Goal: Task Accomplishment & Management: Complete application form

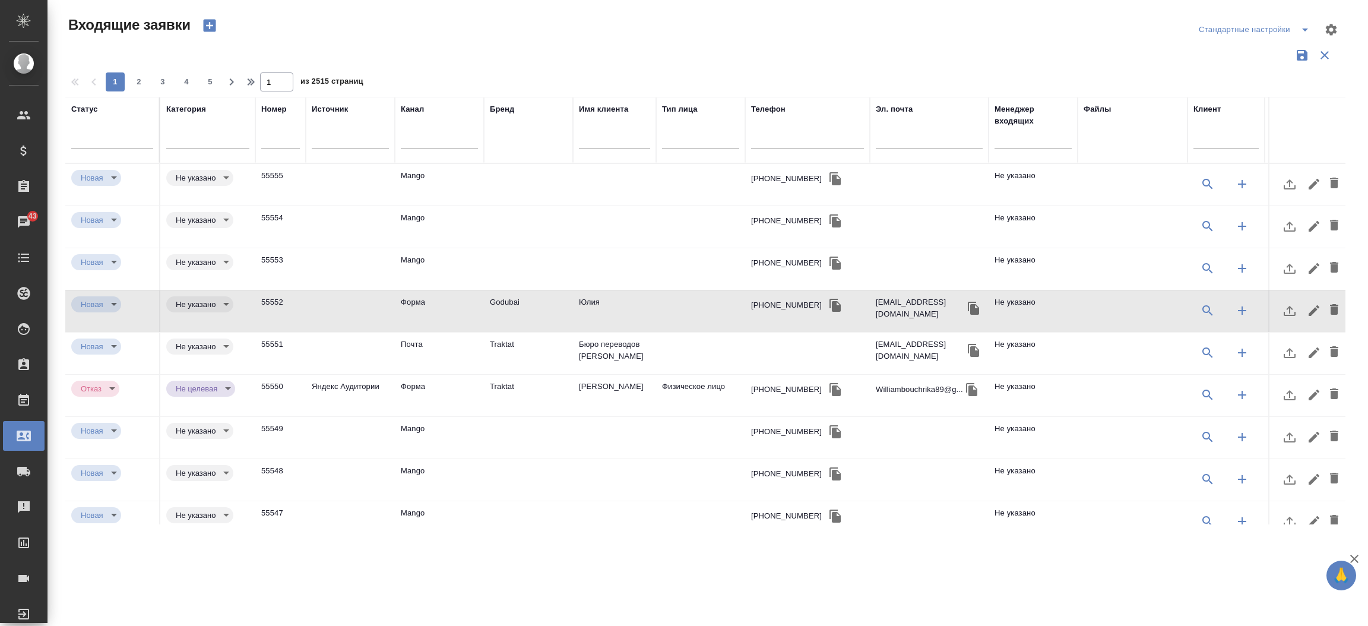
select select "RU"
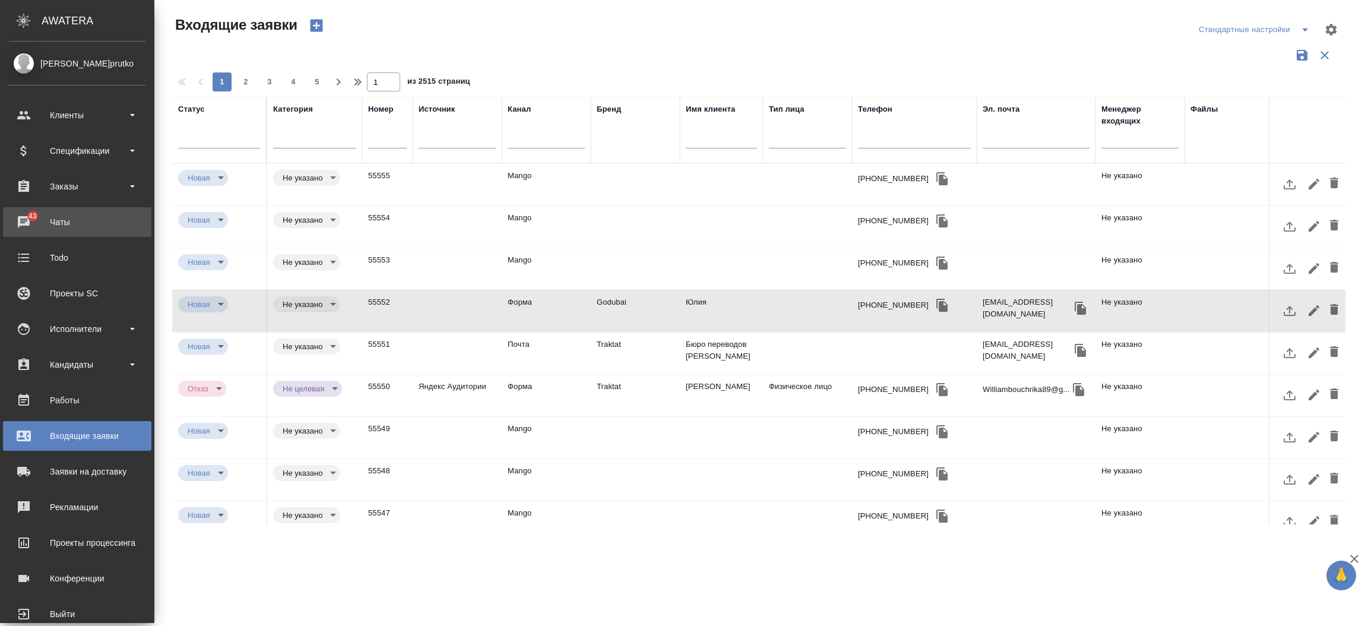
click at [15, 228] on div "Чаты" at bounding box center [77, 222] width 137 height 18
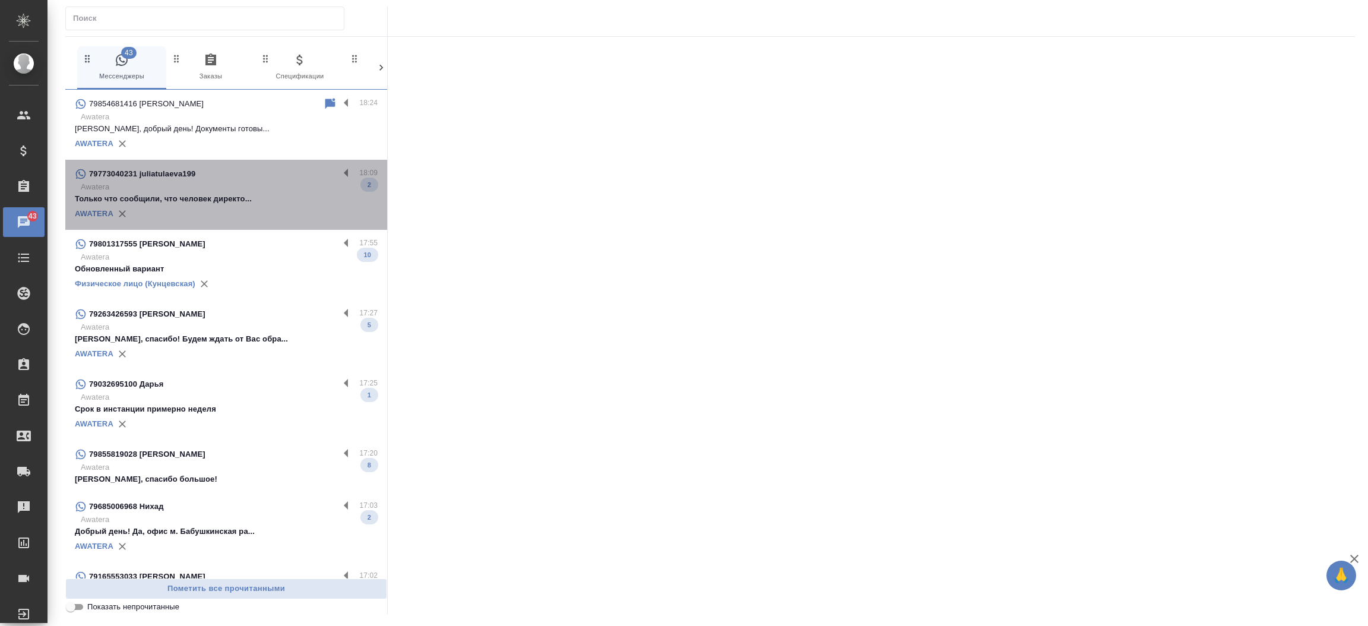
click at [247, 208] on div "AWATERA" at bounding box center [226, 214] width 303 height 18
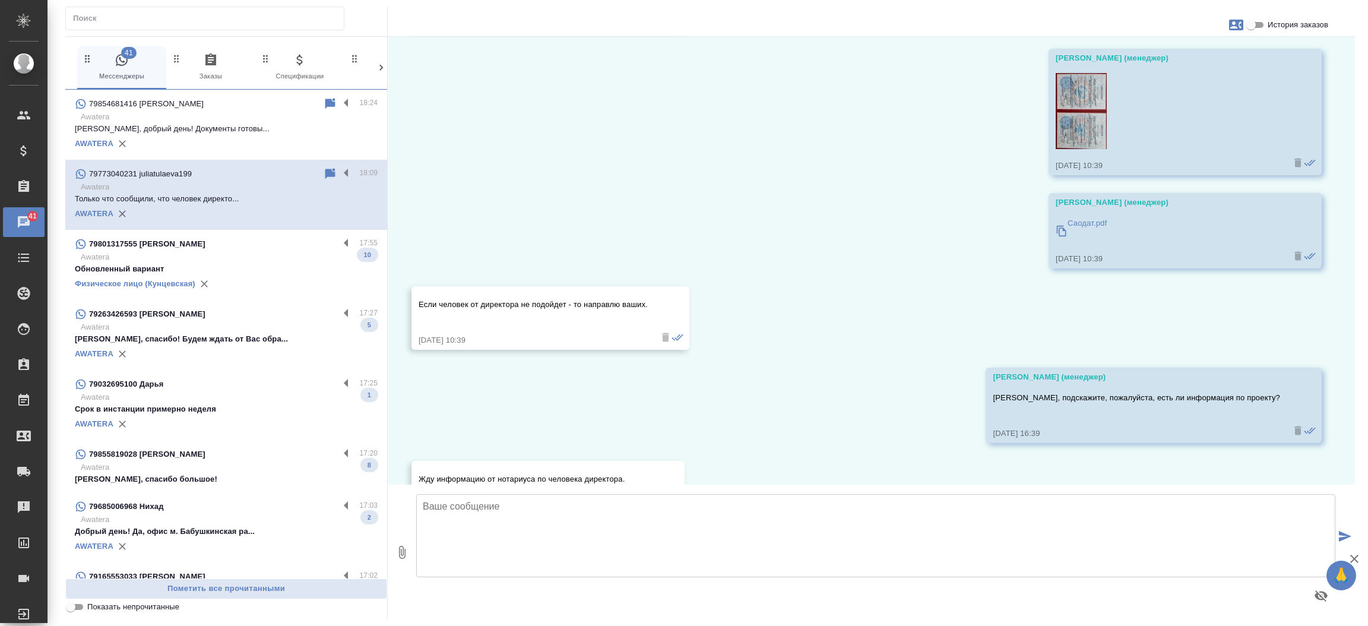
scroll to position [3098, 0]
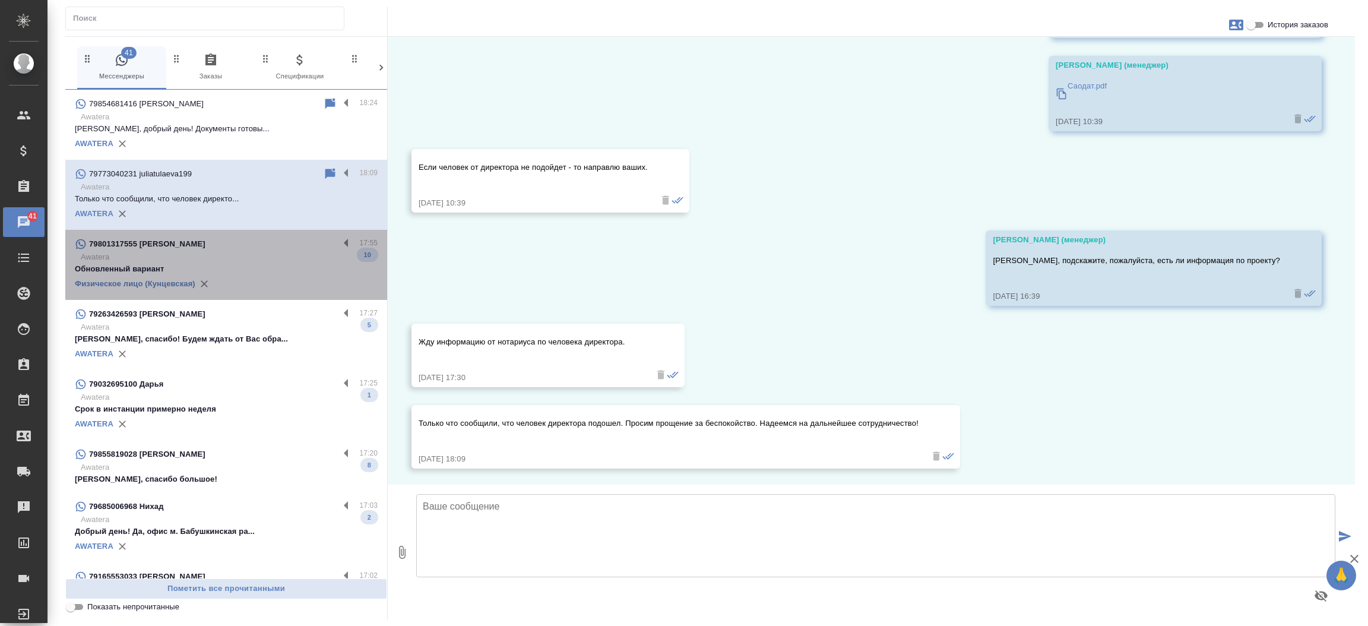
click at [268, 255] on p "Awatera" at bounding box center [229, 257] width 297 height 12
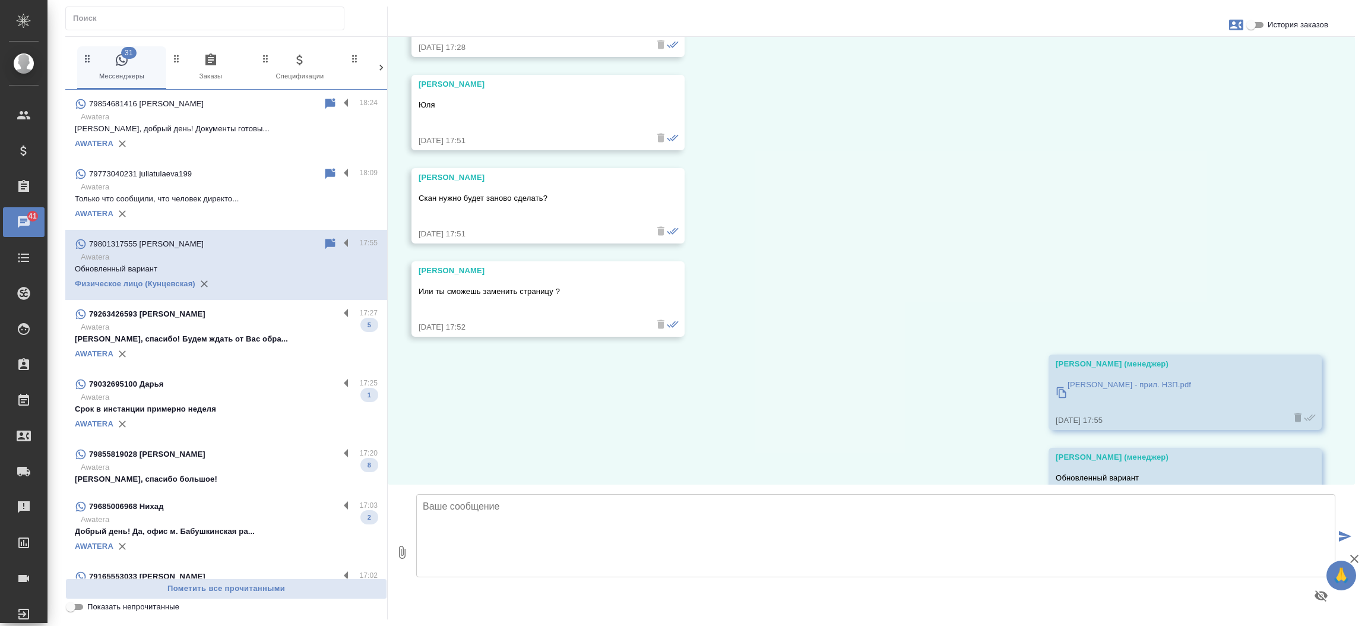
scroll to position [9265, 0]
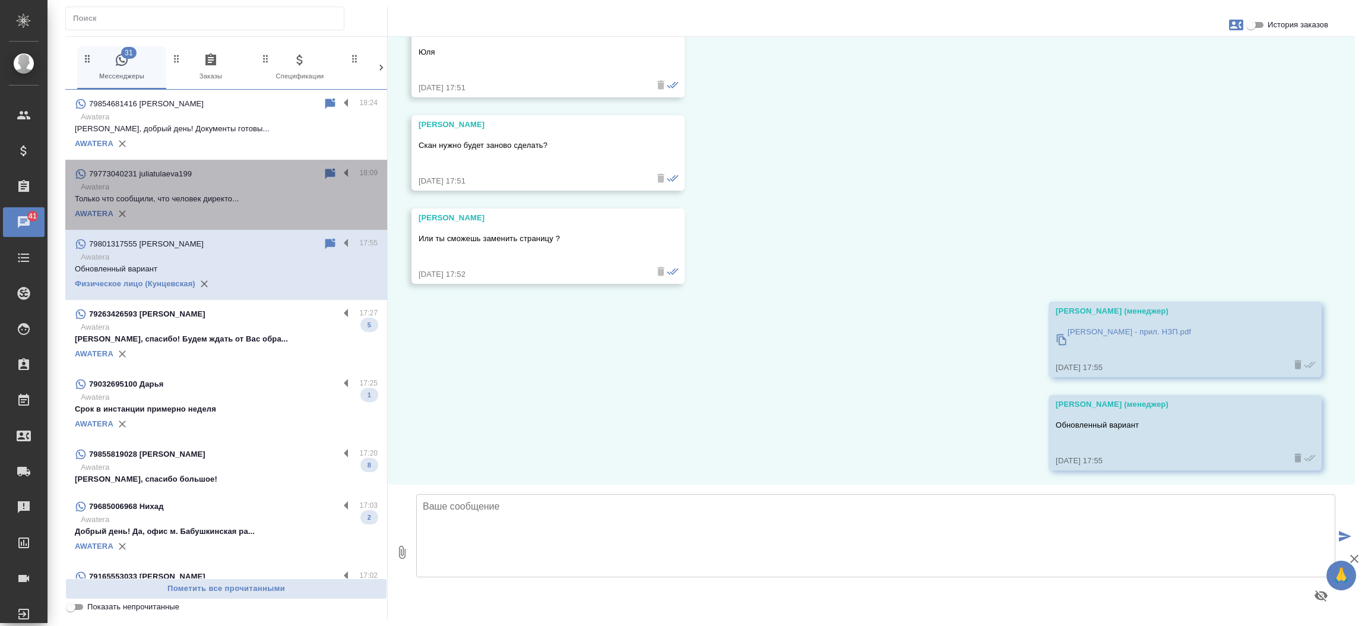
click at [245, 199] on p "Только что сообщили, что человек директо..." at bounding box center [226, 199] width 303 height 12
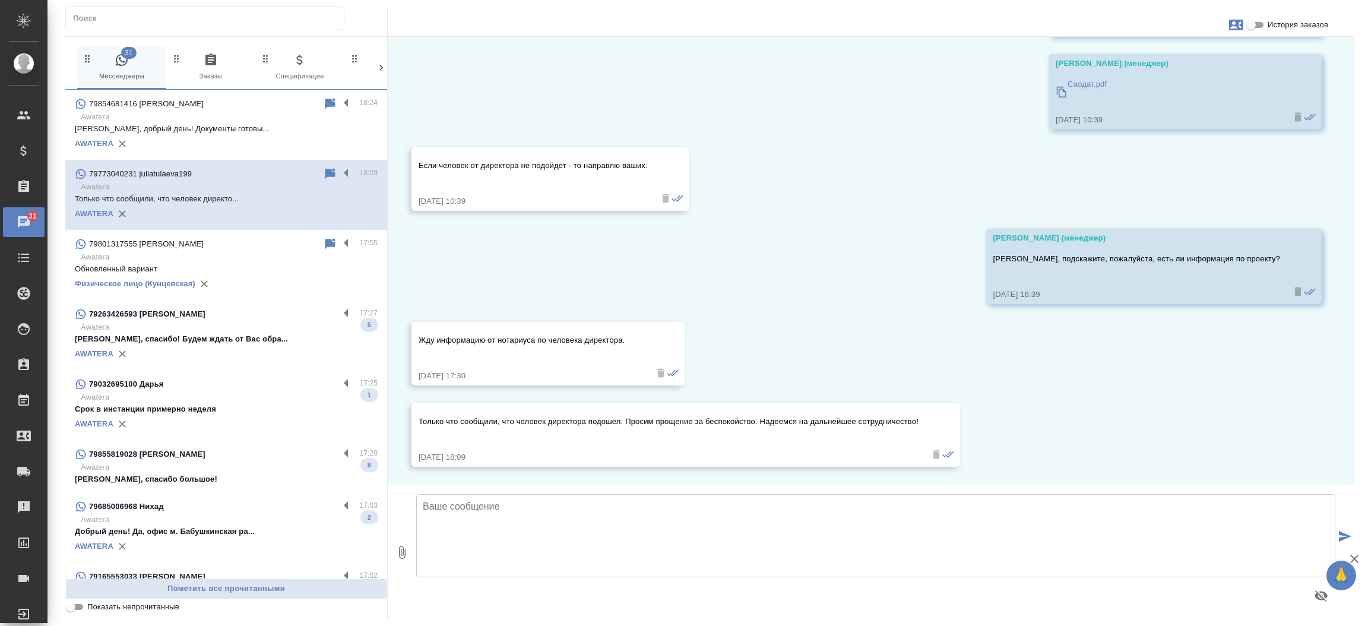
scroll to position [3098, 0]
click at [1253, 21] on input "История заказов" at bounding box center [1251, 25] width 43 height 14
checkbox input "true"
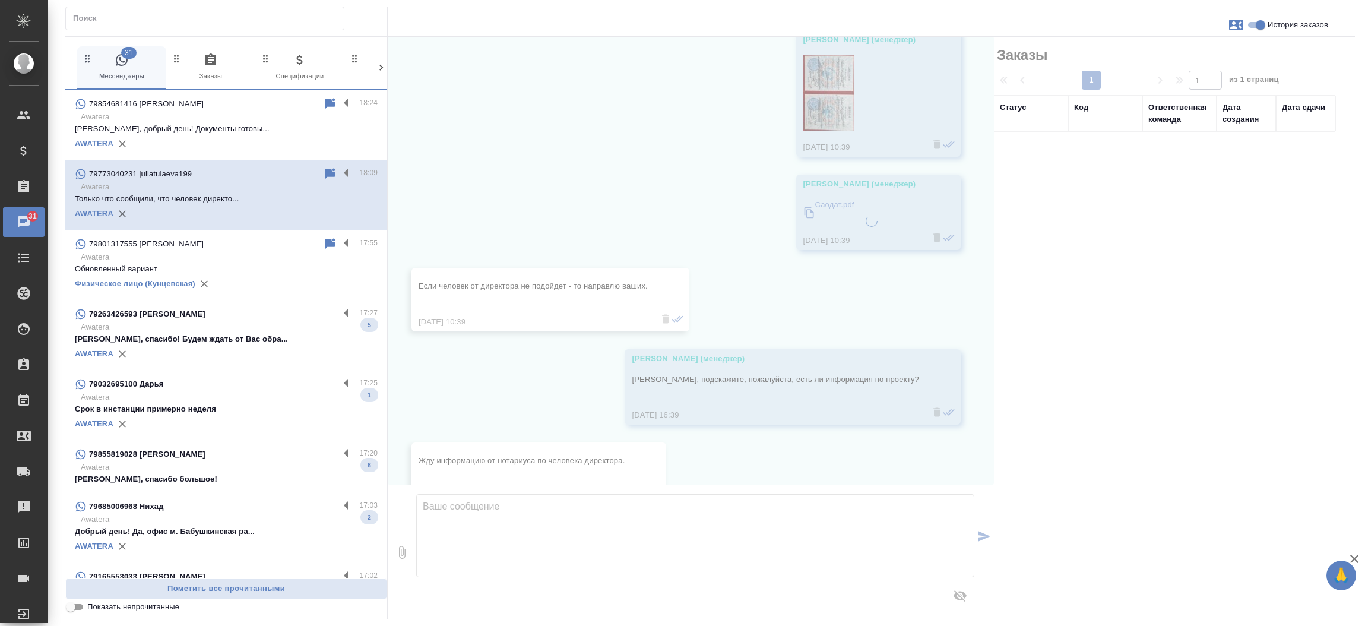
scroll to position [3217, 0]
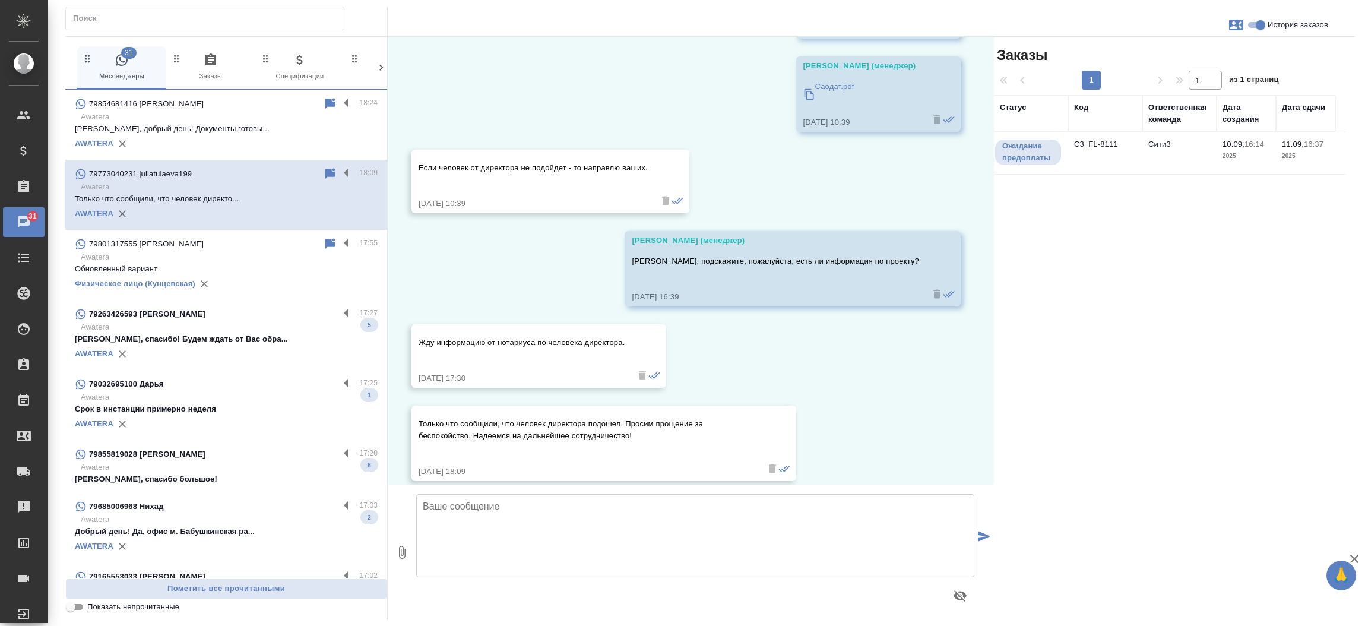
click at [1097, 153] on td "C3_FL-8111" at bounding box center [1105, 153] width 74 height 42
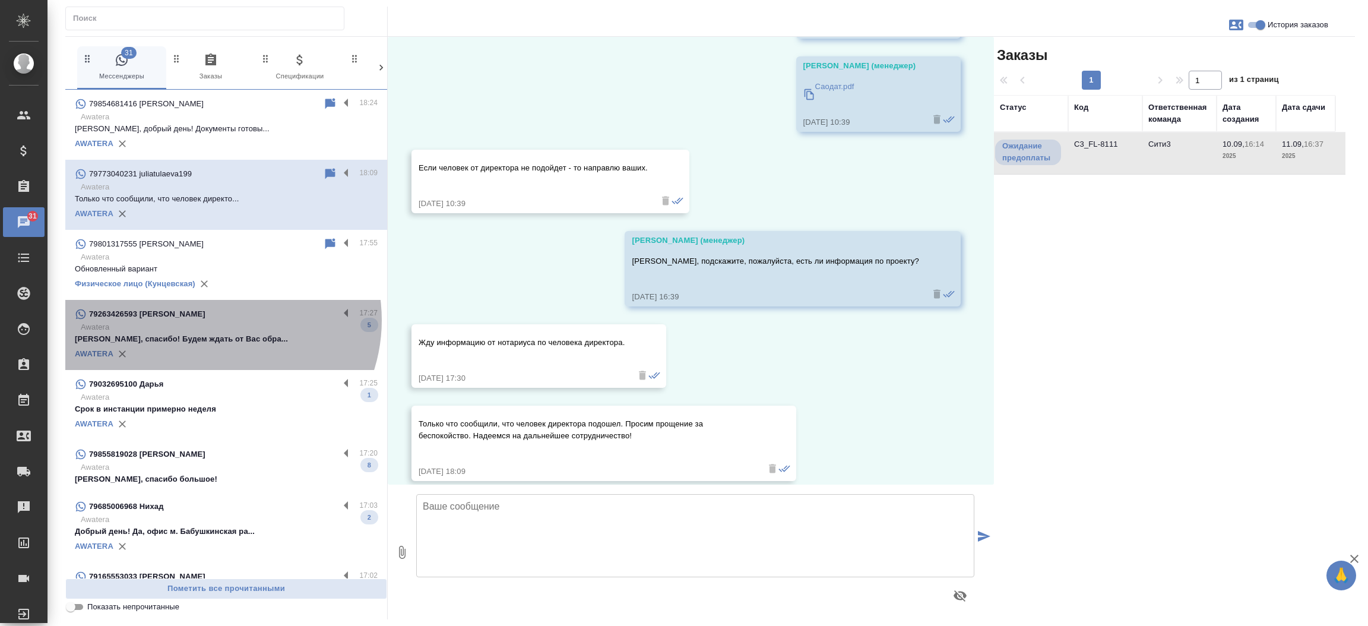
click at [216, 320] on div "79263426593 Максимова Дарья Алексеевна" at bounding box center [207, 314] width 264 height 14
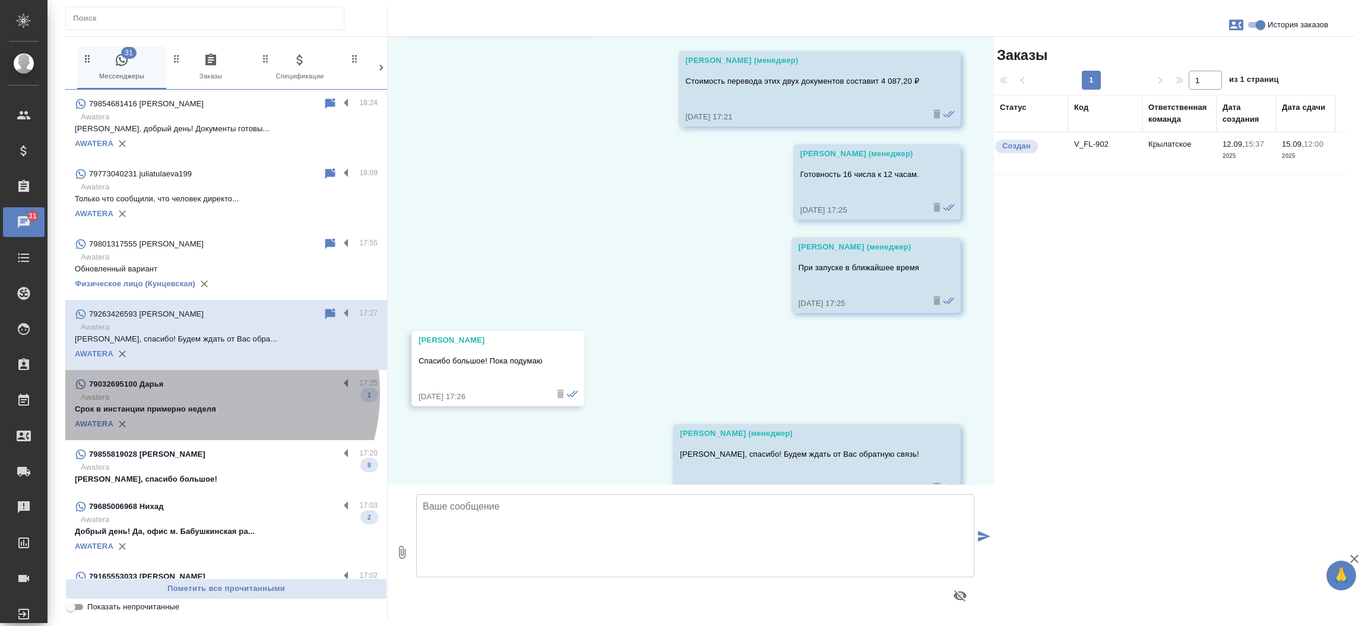
click at [195, 393] on p "Awatera" at bounding box center [229, 397] width 297 height 12
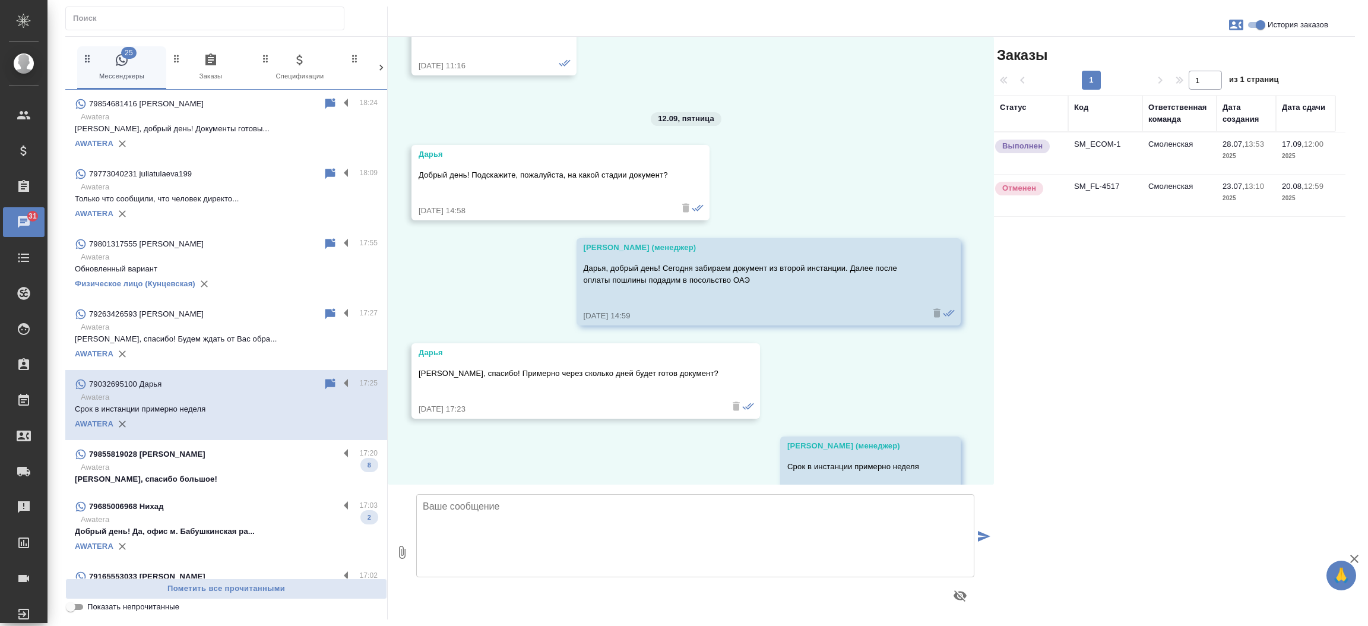
scroll to position [8599, 0]
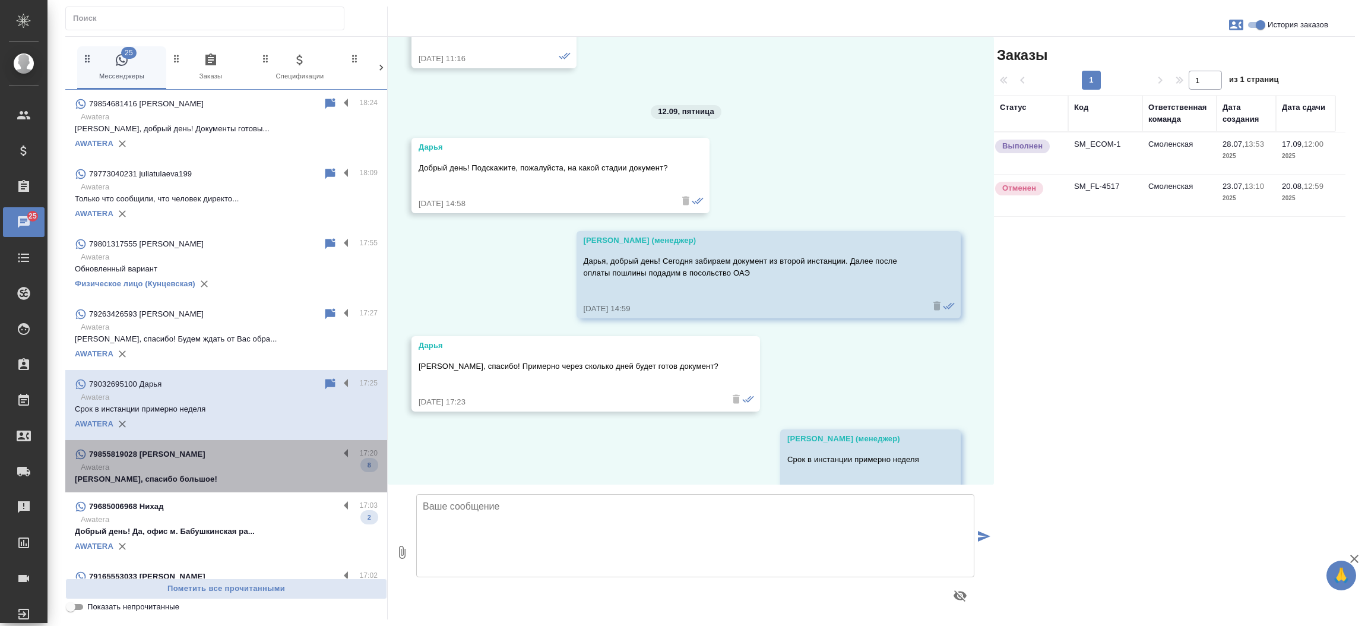
click at [236, 479] on p "Андрей, спасибо большое!" at bounding box center [226, 479] width 303 height 12
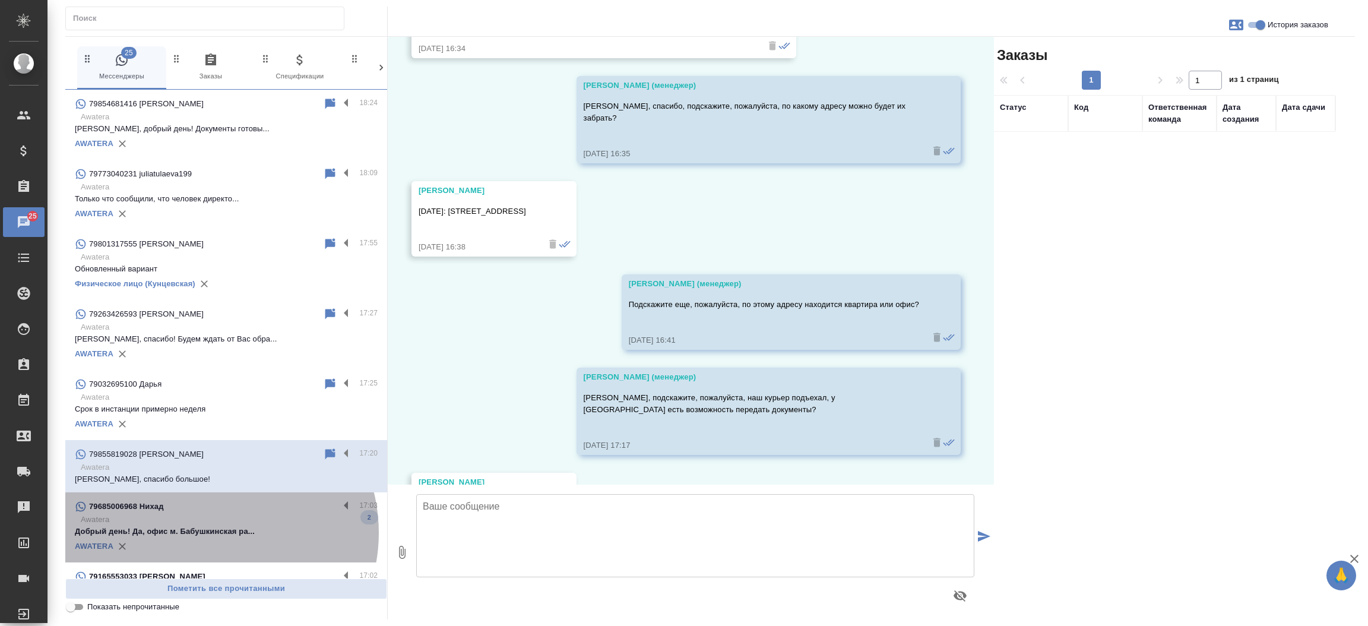
click at [210, 533] on p "Добрый день! Да, офис м. Бабушкинская ра..." at bounding box center [226, 531] width 303 height 12
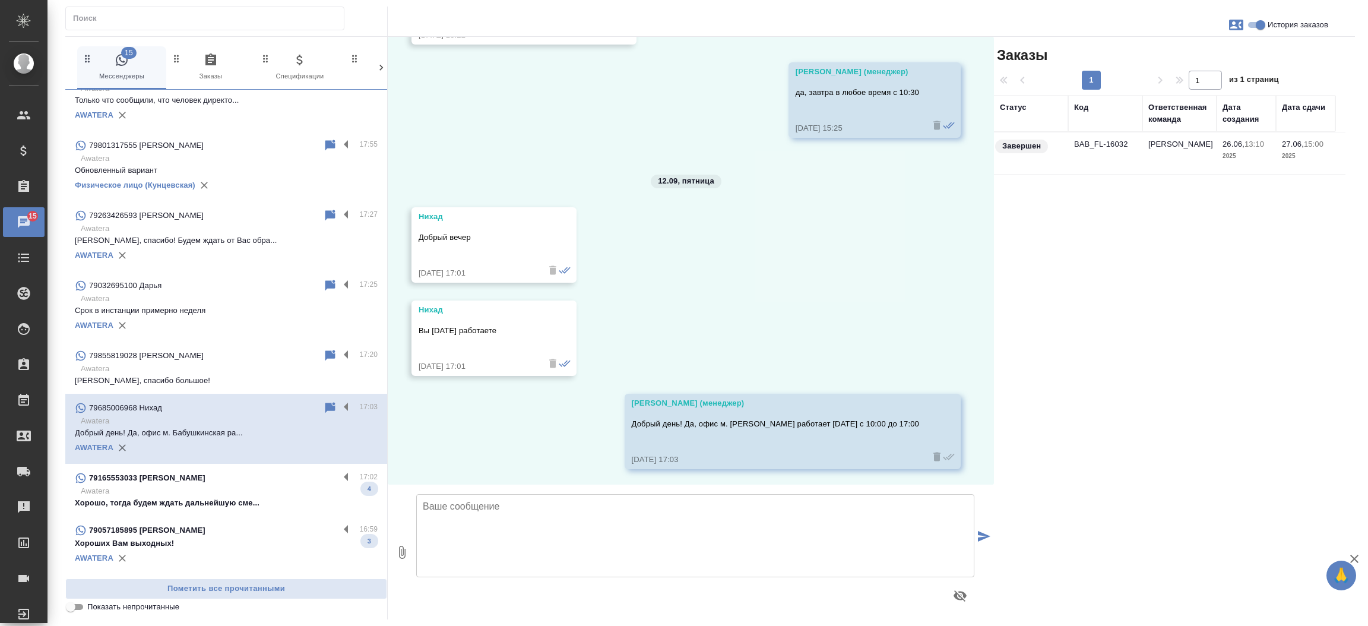
scroll to position [315, 0]
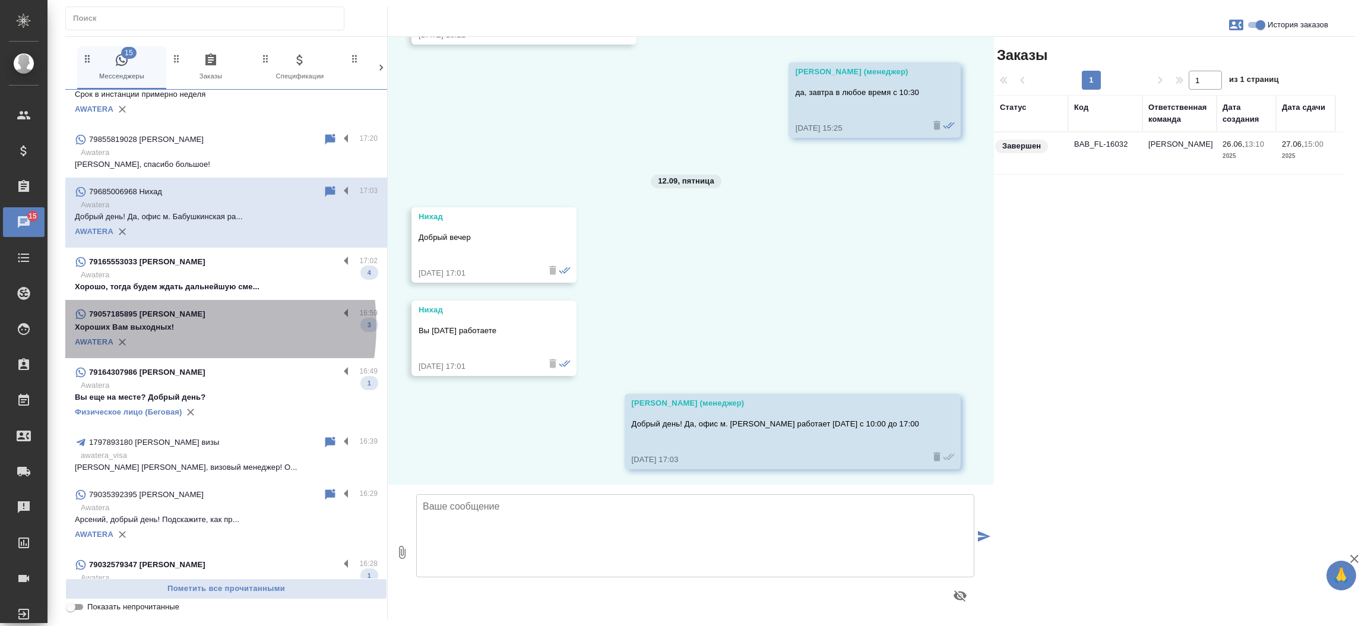
click at [154, 326] on p "Хороших Вам выходных!" at bounding box center [226, 327] width 303 height 12
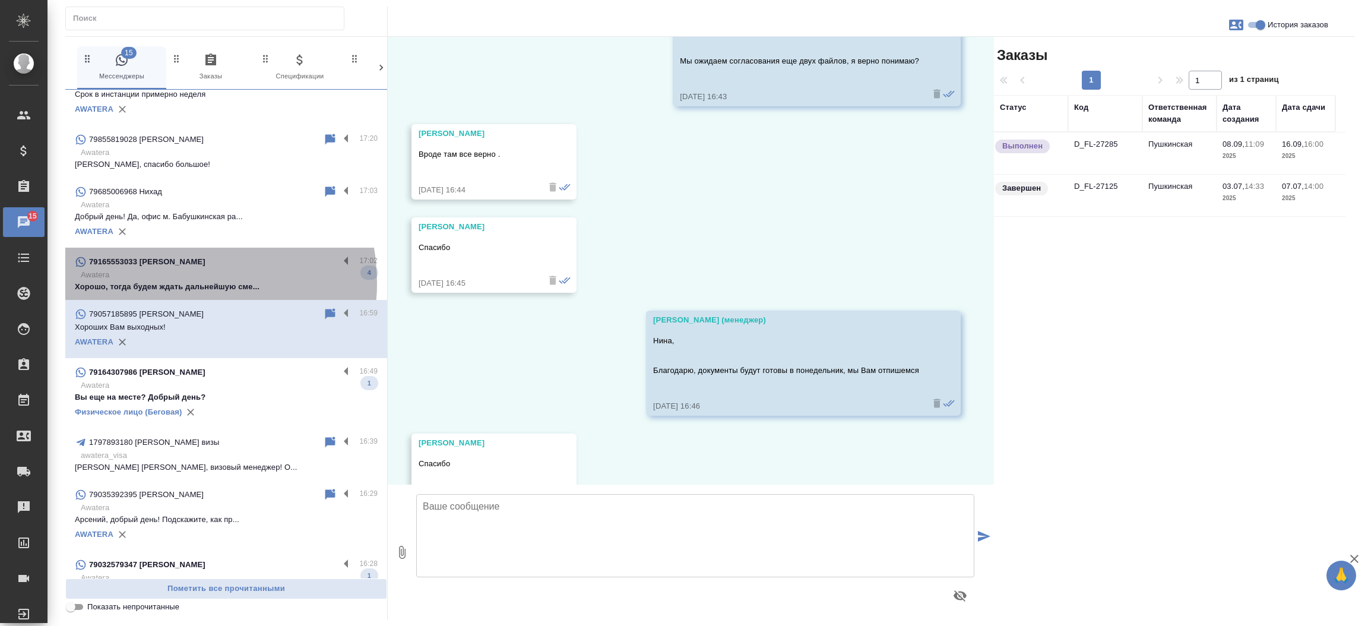
scroll to position [2697, 0]
click at [173, 283] on p "Хорошо, тогда будем ждать дальнейшую сме..." at bounding box center [226, 287] width 303 height 12
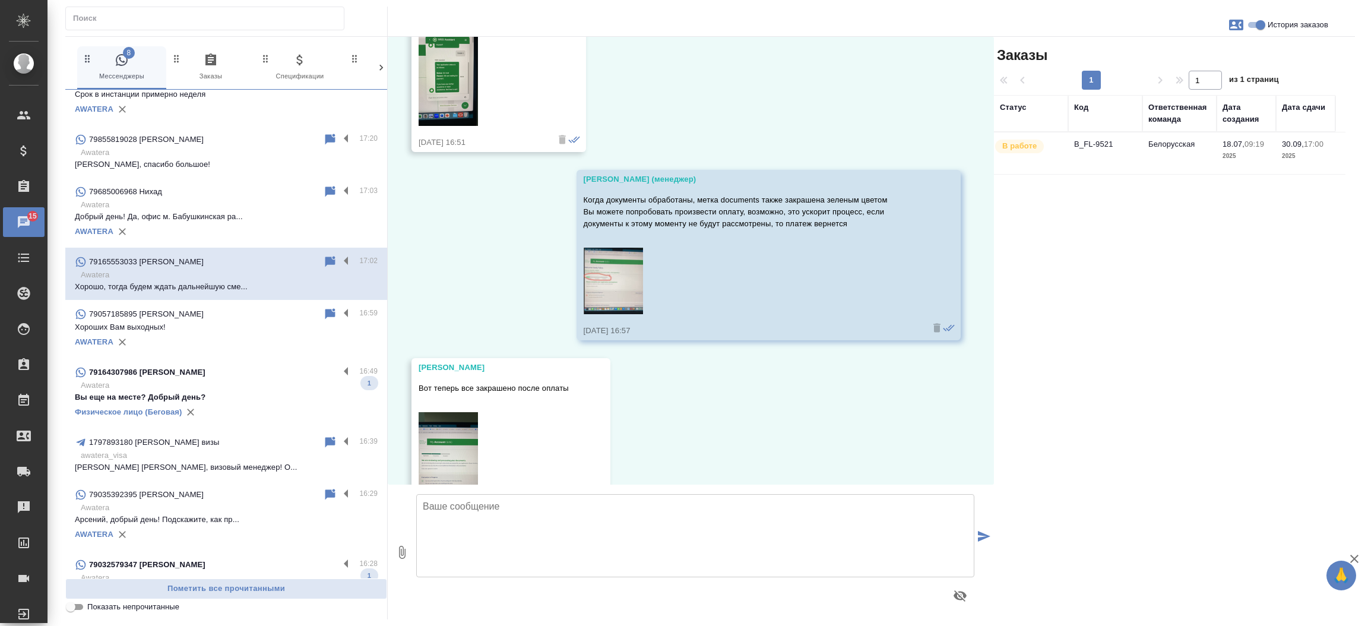
scroll to position [19338, 0]
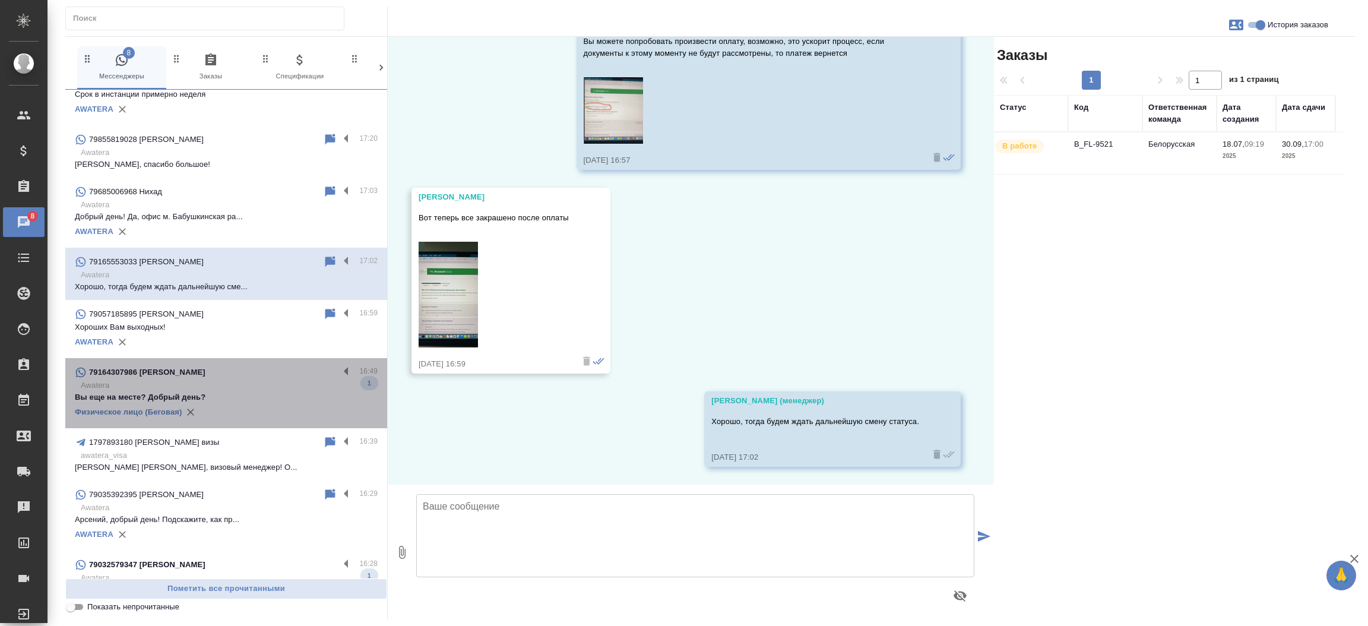
click at [248, 394] on p "Вы еще на месте? Добрый день?" at bounding box center [226, 397] width 303 height 12
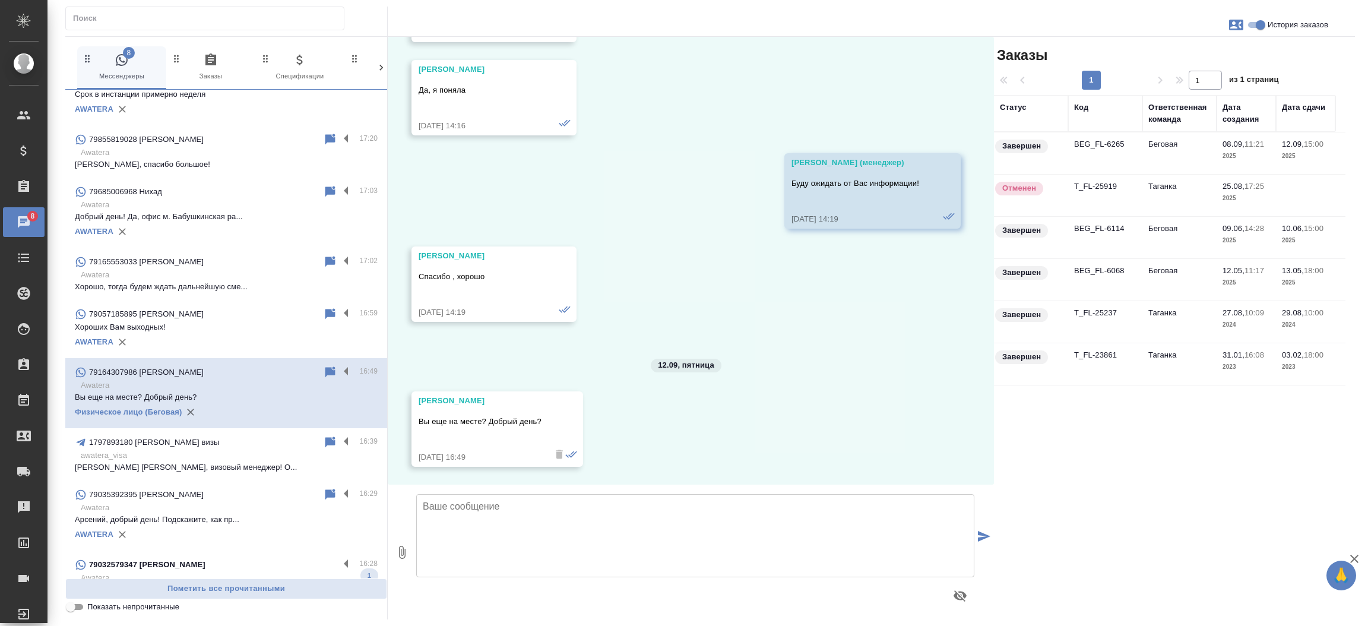
scroll to position [6085, 0]
click at [1105, 145] on td "BEG_FL-6265" at bounding box center [1105, 153] width 74 height 42
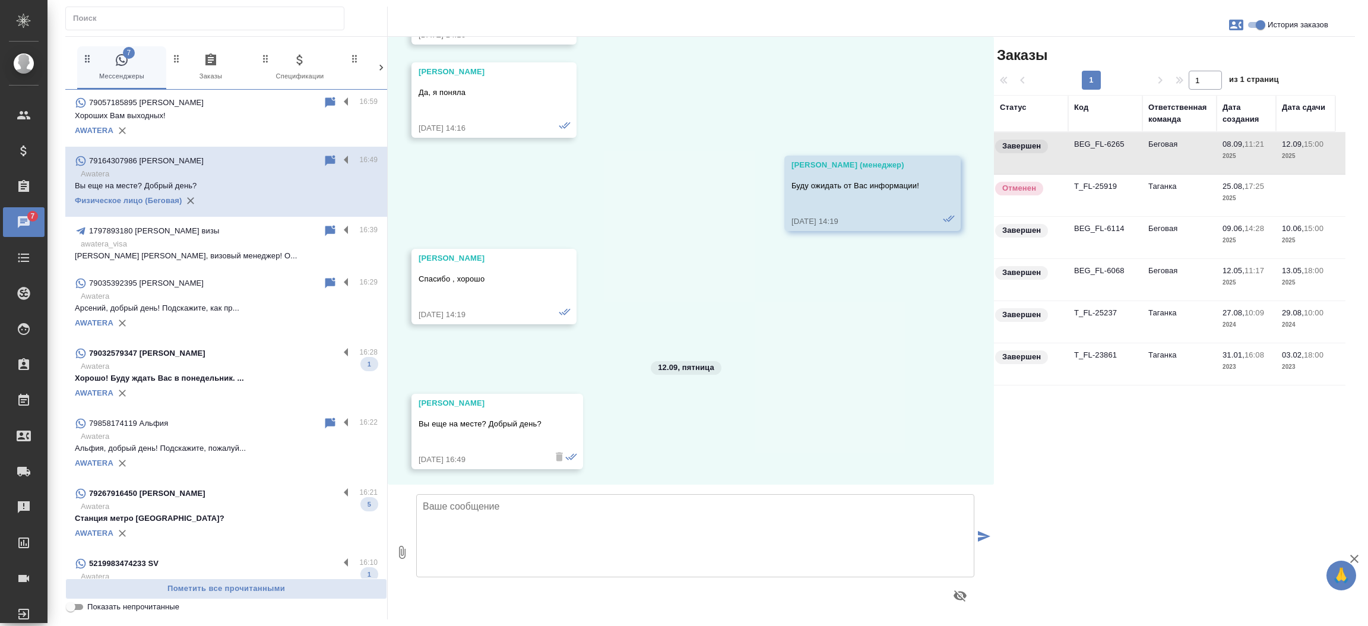
scroll to position [629, 0]
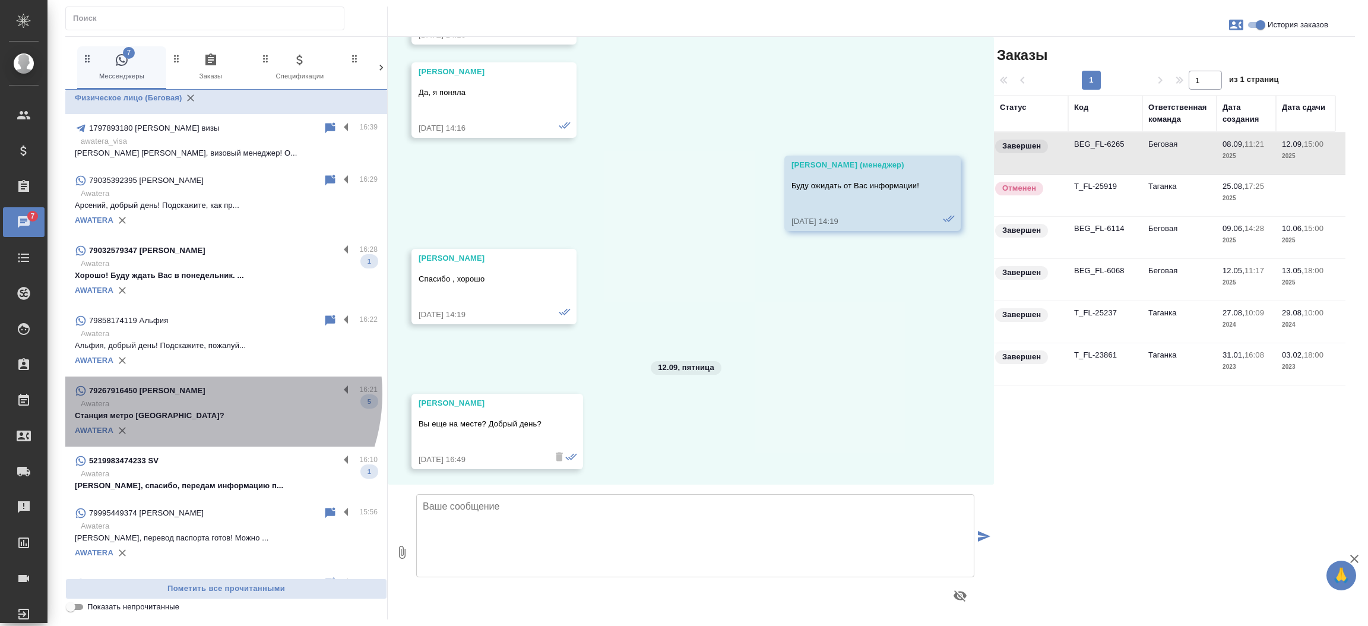
click at [202, 393] on p "79267916450 Мирошниченко Марина" at bounding box center [147, 391] width 116 height 12
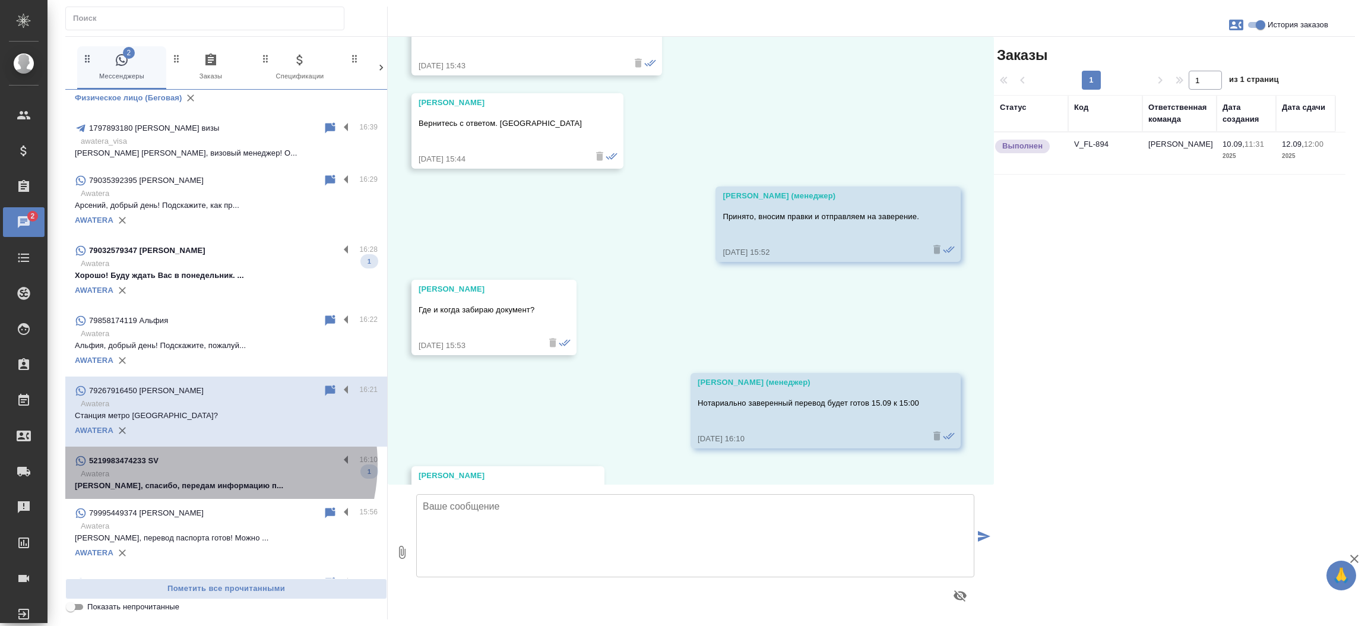
click at [201, 463] on div "5219983474233 SV" at bounding box center [207, 461] width 264 height 14
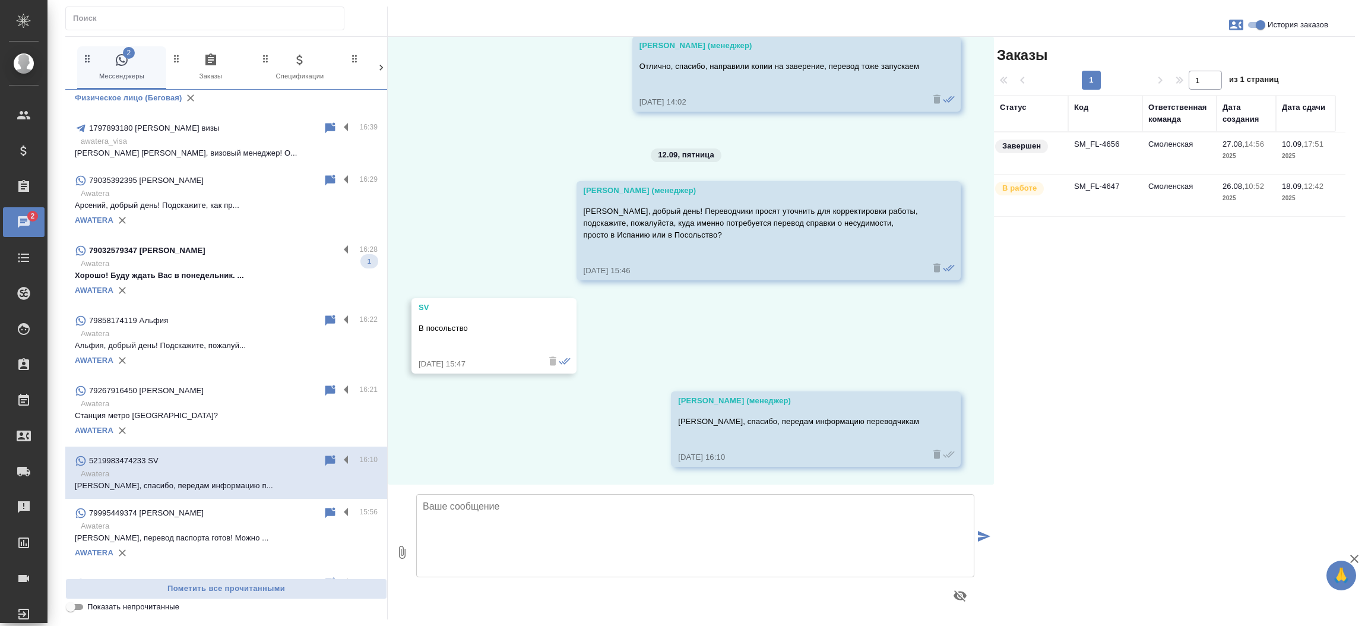
scroll to position [3395, 0]
click at [217, 290] on div "AWATERA" at bounding box center [226, 290] width 303 height 18
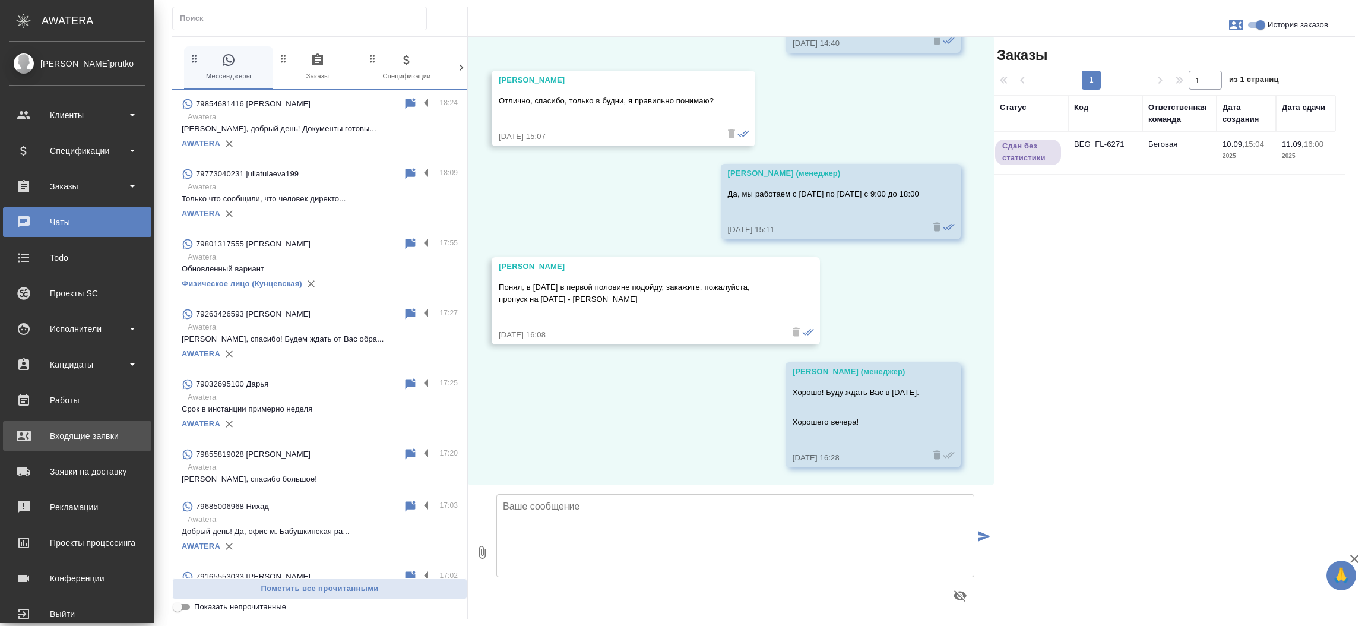
scroll to position [699, 0]
click at [83, 433] on div "Входящие заявки" at bounding box center [77, 436] width 137 height 18
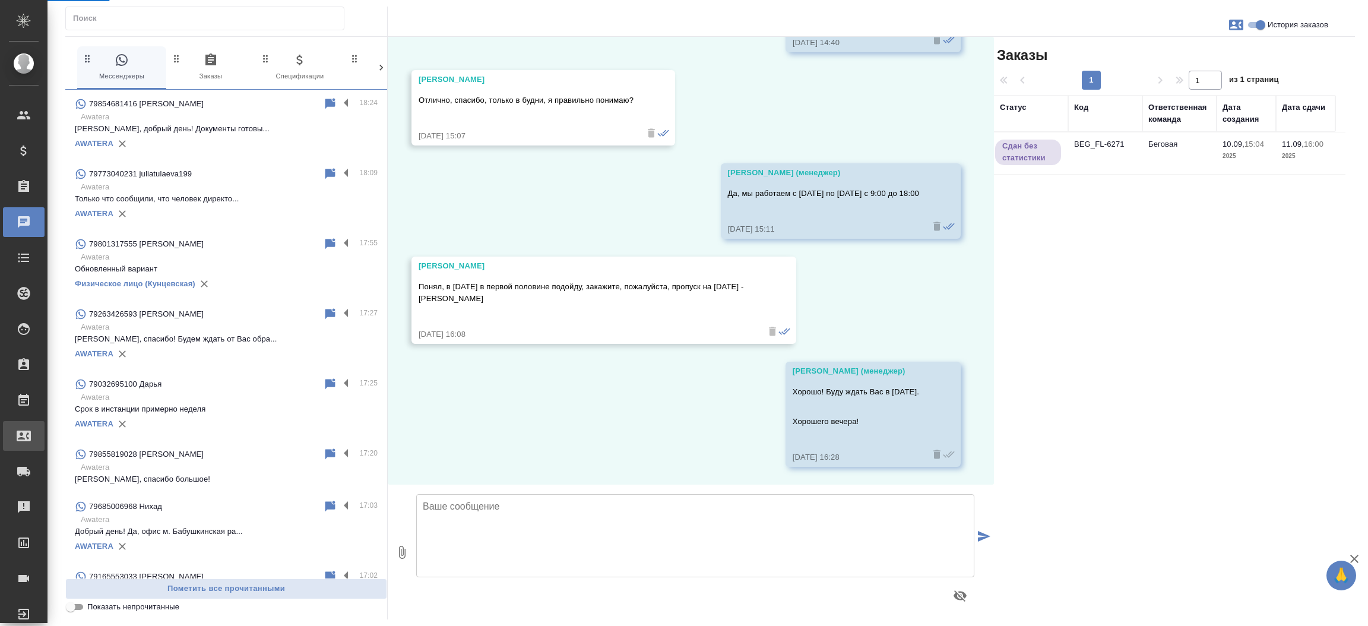
click at [83, 433] on div ".cls-1 fill:#fff; AWATERA Прутько Ирина i.prutko Клиенты Спецификации Заказы 0 …" at bounding box center [684, 313] width 1368 height 626
select select "RU"
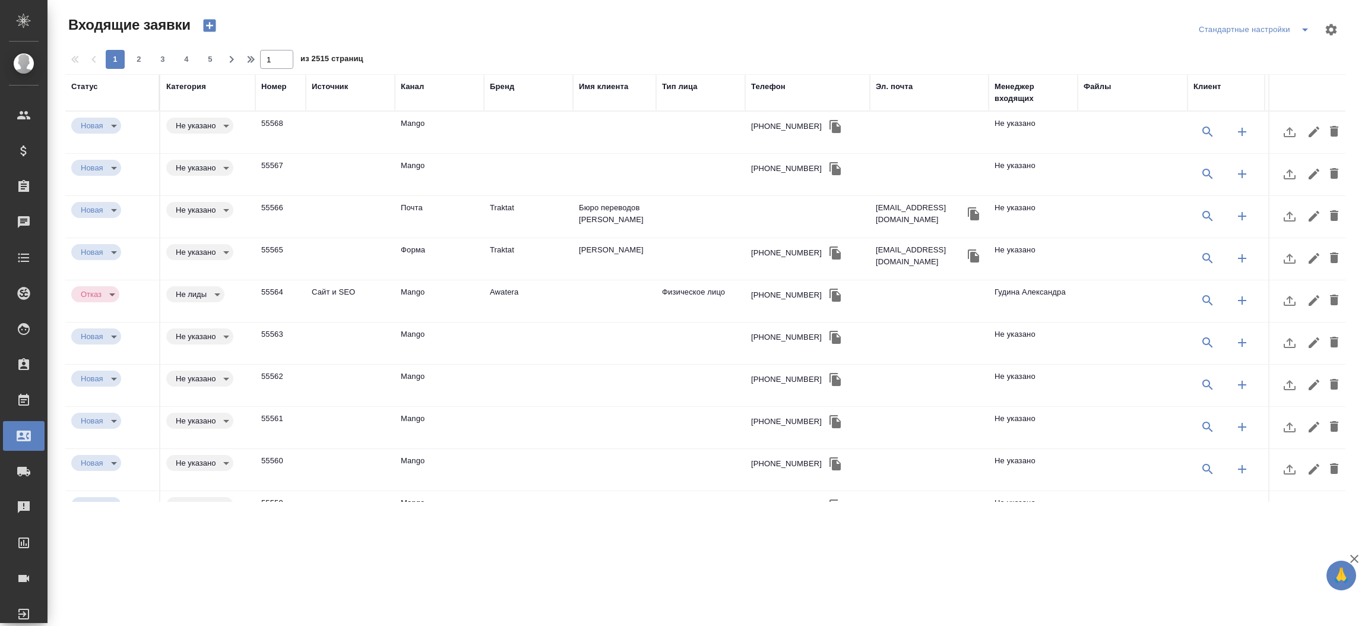
click at [788, 84] on div "Телефон" at bounding box center [807, 87] width 113 height 12
click at [771, 88] on div "Телефон" at bounding box center [768, 87] width 34 height 12
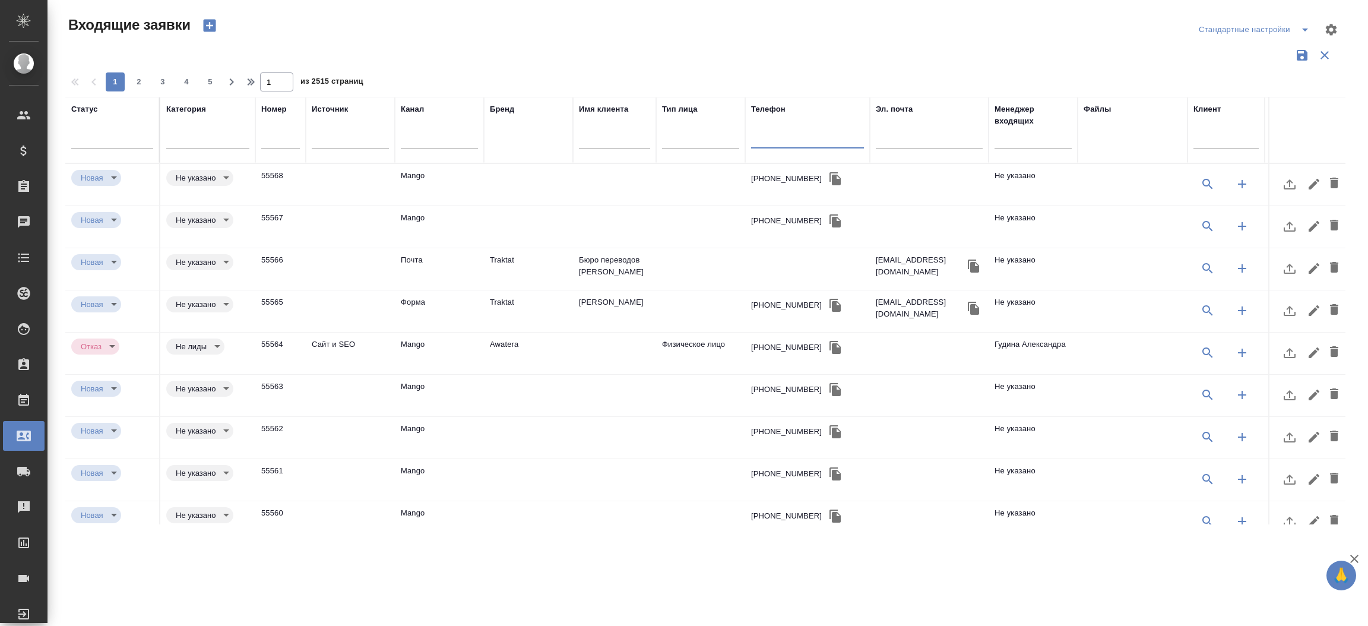
click at [774, 141] on input "text" at bounding box center [807, 140] width 113 height 15
paste input "7 968 866 54 65"
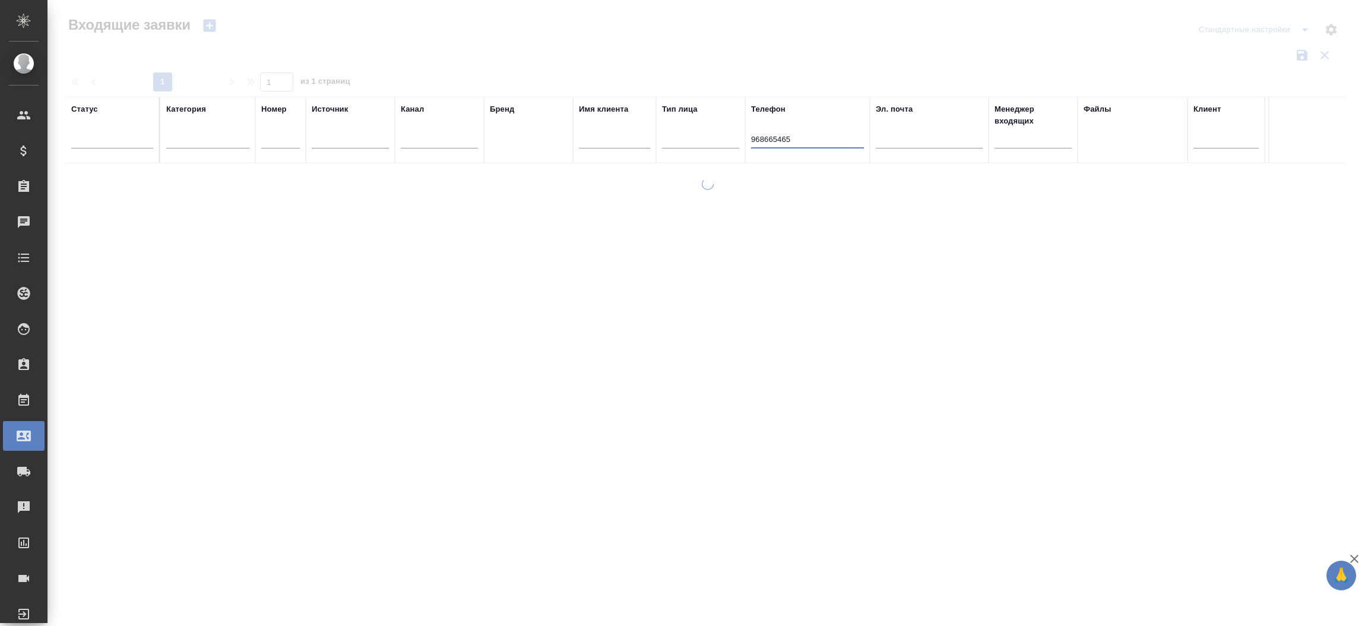
type input "968665465"
click at [204, 28] on icon "button" at bounding box center [209, 26] width 12 height 12
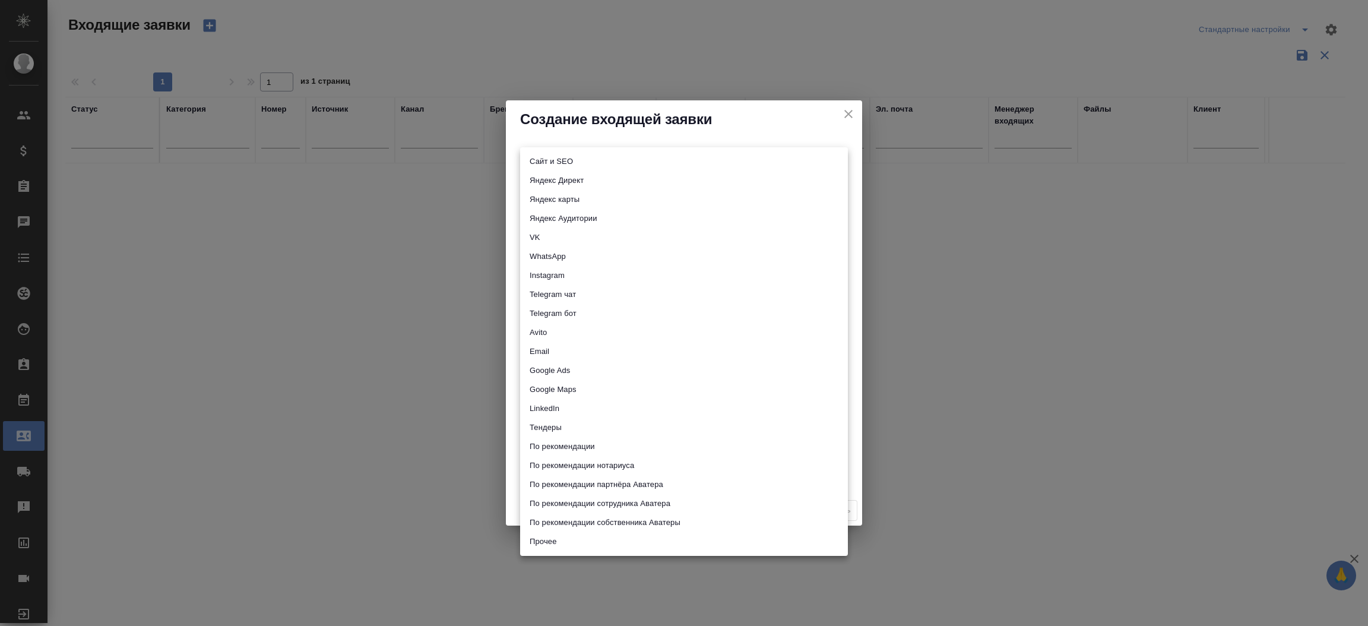
click at [572, 162] on body "🙏 .cls-1 fill:#fff; AWATERA Прутько Ирина i.prutko Клиенты Спецификации Заказы …" at bounding box center [684, 313] width 1368 height 626
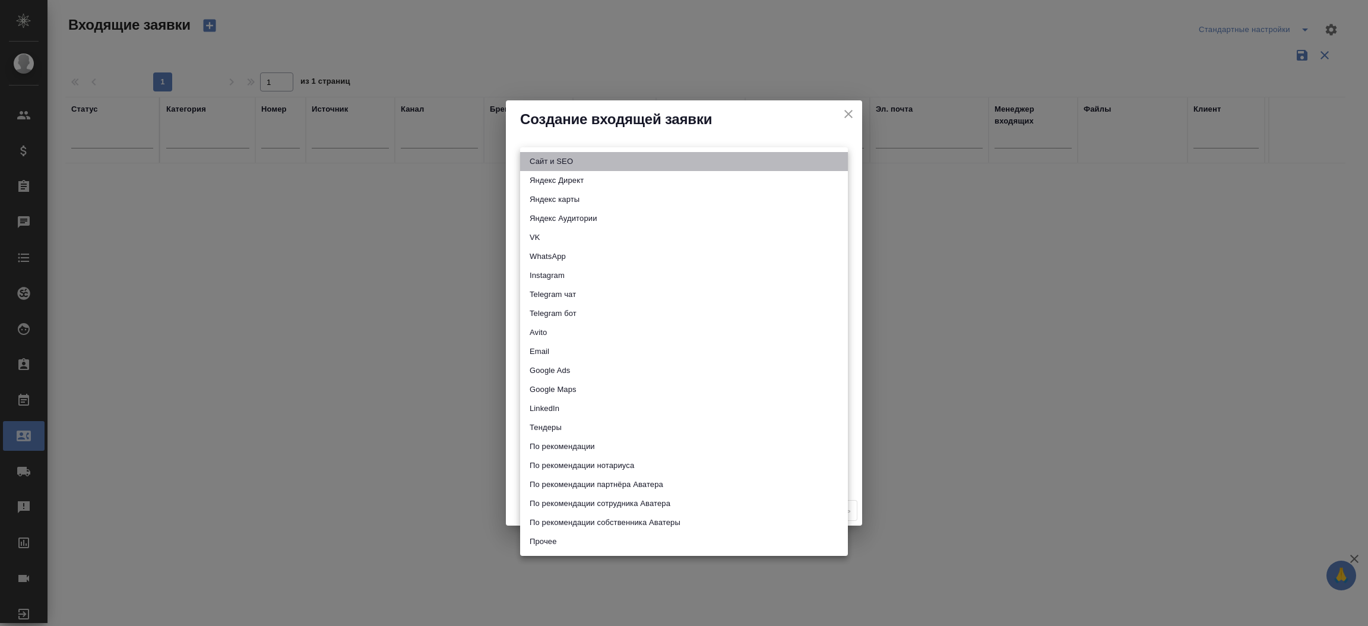
click at [572, 162] on li "Сайт и SEO" at bounding box center [684, 161] width 328 height 19
type input "seo"
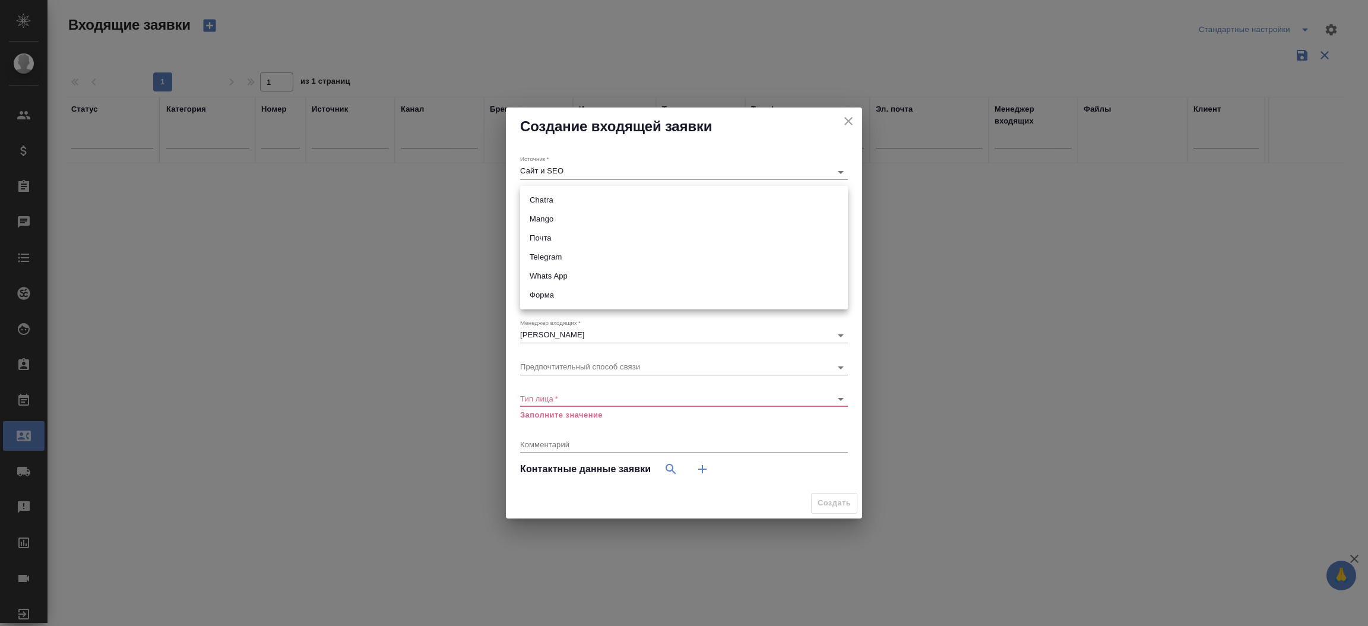
click at [539, 198] on body "🙏 .cls-1 fill:#fff; AWATERA Прутько Ирина i.prutko Клиенты Спецификации Заказы …" at bounding box center [684, 313] width 1368 height 626
click at [544, 295] on li "Форма" at bounding box center [684, 295] width 328 height 19
type input "63623f8939da55ae86e7274a"
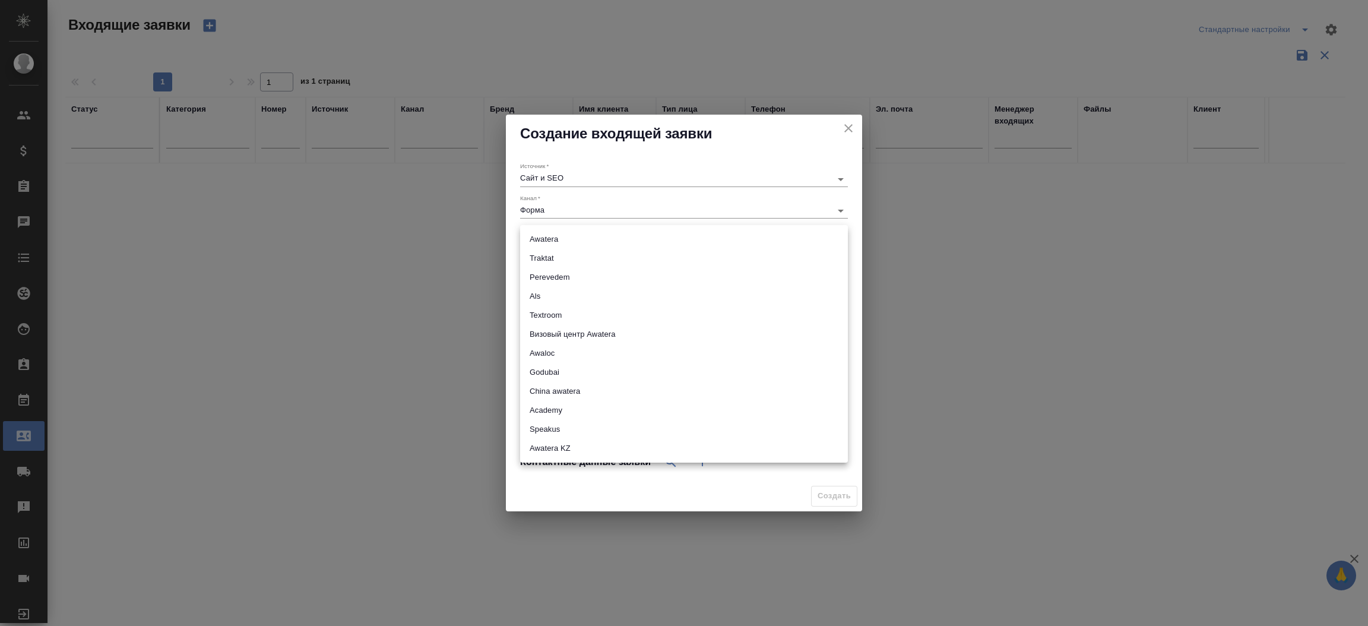
click at [546, 240] on body "🙏 .cls-1 fill:#fff; AWATERA Прутько Ирина i.prutko Клиенты Спецификации Заказы …" at bounding box center [684, 313] width 1368 height 626
click at [543, 263] on li "Traktat" at bounding box center [684, 258] width 328 height 19
type input "traktat"
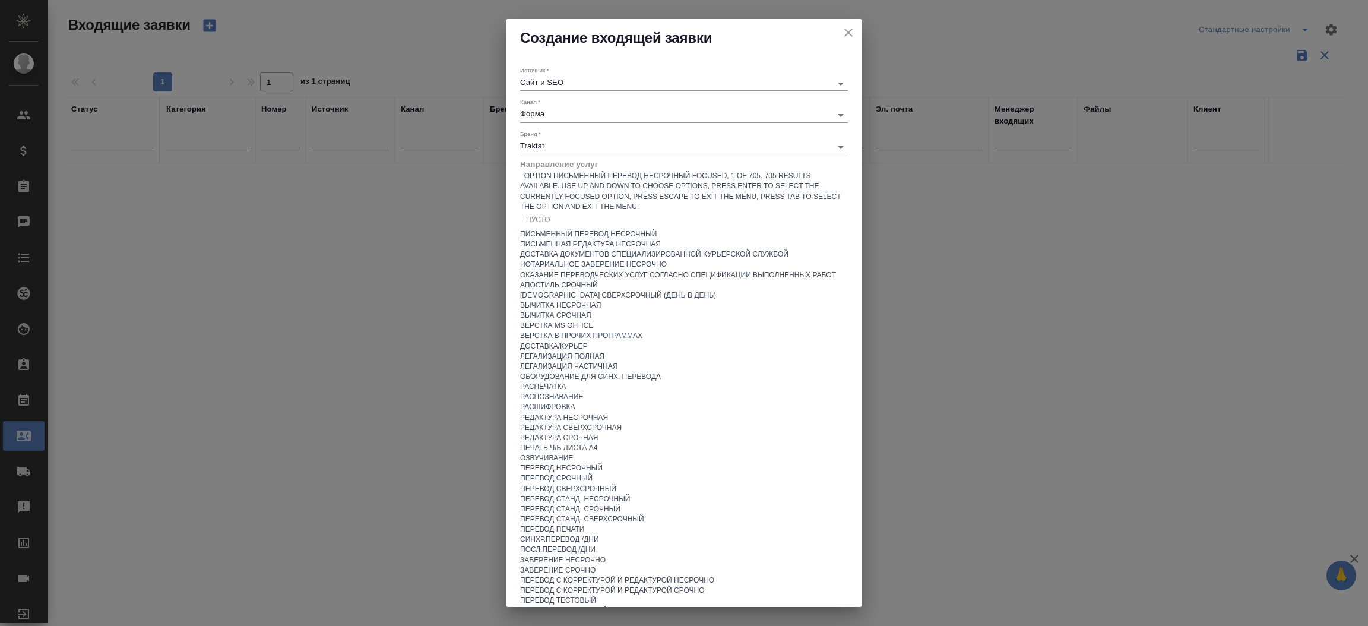
click at [564, 229] on div "Пусто" at bounding box center [684, 220] width 328 height 17
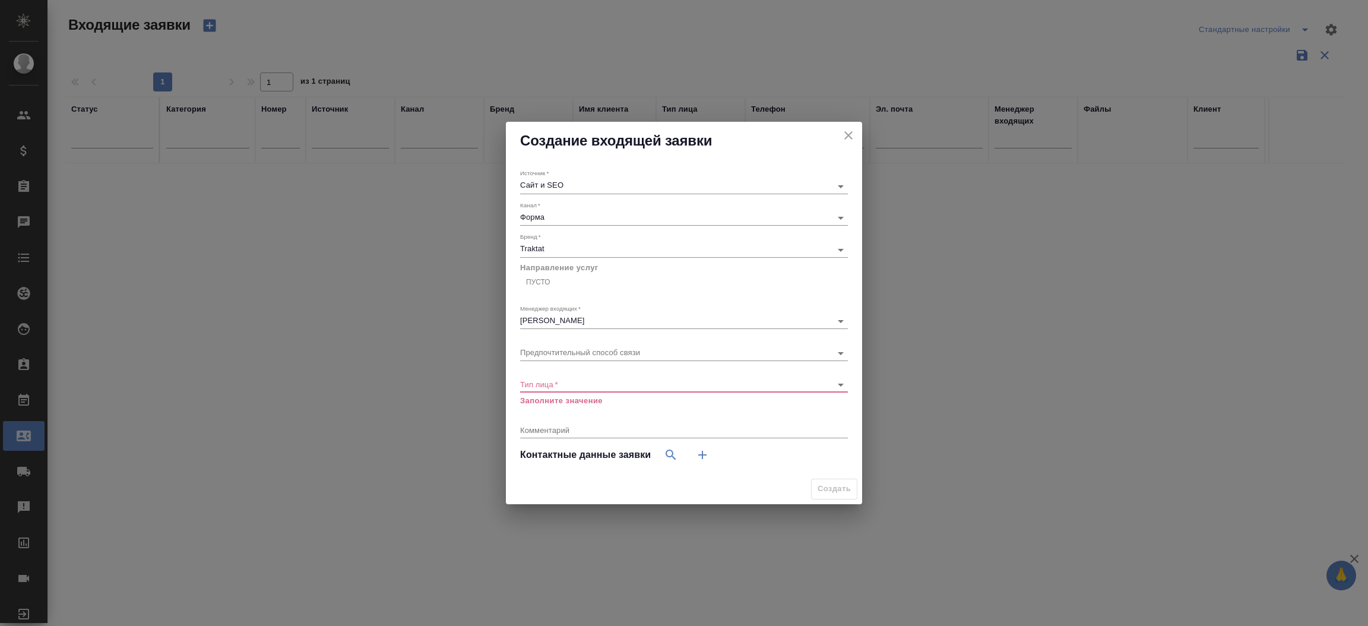
click at [748, 169] on div "Источник   * Сайт и SEO seo" at bounding box center [684, 181] width 328 height 24
click at [658, 385] on body "🙏 .cls-1 fill:#fff; AWATERA Прутько Ирина i.prutko Клиенты Спецификации Заказы …" at bounding box center [684, 313] width 1368 height 626
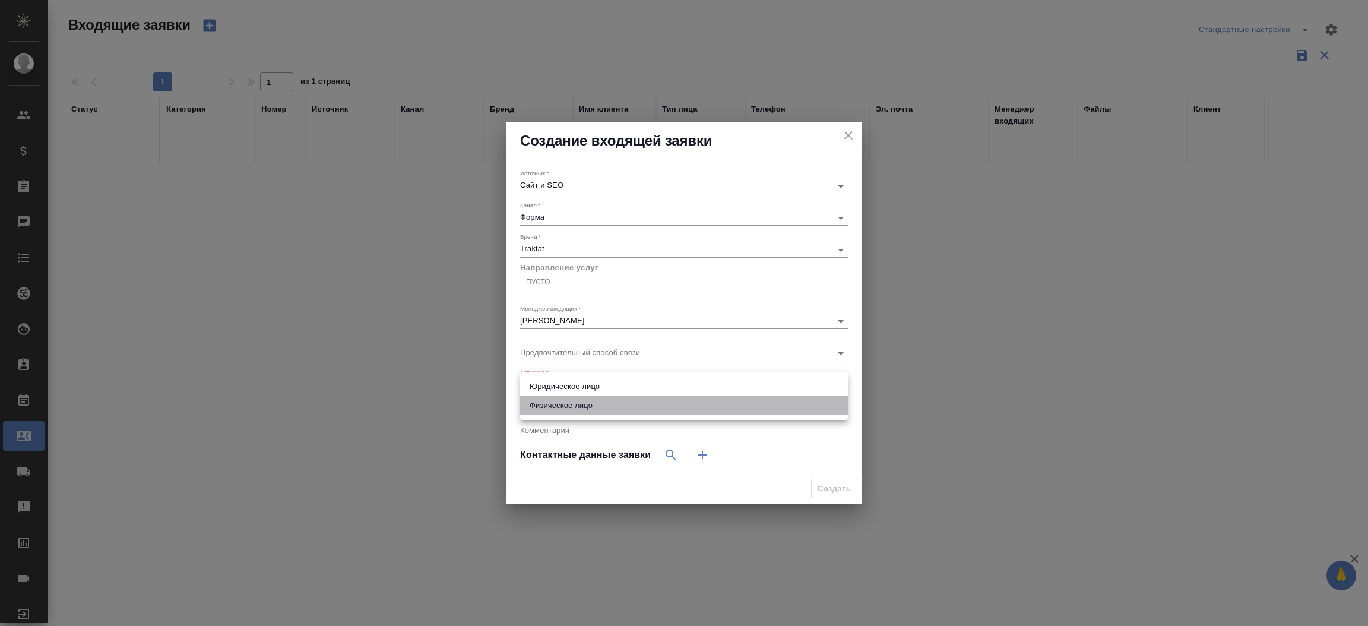
click at [644, 409] on li "Физическое лицо" at bounding box center [684, 405] width 328 height 19
type input "private"
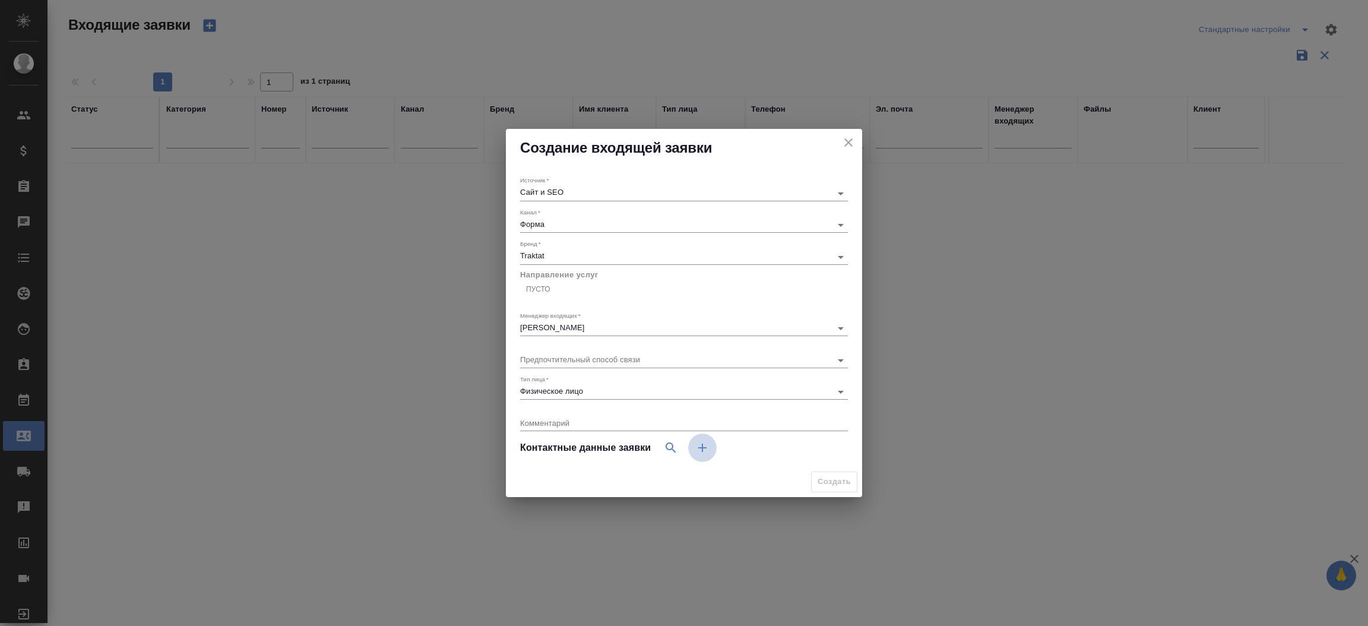
click at [700, 458] on button "button" at bounding box center [702, 447] width 29 height 29
select select "RU"
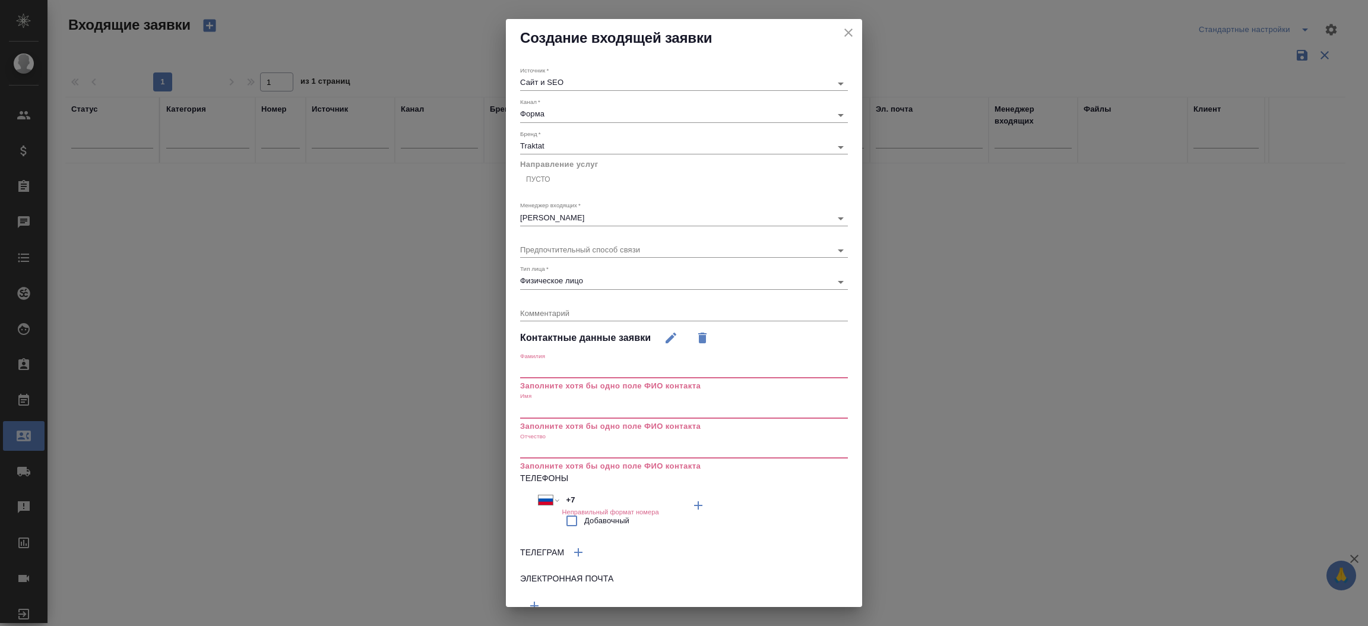
click at [739, 414] on input "text" at bounding box center [684, 409] width 328 height 17
click at [582, 509] on input "+7" at bounding box center [614, 500] width 104 height 17
paste input "968 866 54 65"
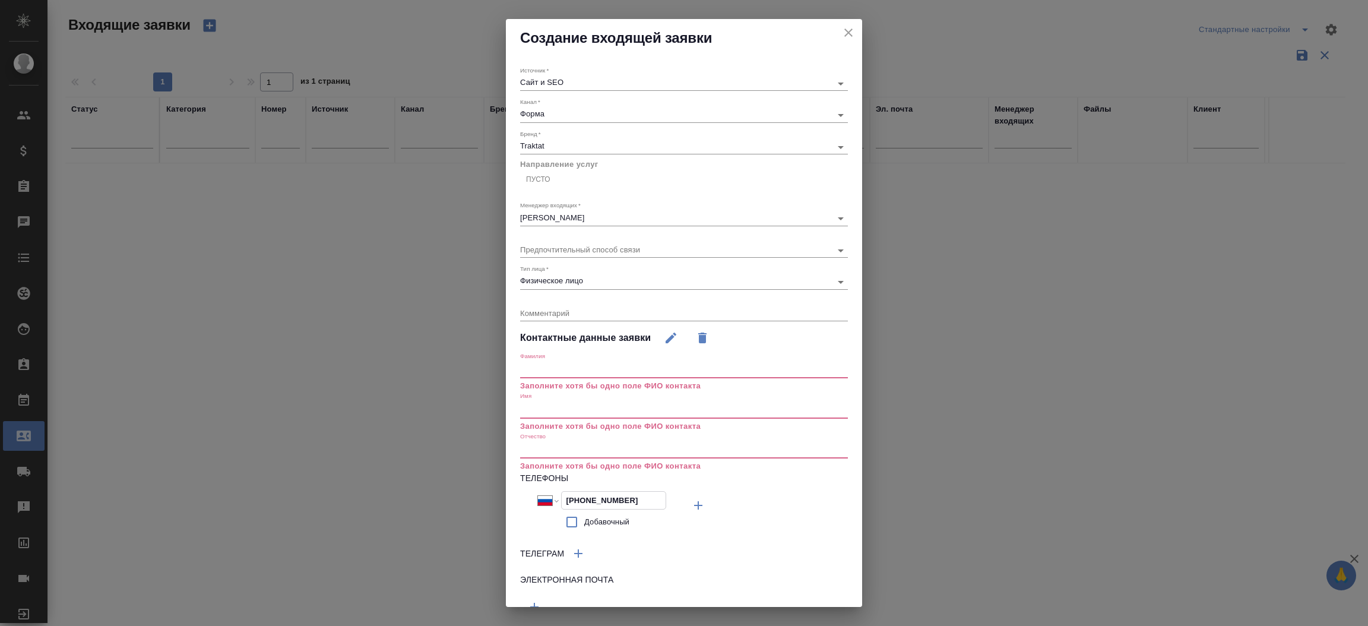
type input "[PHONE_NUMBER]"
drag, startPoint x: 847, startPoint y: 473, endPoint x: 854, endPoint y: 466, distance: 9.7
click at [854, 466] on div "Создание входящей заявки Источник   * Сайт и SEO seo Канал   * Форма 63623f8939…" at bounding box center [684, 313] width 356 height 588
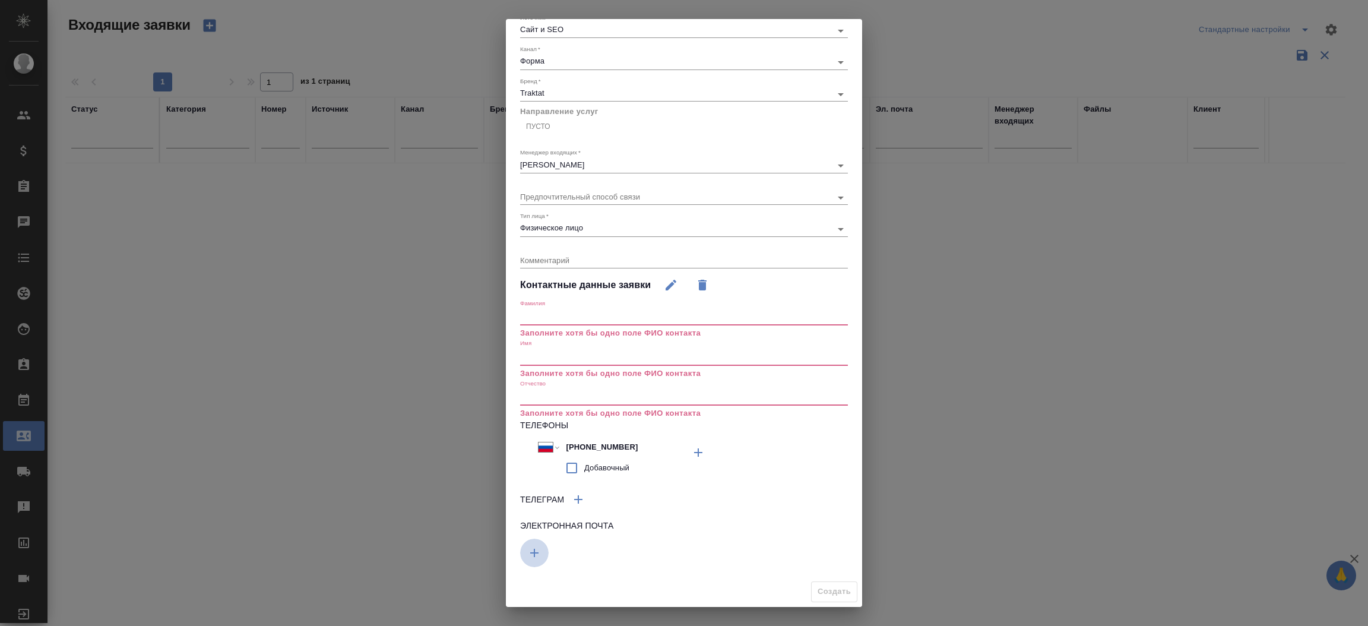
click at [528, 554] on icon "button" at bounding box center [534, 553] width 14 height 14
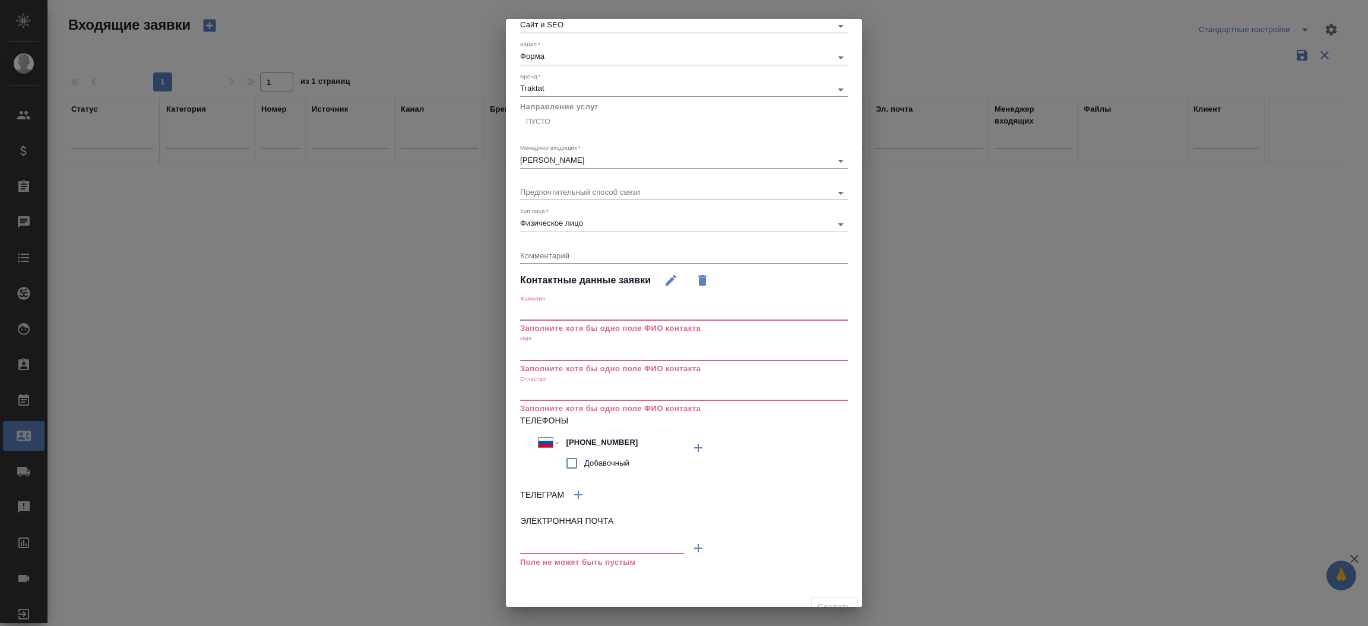
scroll to position [52, 0]
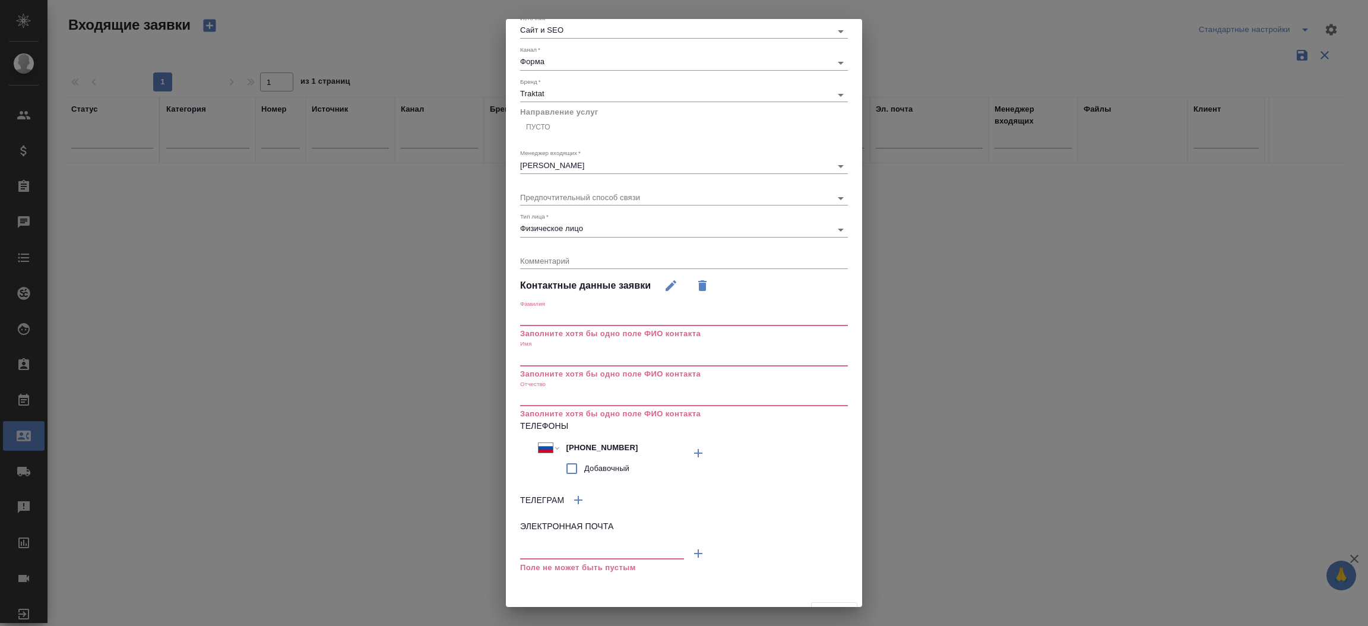
click at [579, 558] on input "text" at bounding box center [602, 551] width 164 height 15
paste input "[EMAIL_ADDRESS][DOMAIN_NAME]"
type input "[EMAIL_ADDRESS][DOMAIN_NAME]"
click at [562, 366] on input "text" at bounding box center [684, 357] width 328 height 17
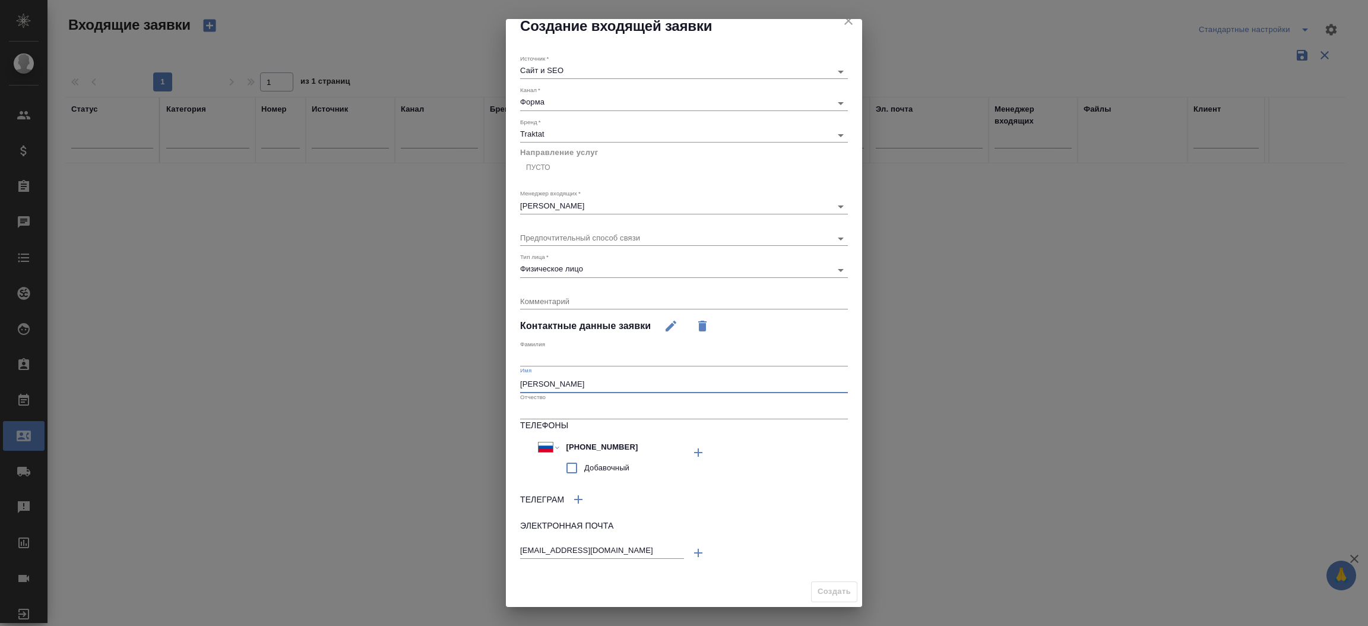
scroll to position [16, 0]
type input "Лиана"
click at [539, 401] on div "Отчество" at bounding box center [684, 406] width 328 height 26
click at [539, 410] on input "text" at bounding box center [684, 411] width 328 height 17
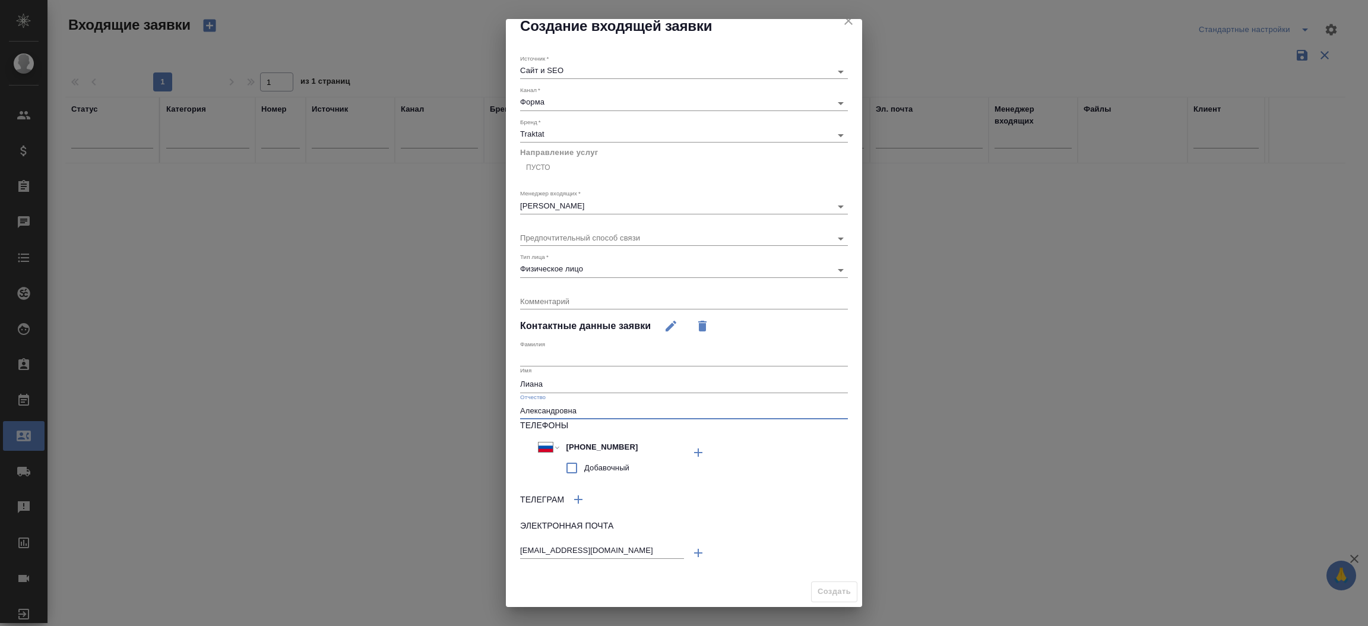
type input "Александровна"
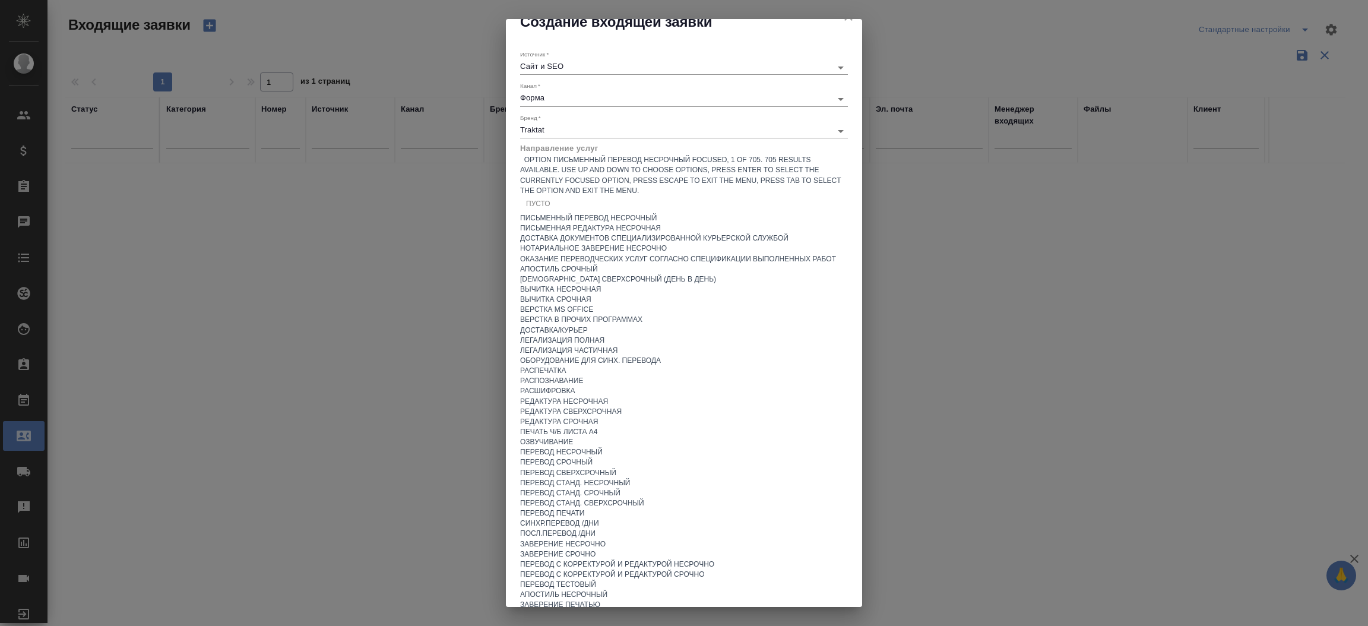
click at [603, 196] on div "Пусто" at bounding box center [684, 204] width 328 height 17
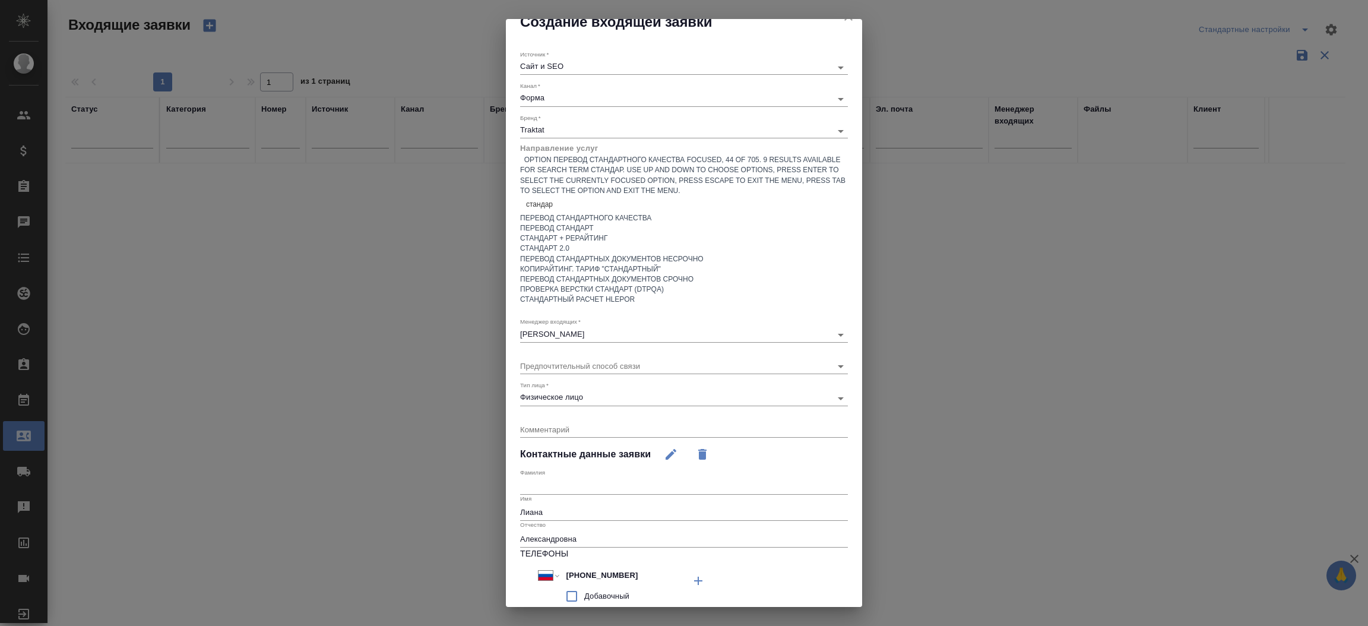
type input "стандарт"
click at [610, 264] on div "Перевод стандартных документов несрочно" at bounding box center [684, 259] width 328 height 10
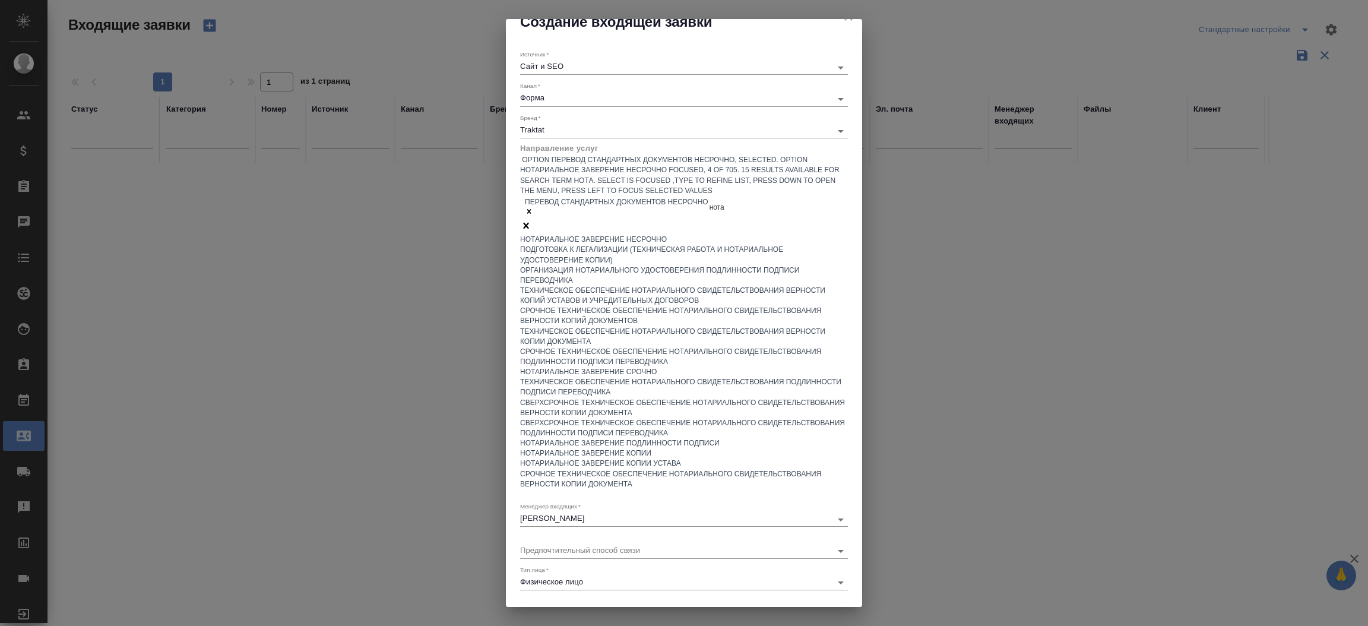
type input "нотар"
click at [635, 235] on div "Нотариальное заверение несрочно" at bounding box center [684, 240] width 328 height 10
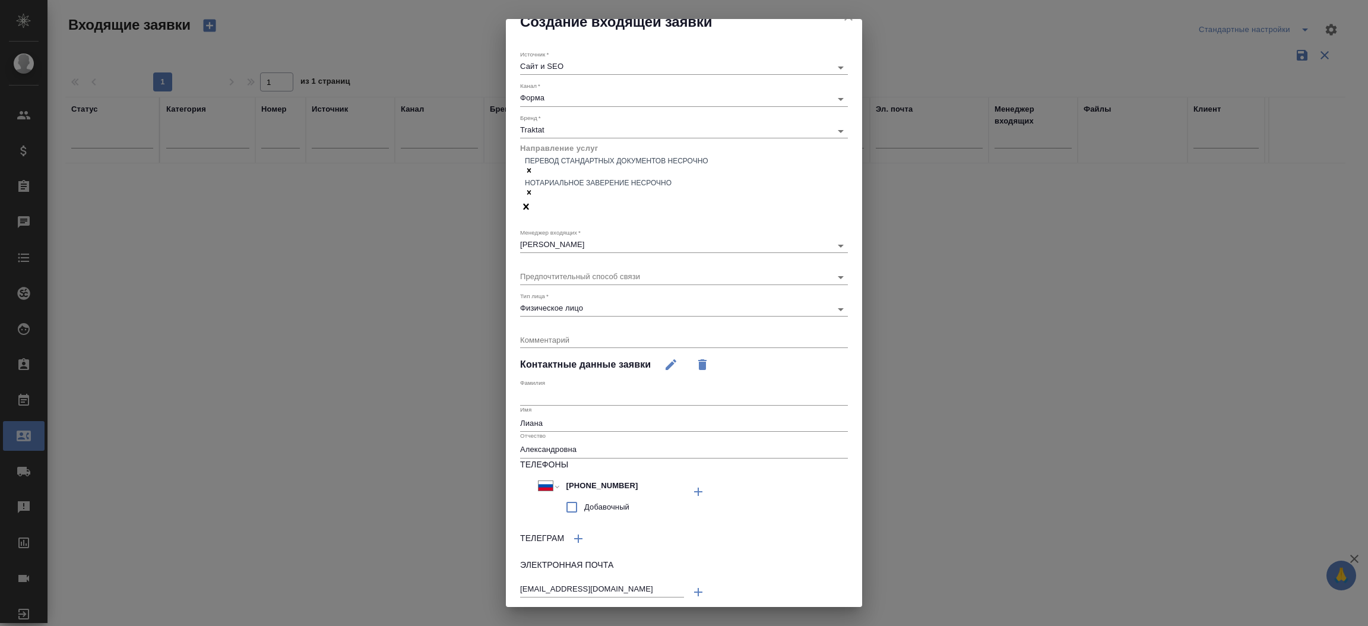
click at [824, 624] on span "Создать" at bounding box center [834, 631] width 33 height 14
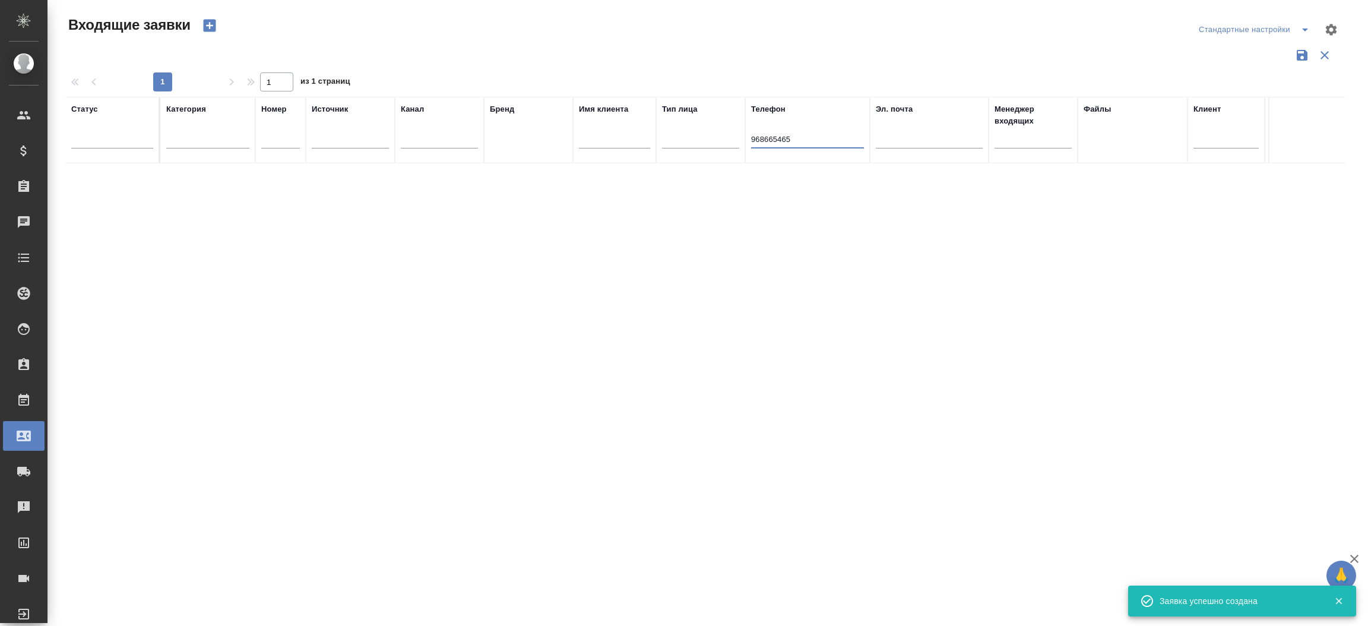
click at [794, 143] on input "968665465" at bounding box center [807, 140] width 113 height 15
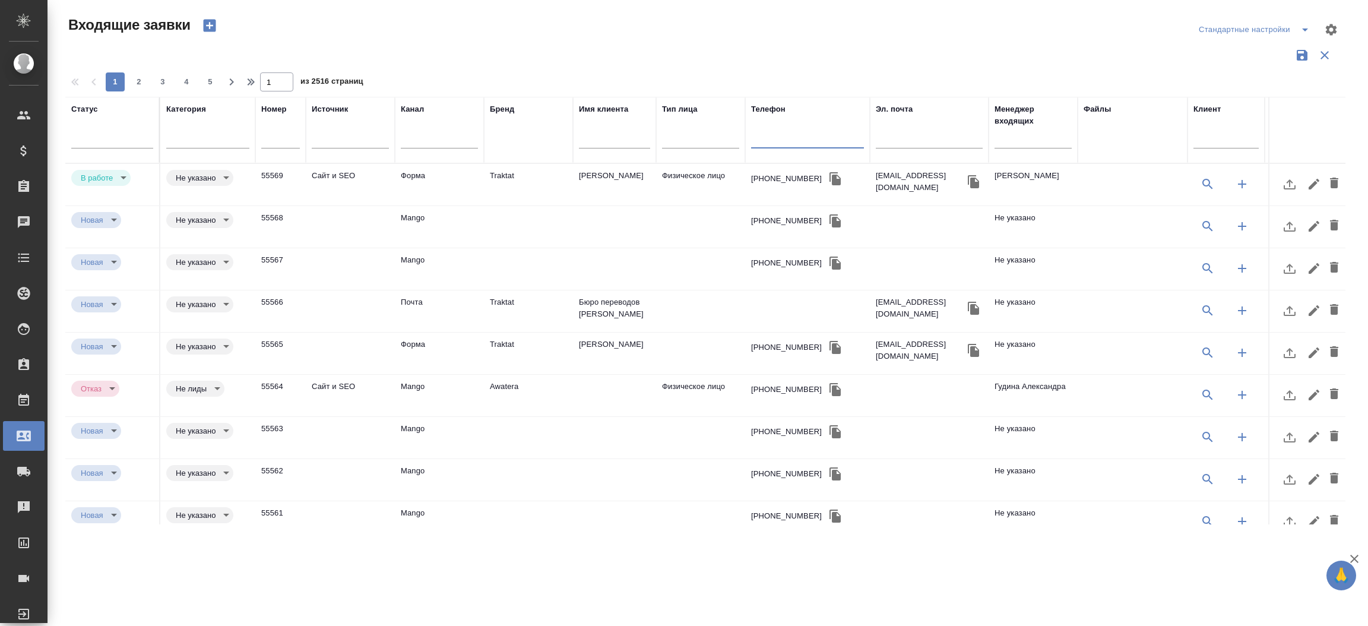
click at [518, 182] on td "Traktat" at bounding box center [528, 185] width 89 height 42
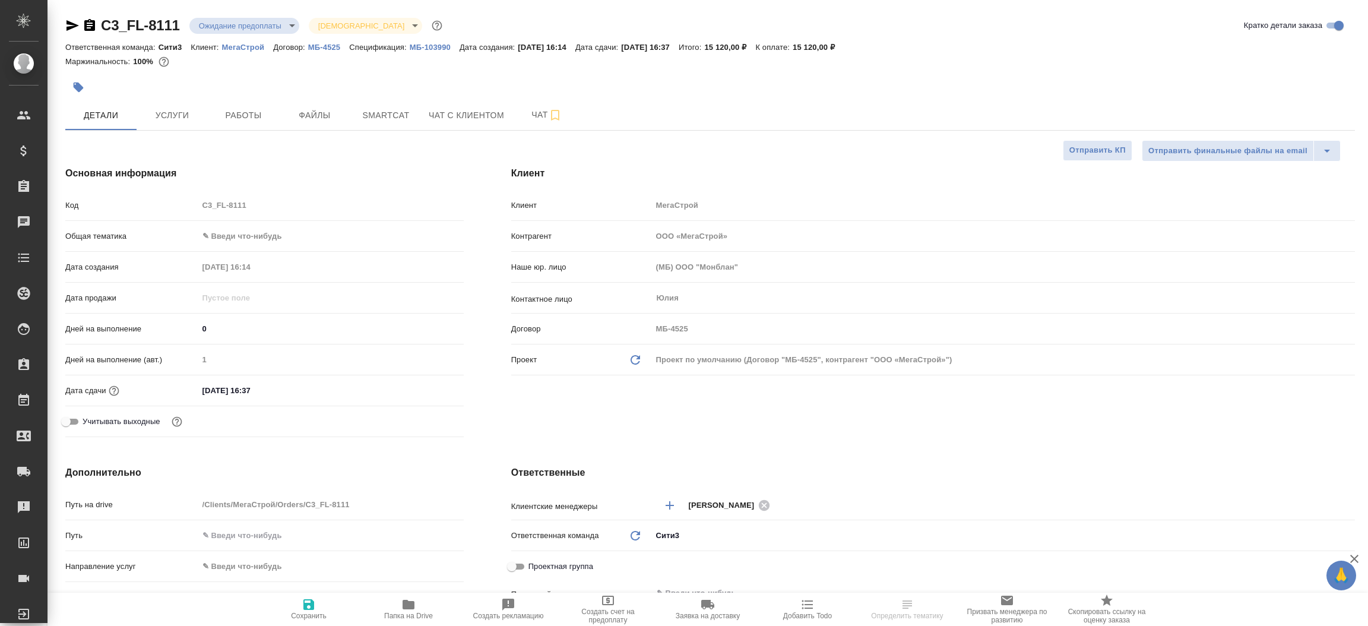
select select "RU"
type textarea "x"
click at [68, 24] on icon "button" at bounding box center [72, 25] width 14 height 14
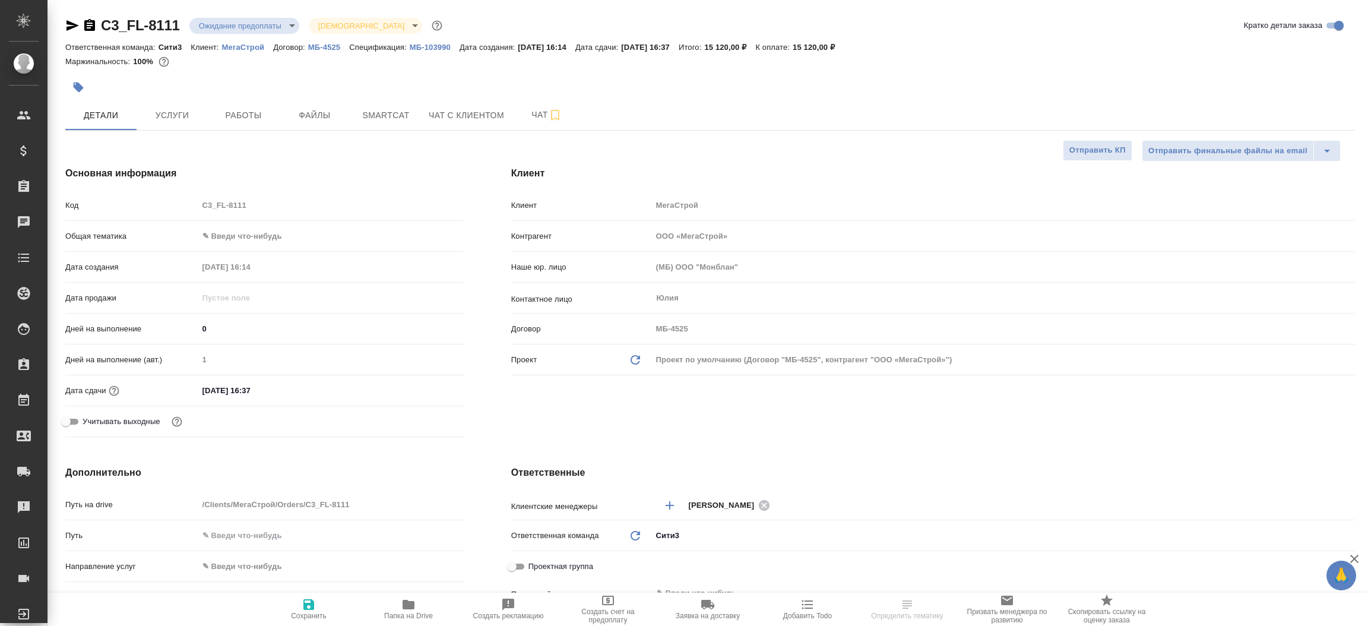
type textarea "x"
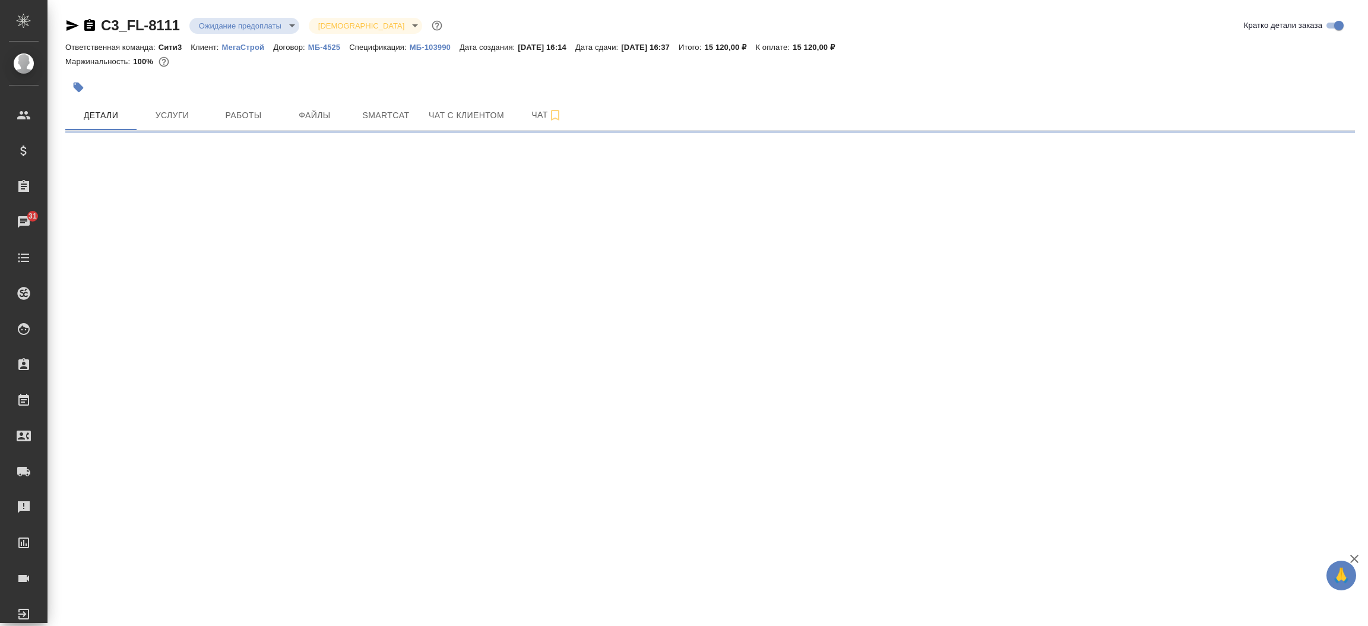
select select "RU"
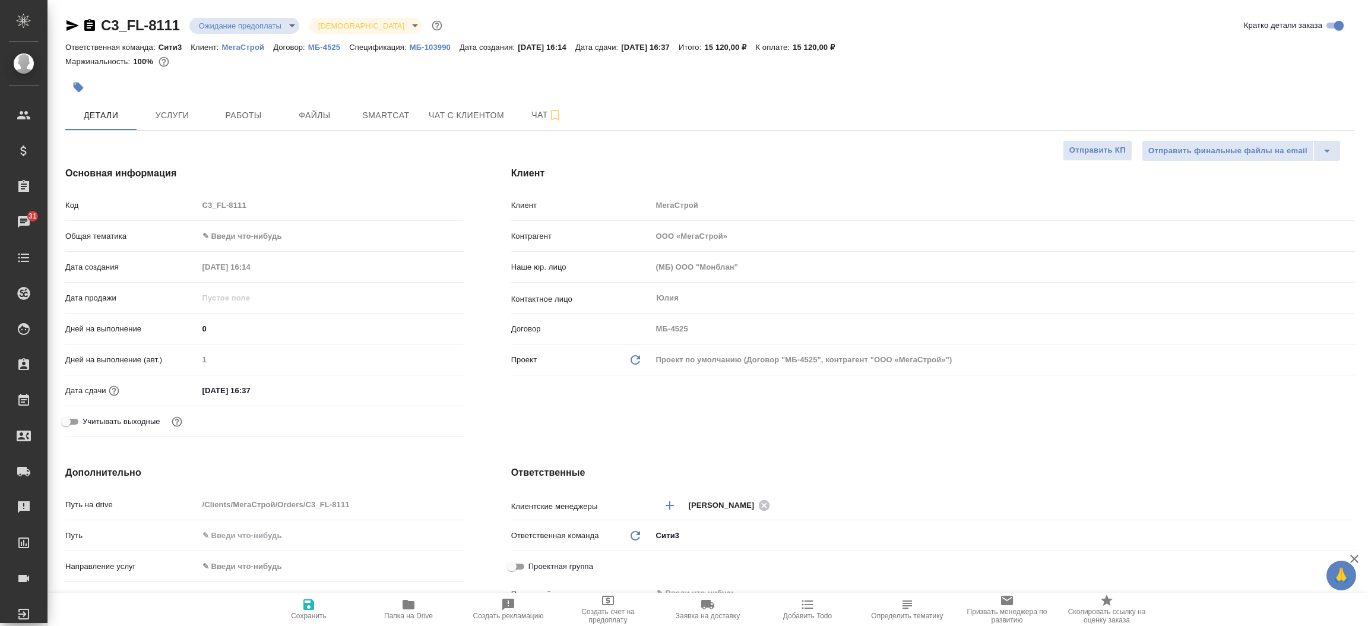
type textarea "x"
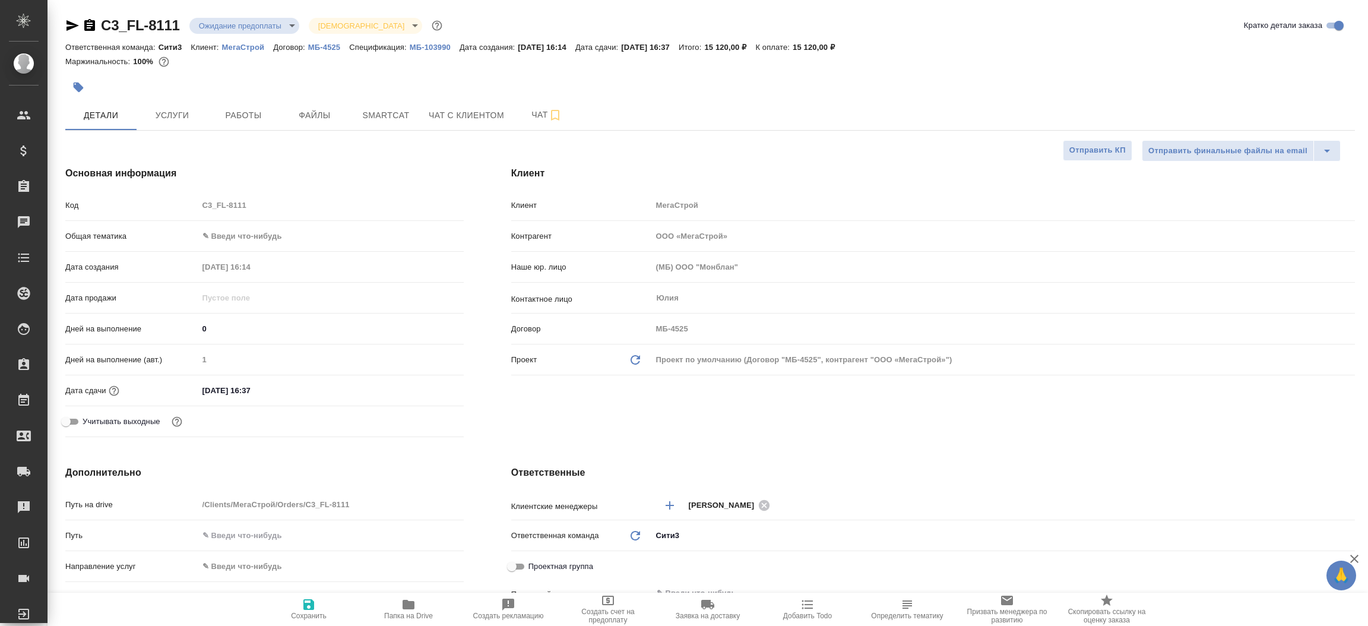
type textarea "x"
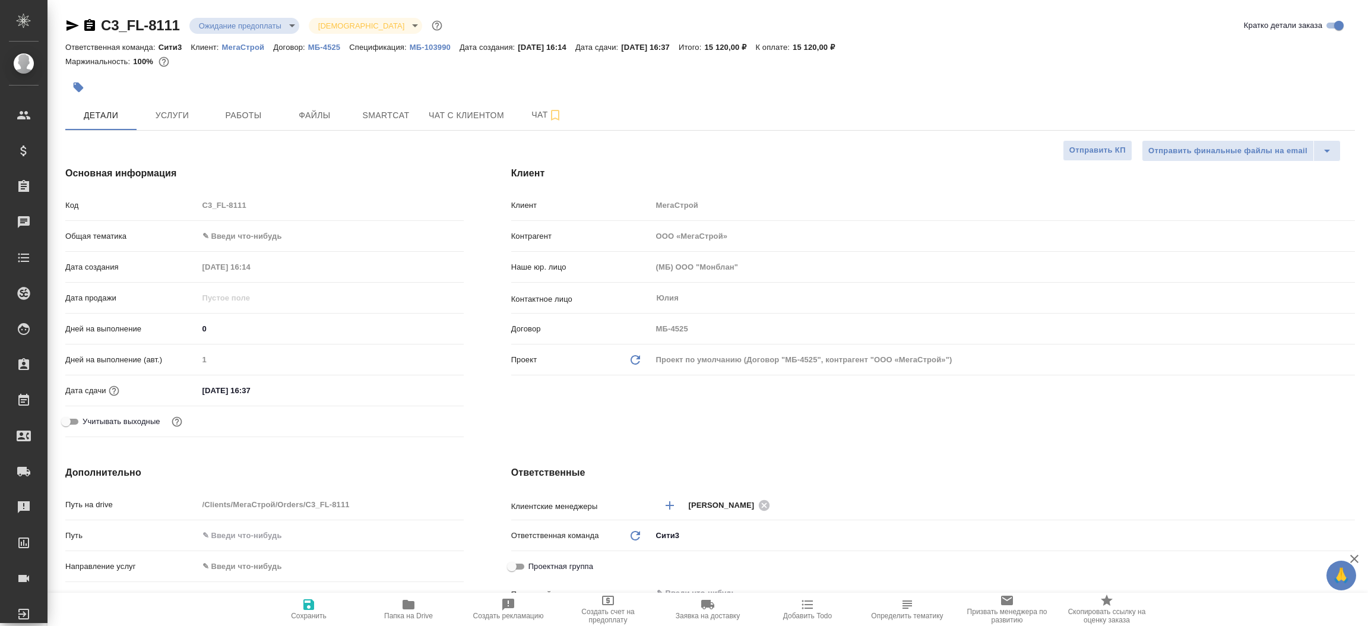
type textarea "x"
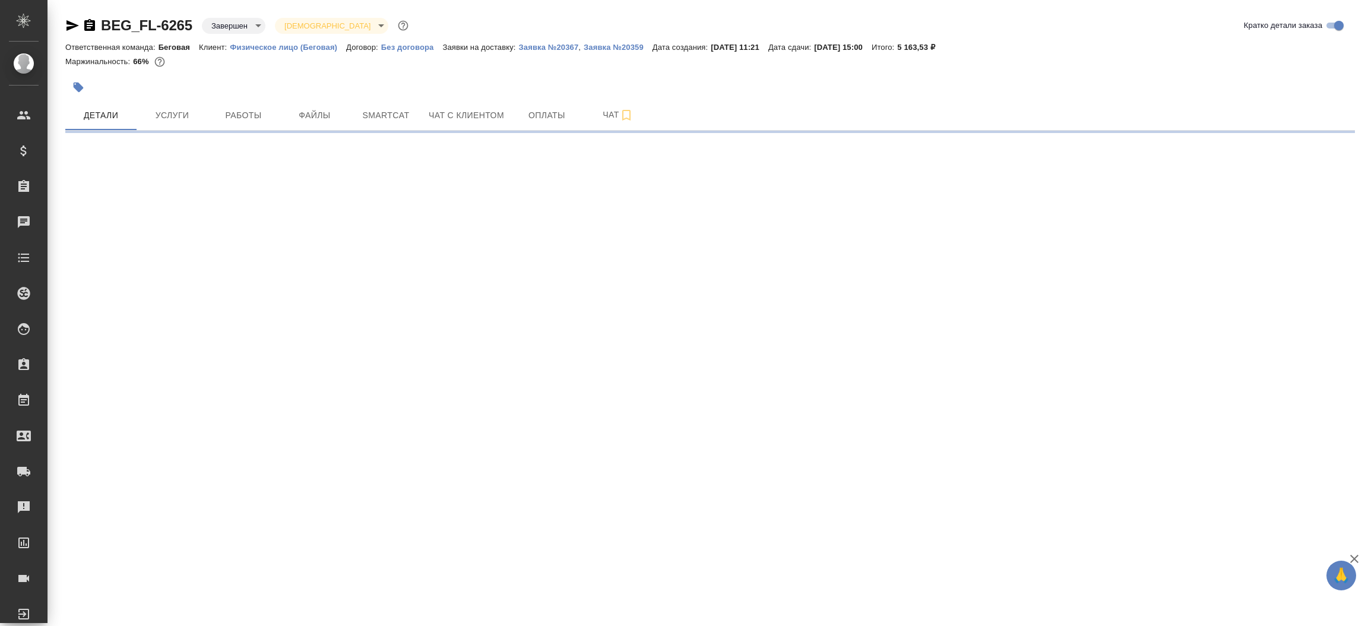
select select "RU"
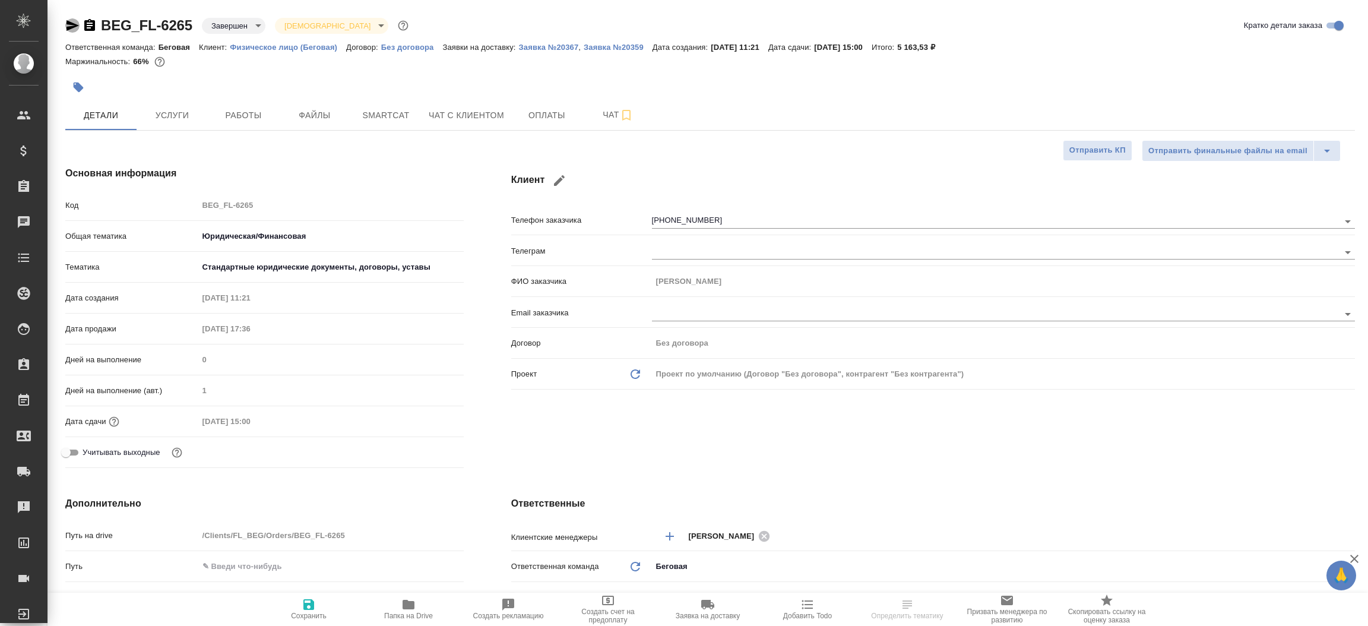
click at [71, 24] on icon "button" at bounding box center [73, 25] width 12 height 11
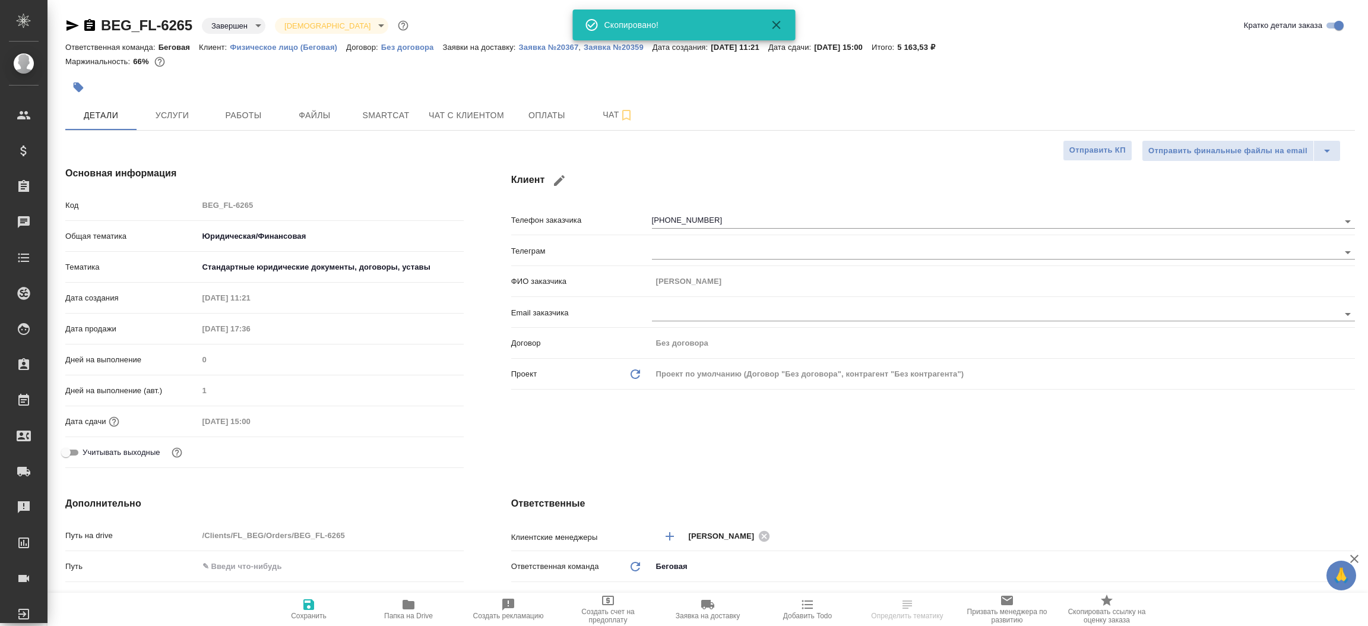
type textarea "x"
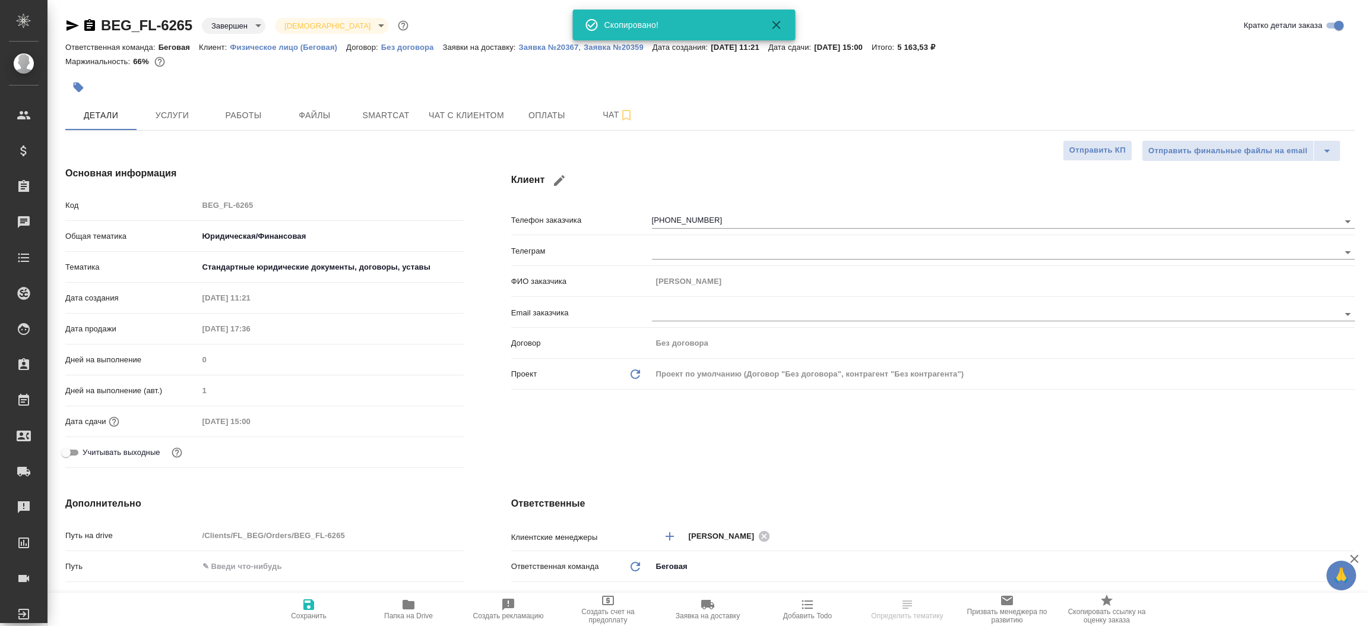
type textarea "x"
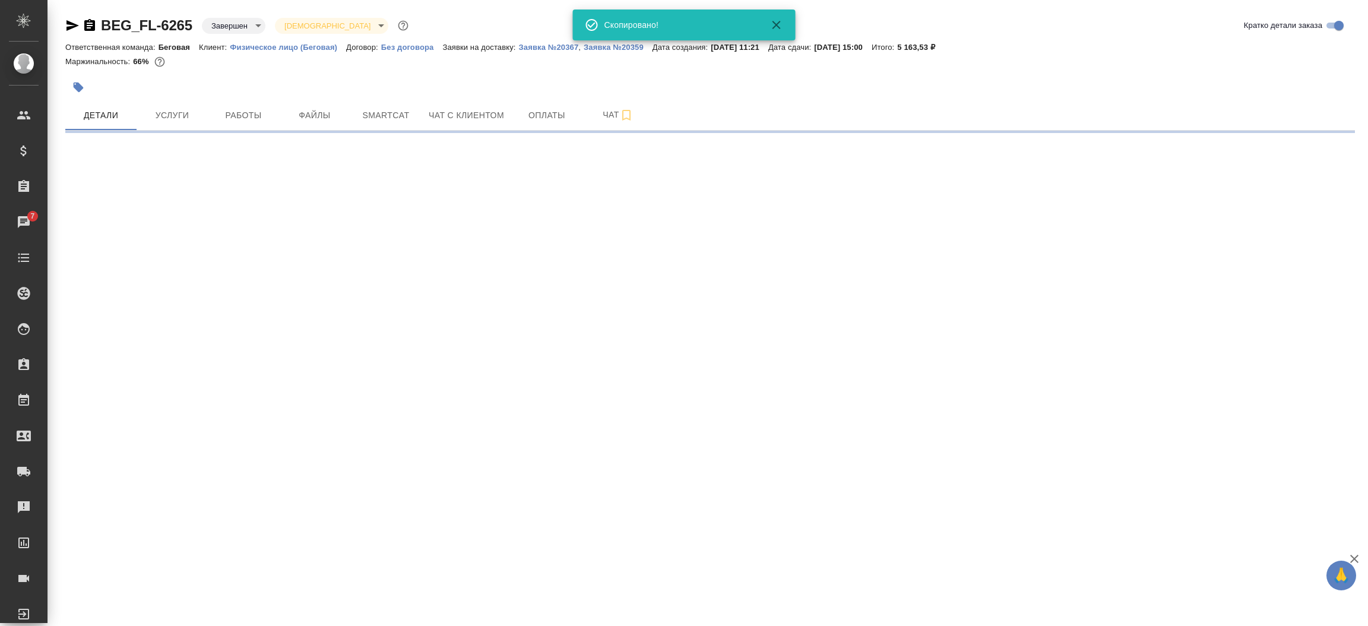
select select "RU"
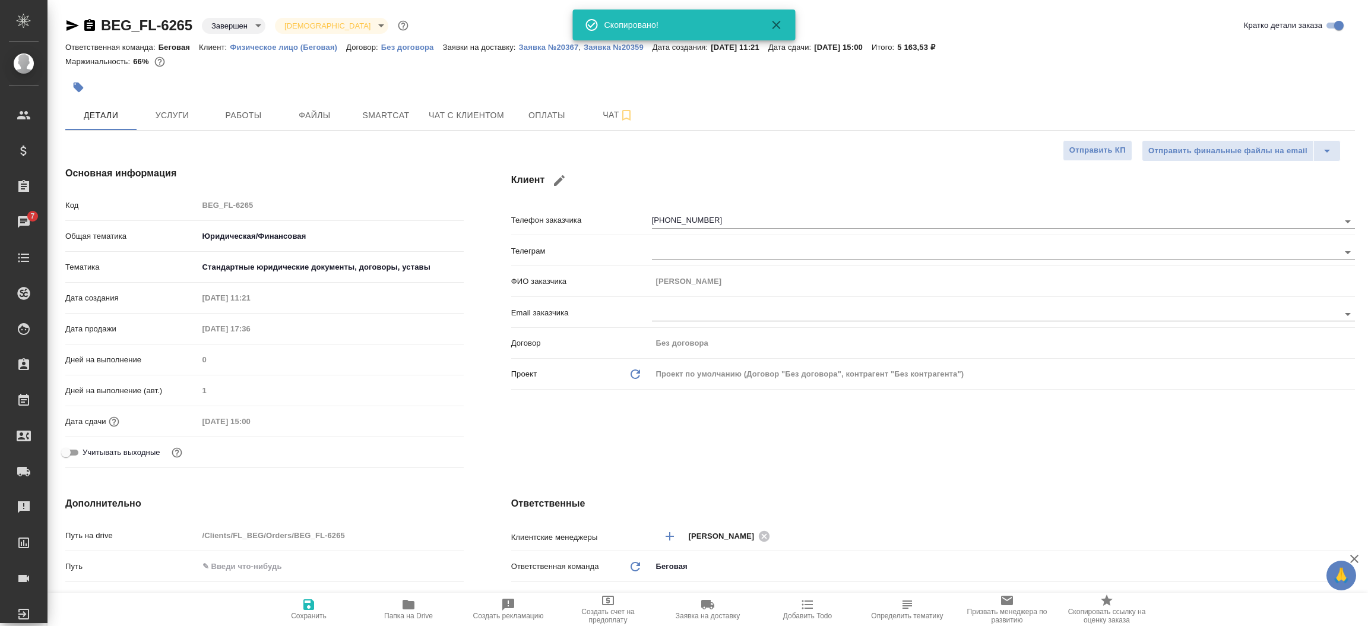
type textarea "x"
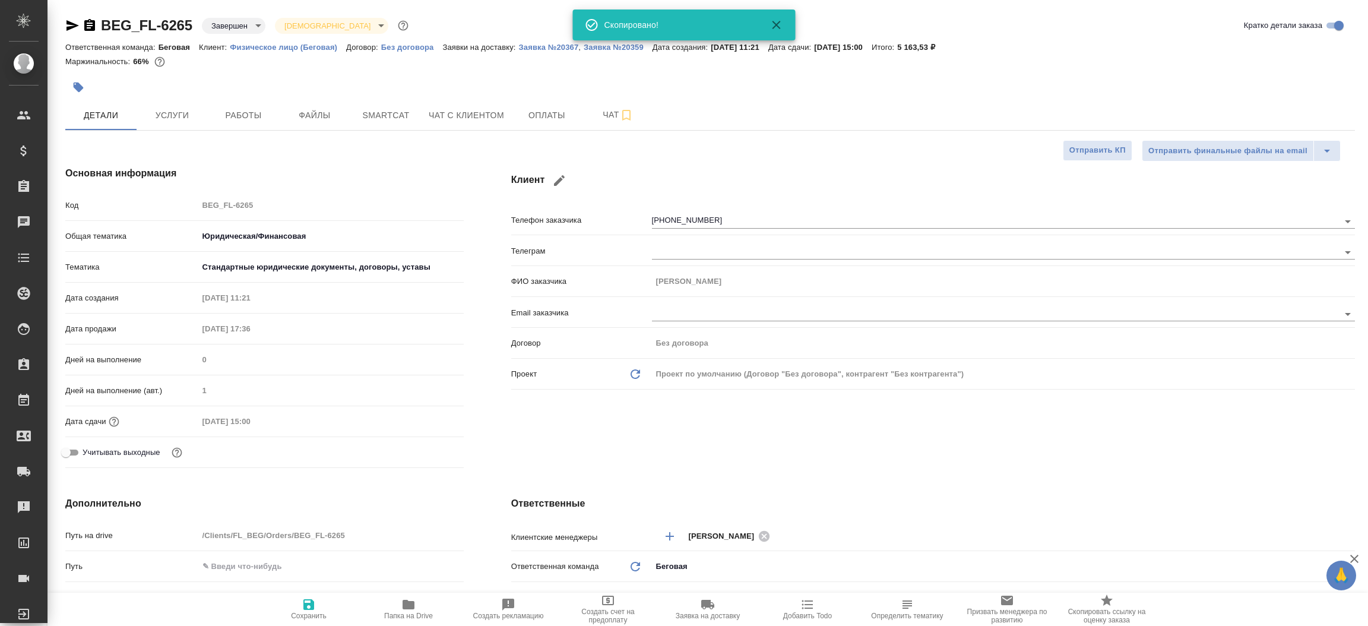
type textarea "x"
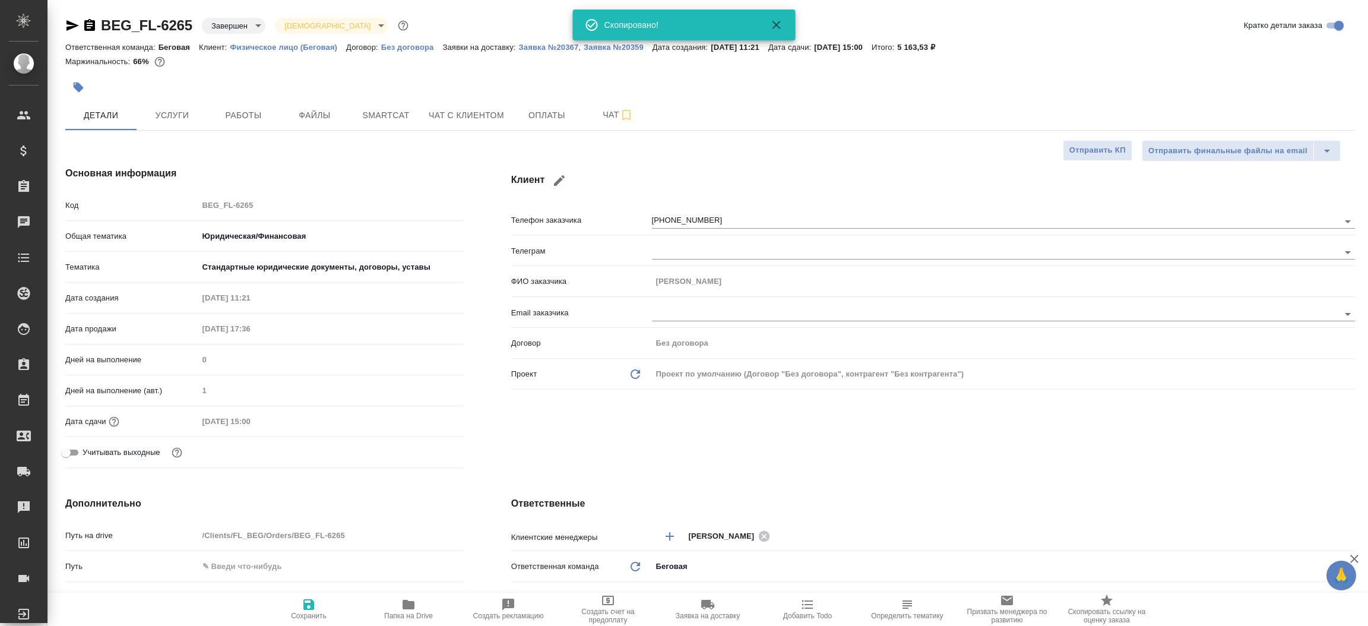
type textarea "x"
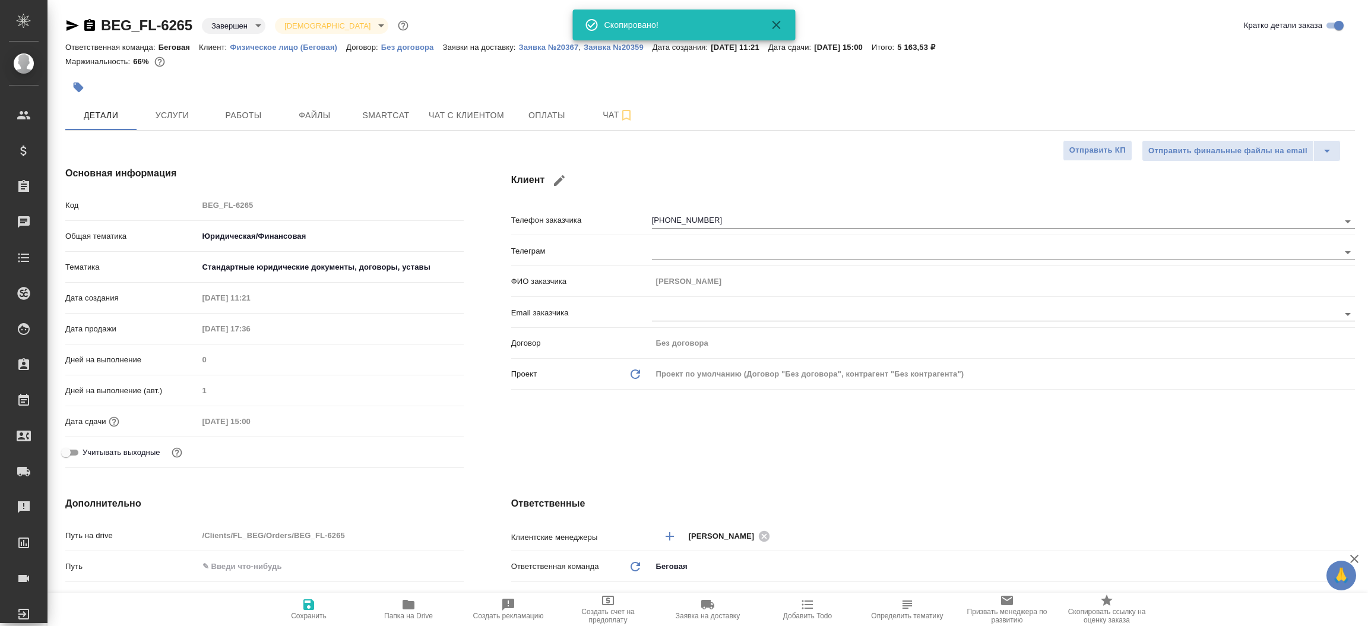
type textarea "x"
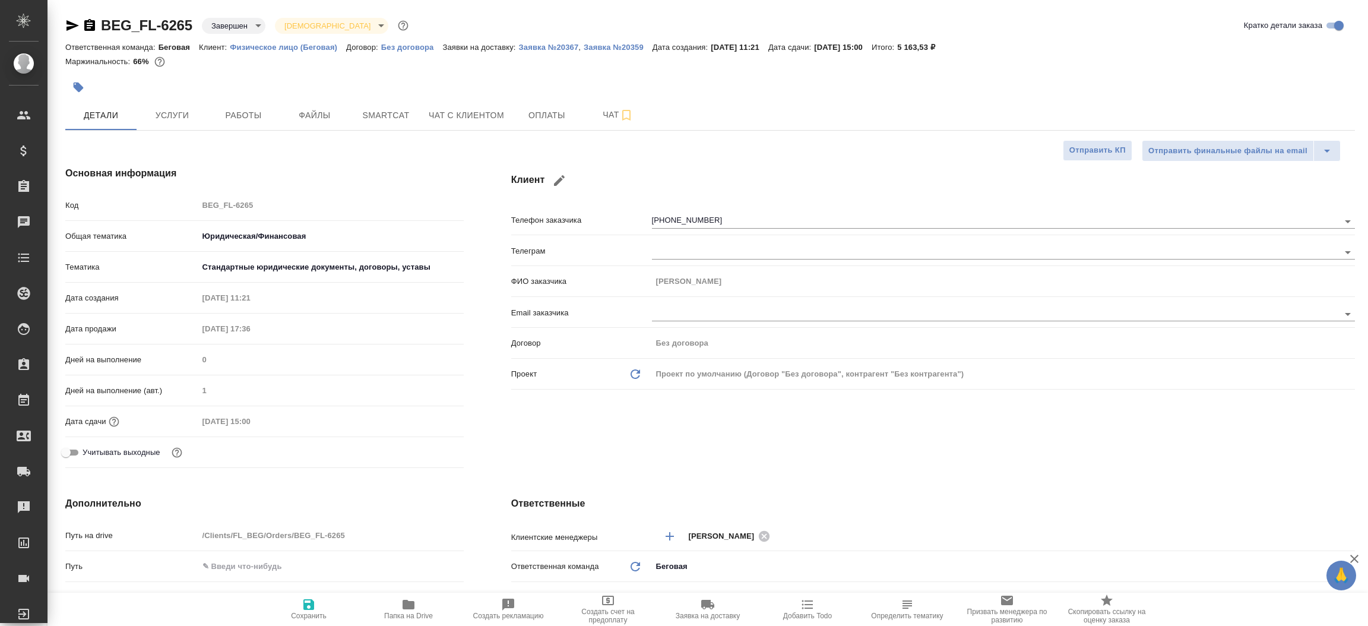
type textarea "x"
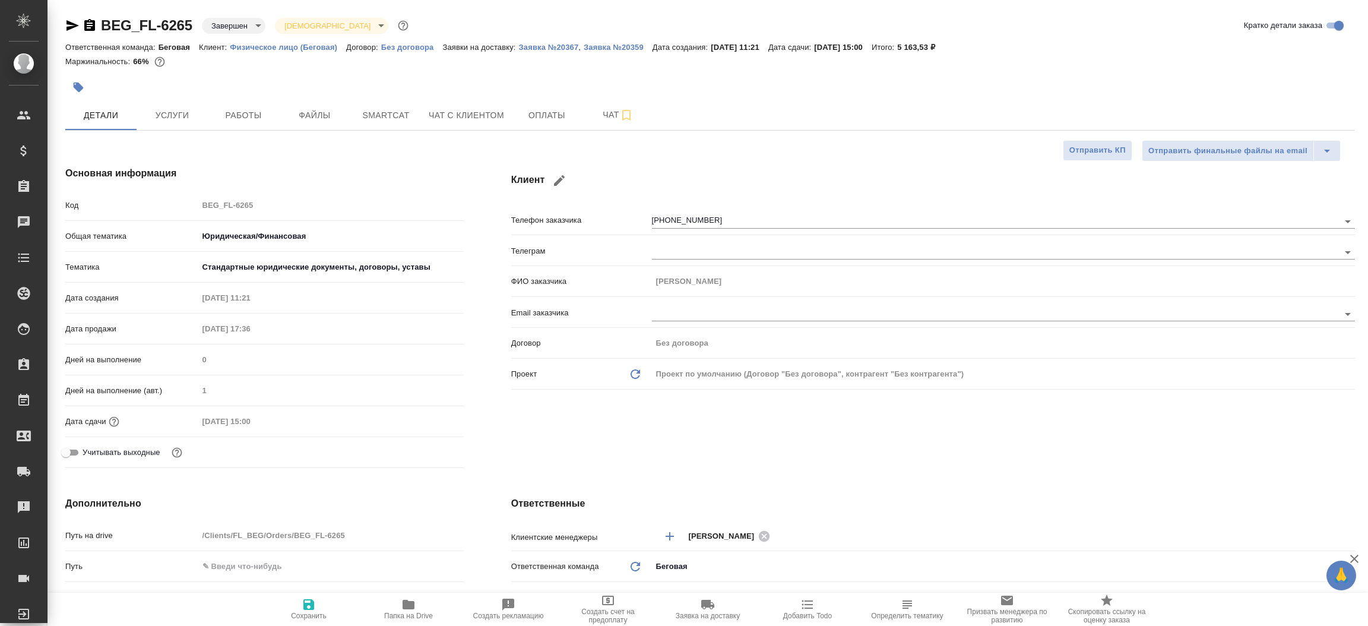
type textarea "x"
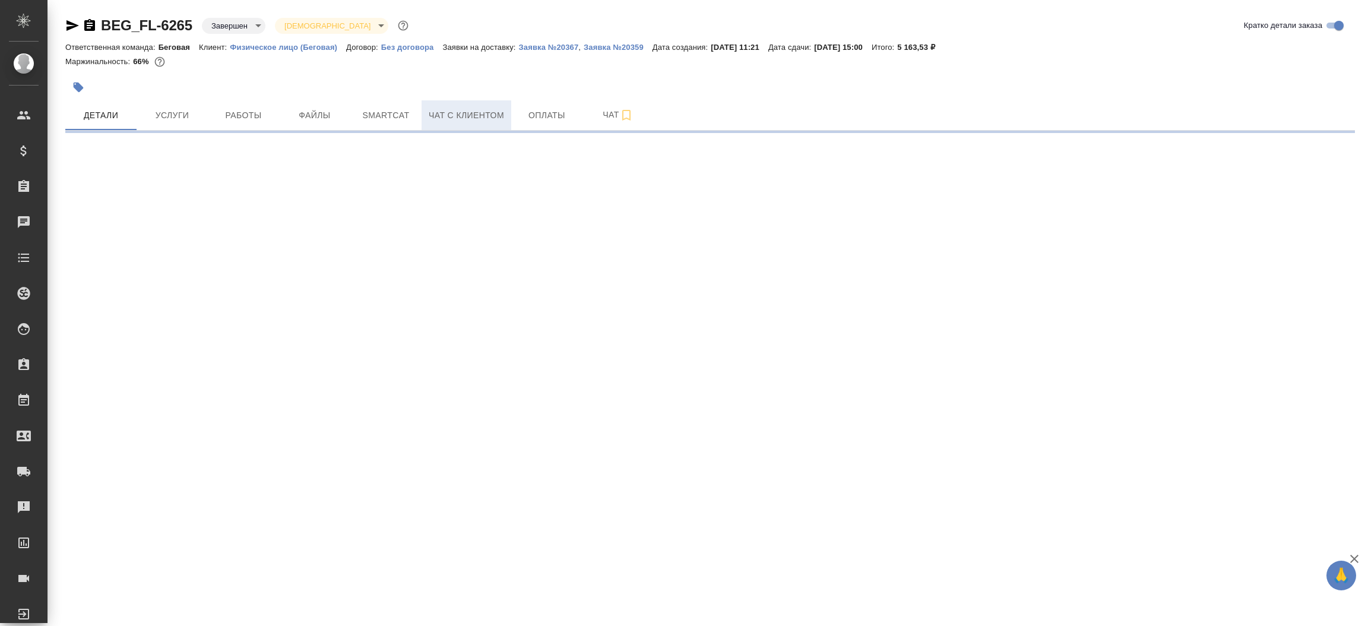
select select "RU"
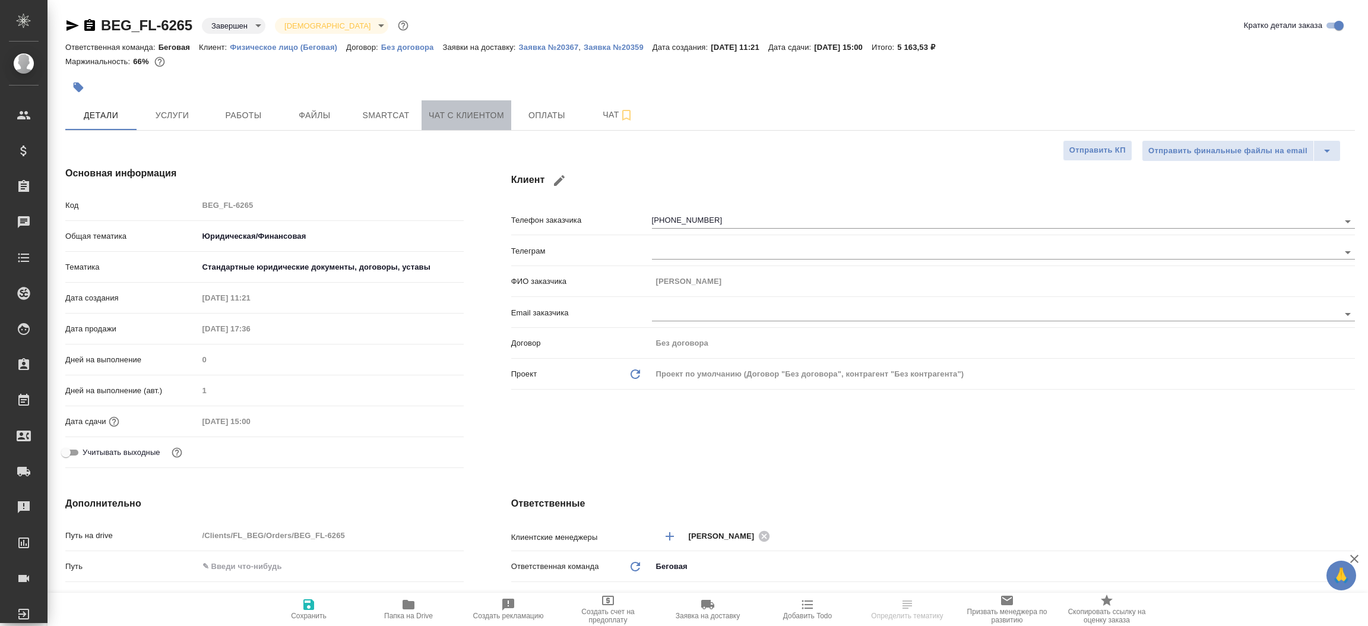
type textarea "x"
click at [447, 112] on span "Чат с клиентом" at bounding box center [466, 115] width 75 height 15
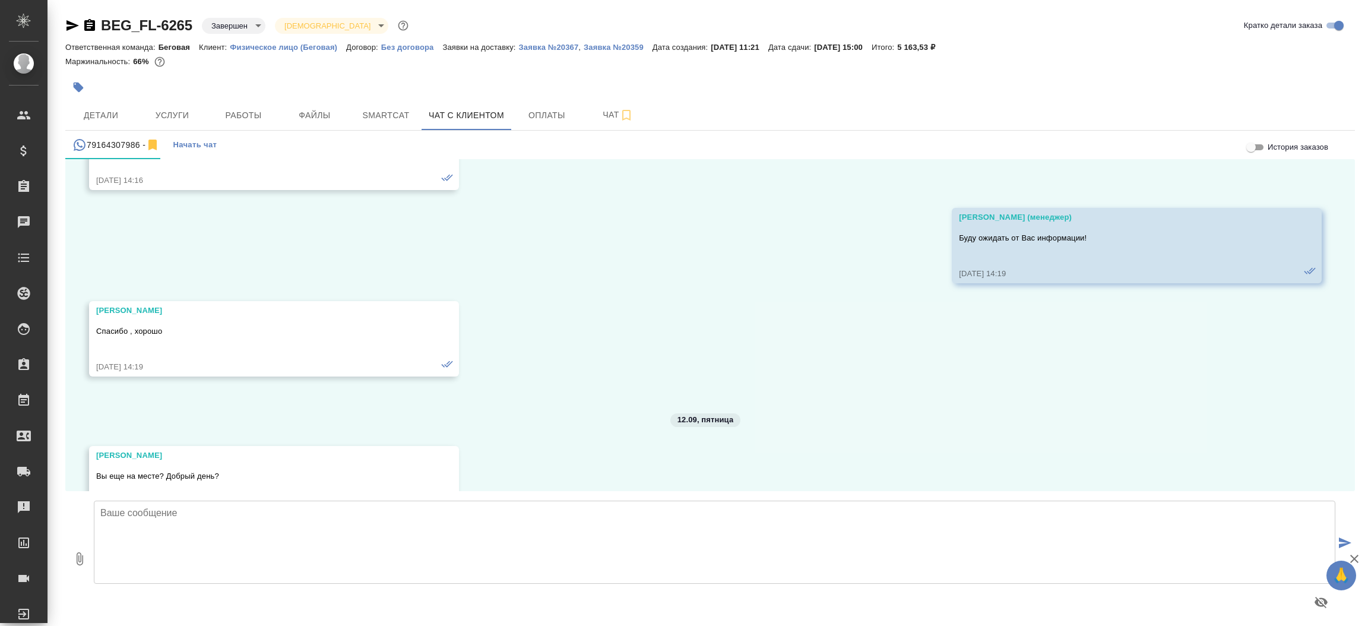
scroll to position [5987, 0]
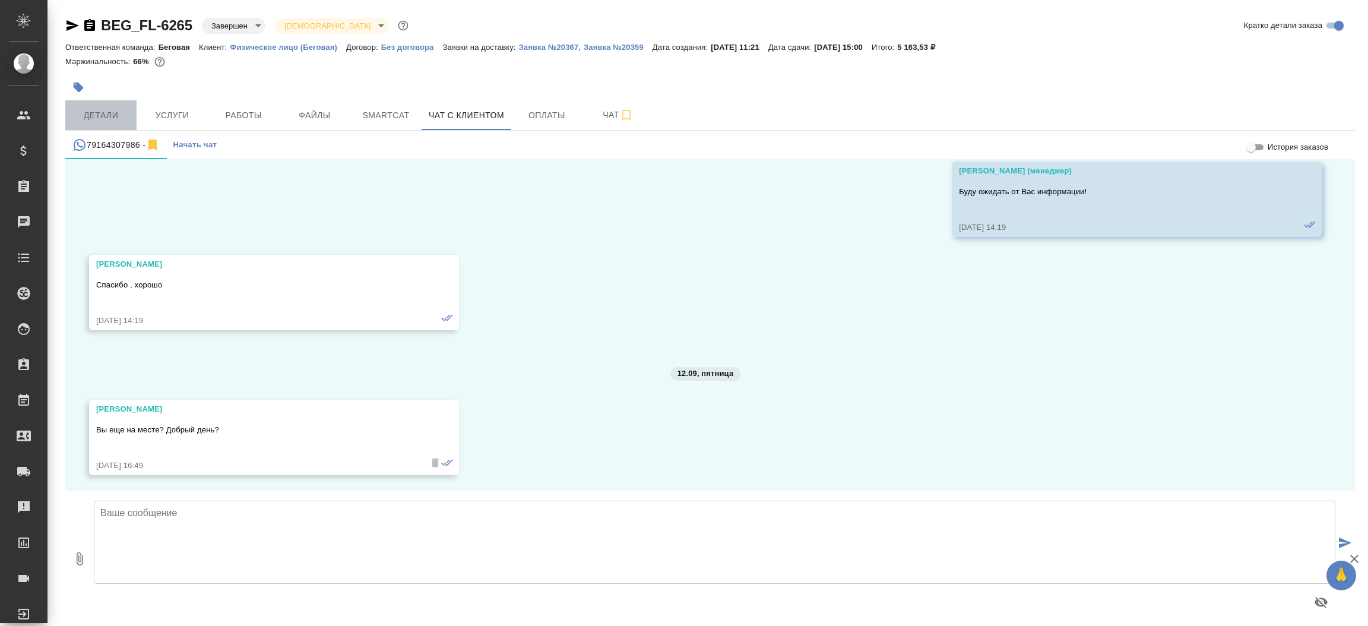
click at [120, 120] on span "Детали" at bounding box center [100, 115] width 57 height 15
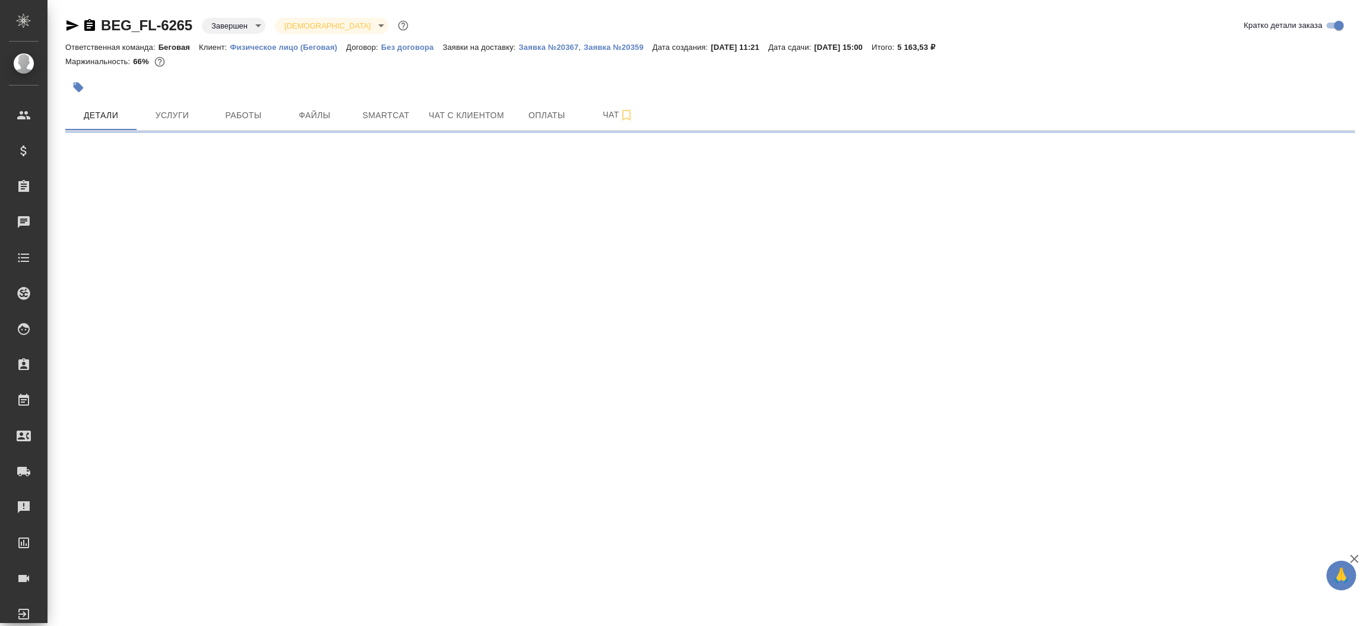
select select "RU"
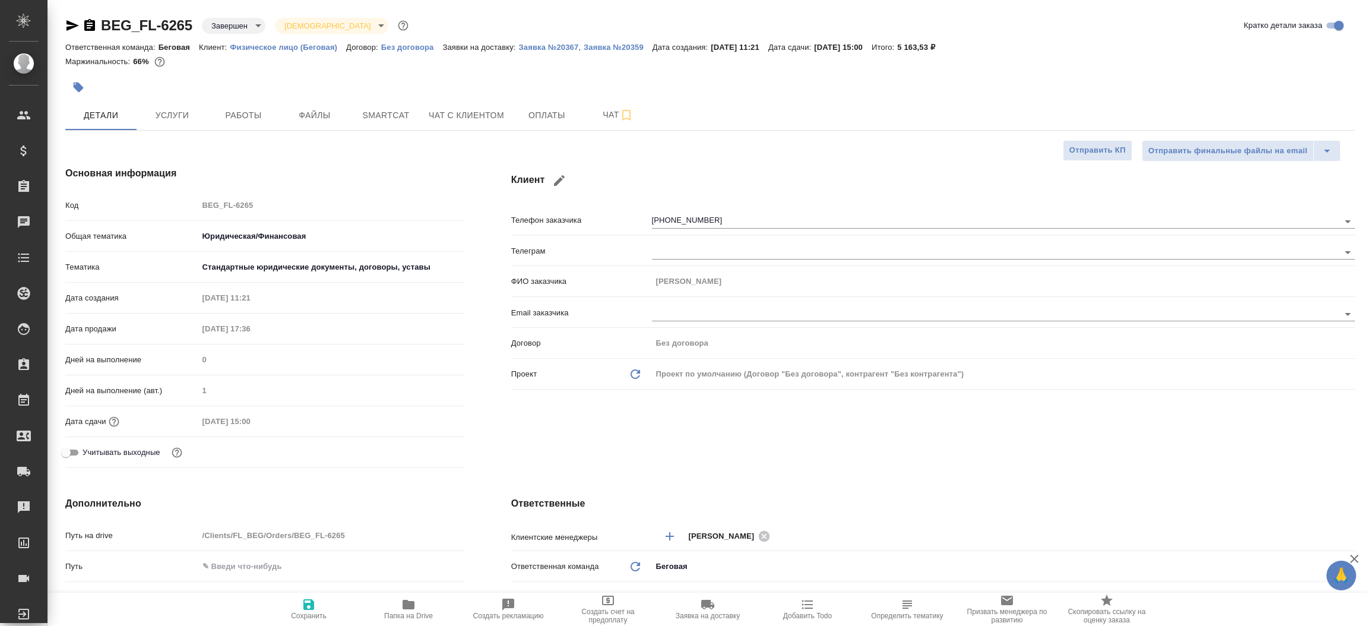
type textarea "x"
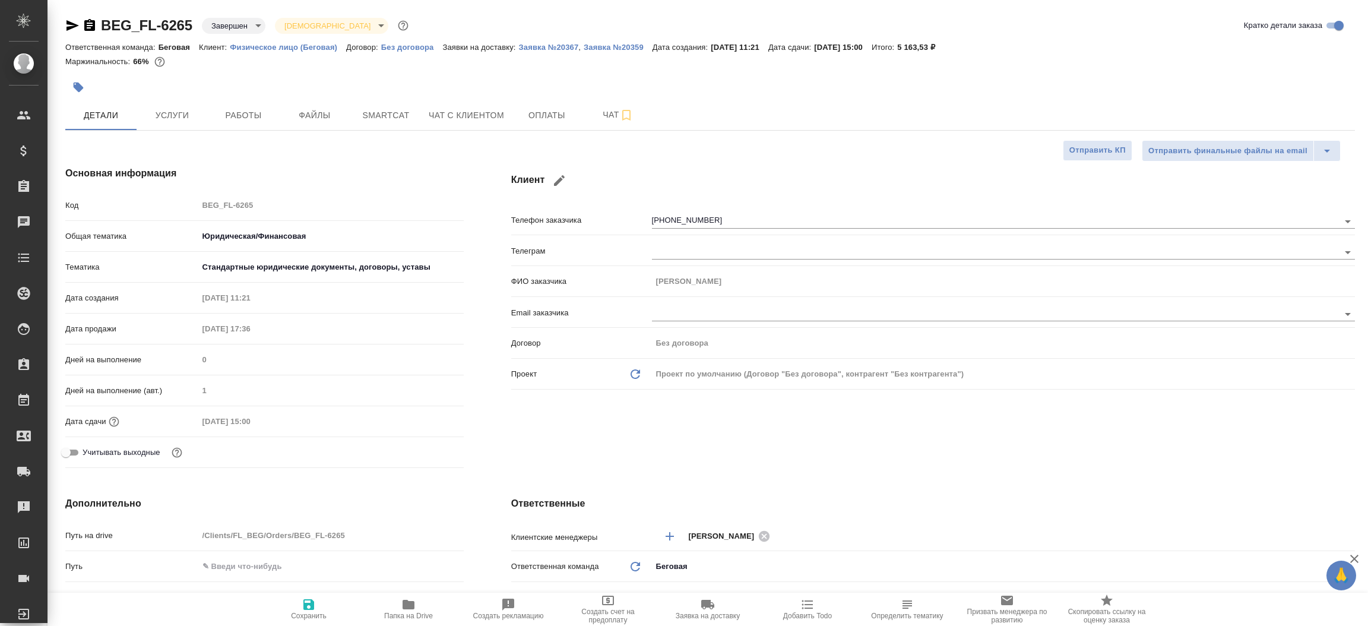
type textarea "x"
click at [175, 113] on span "Услуги" at bounding box center [172, 115] width 57 height 15
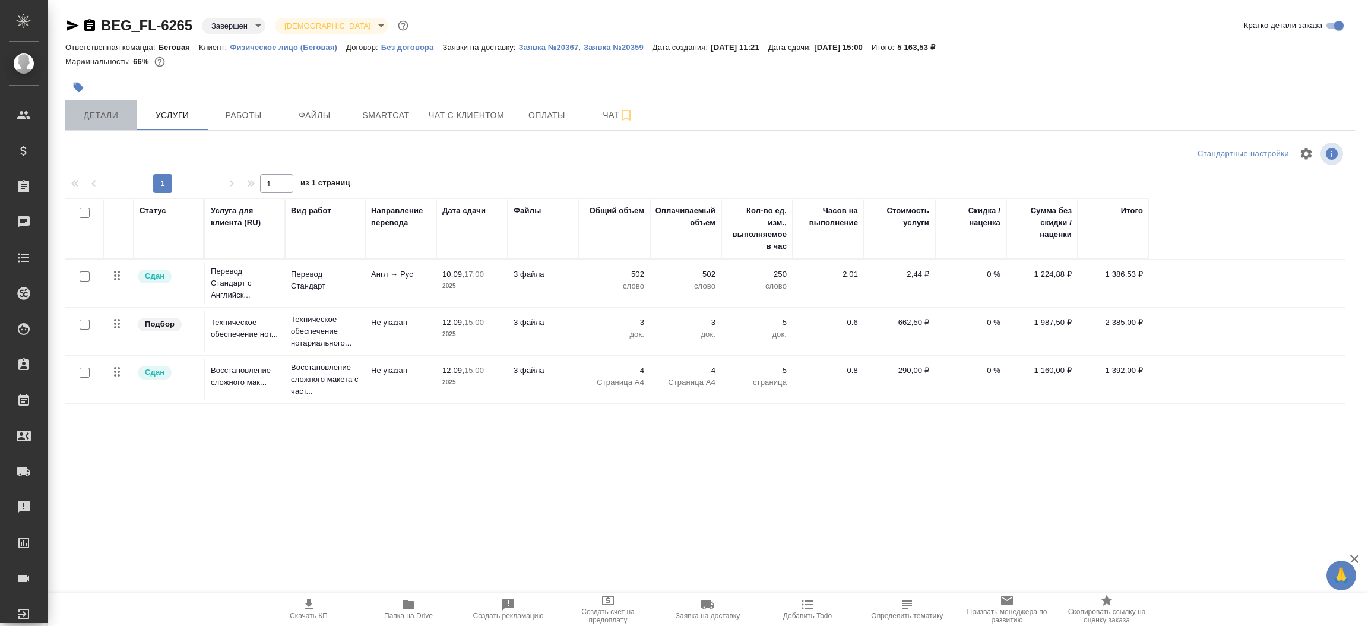
click at [103, 109] on span "Детали" at bounding box center [100, 115] width 57 height 15
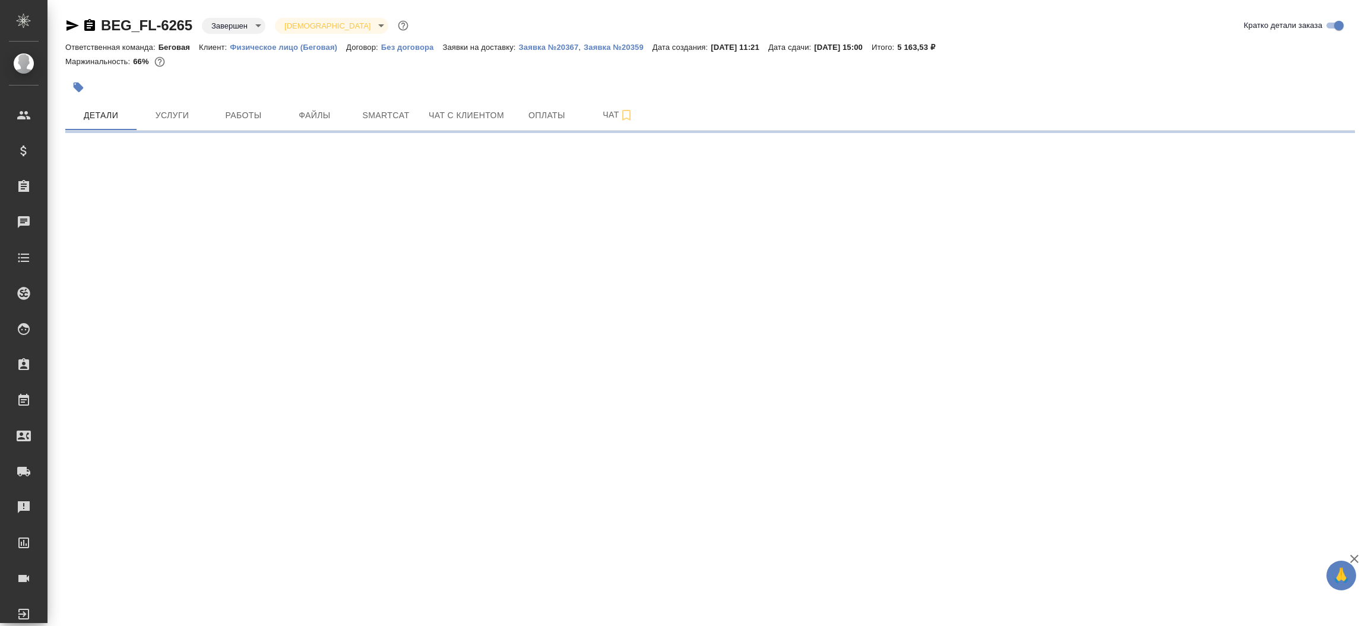
select select "RU"
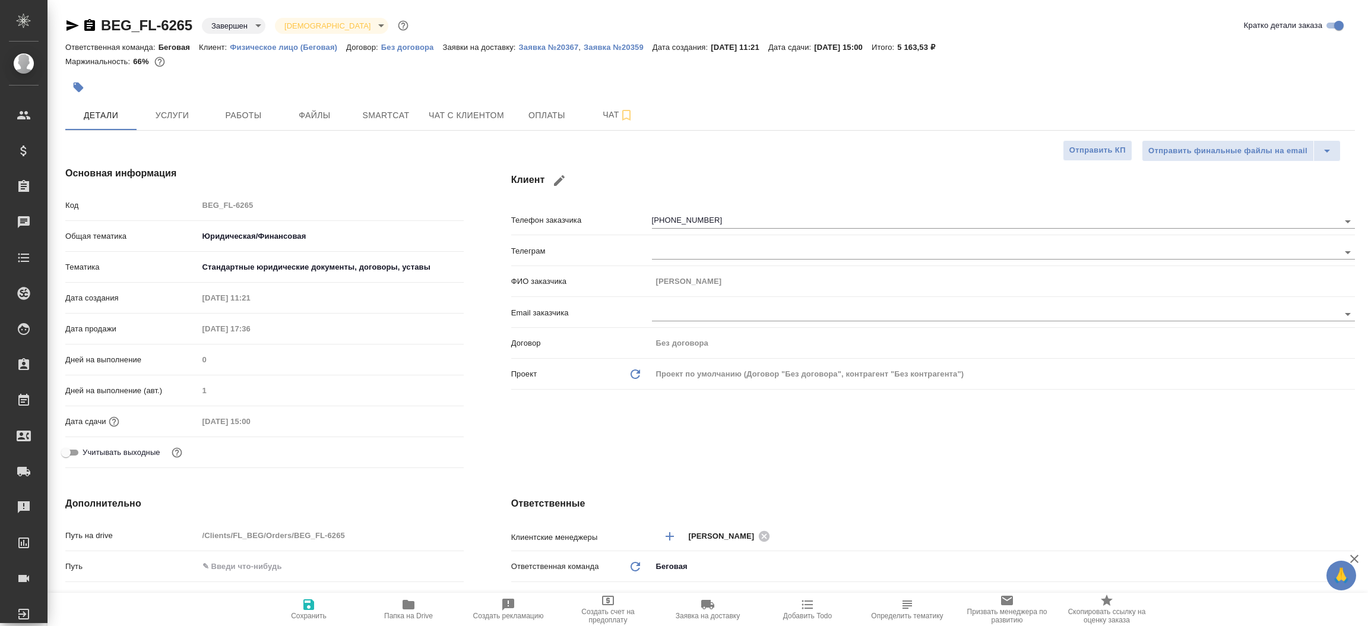
type textarea "x"
click at [485, 426] on div "Основная информация Код BEG_FL-6265 Общая тематика Юридическая/Финансовая yr-fn…" at bounding box center [265, 320] width 446 height 354
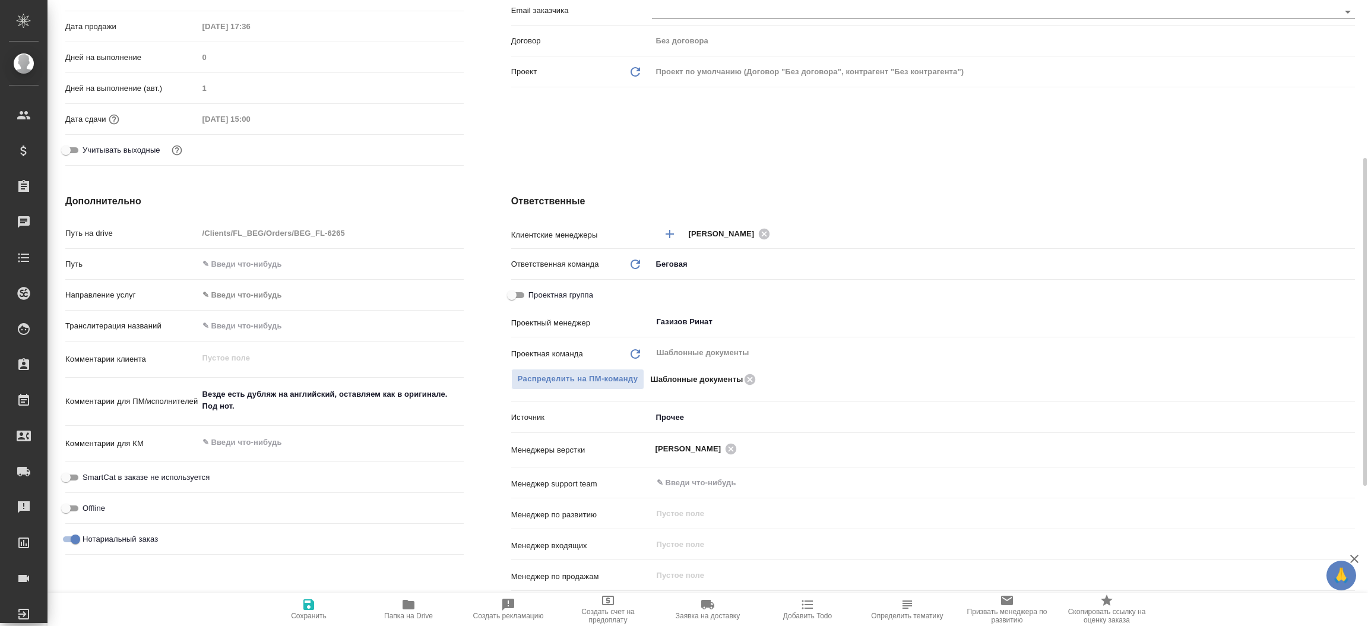
scroll to position [321, 0]
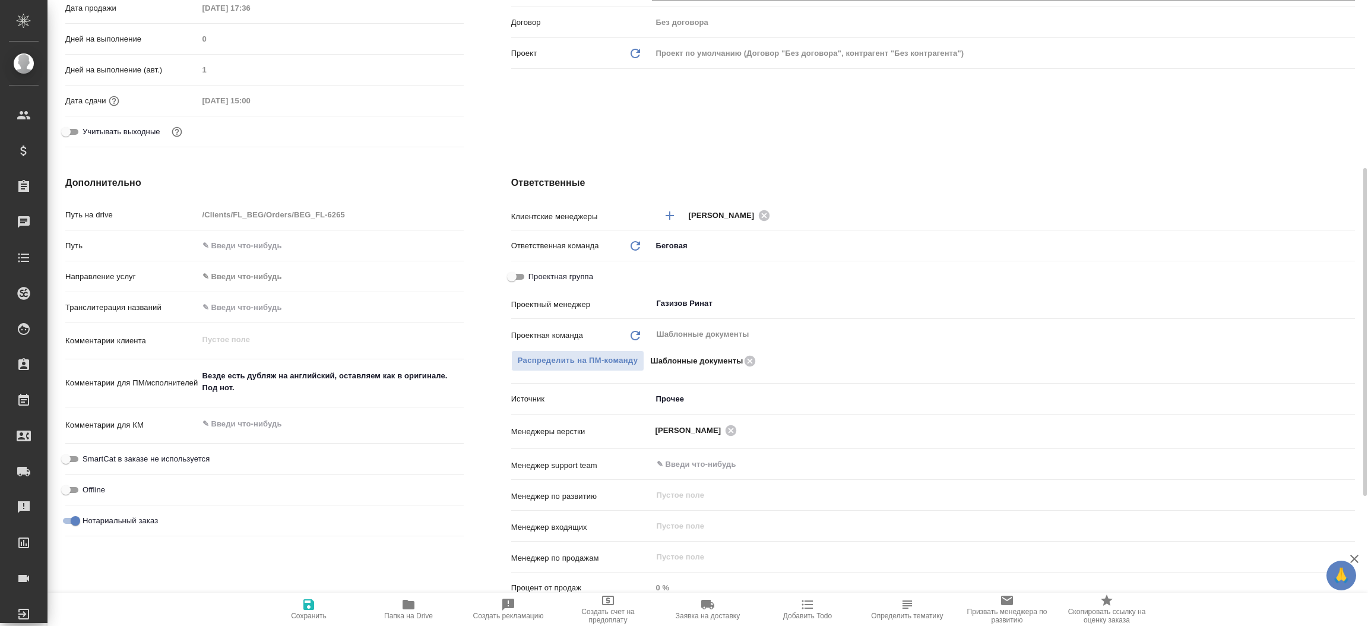
type textarea "x"
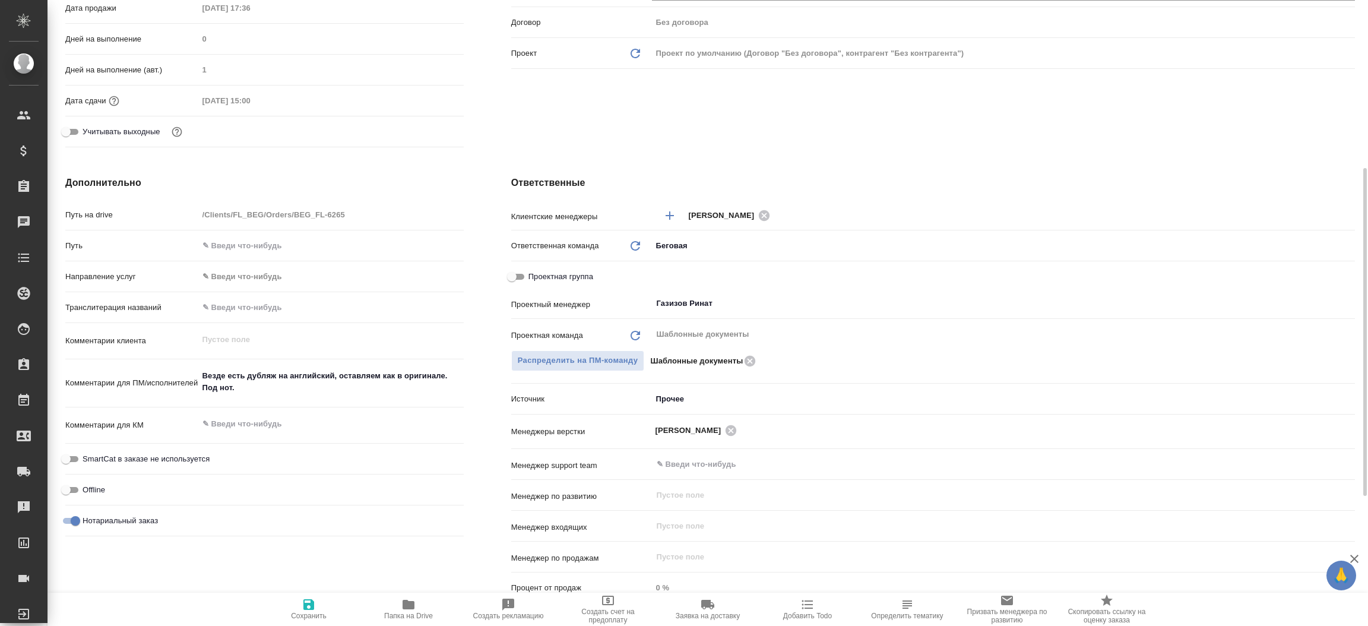
type textarea "x"
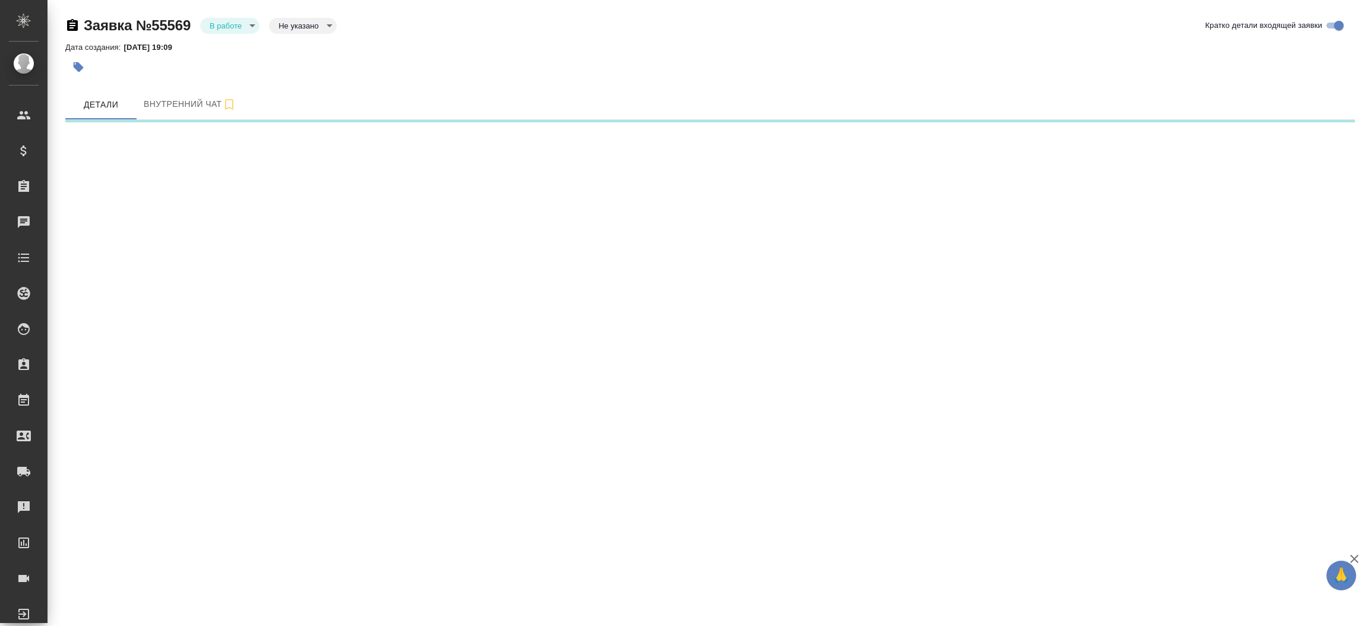
select select "RU"
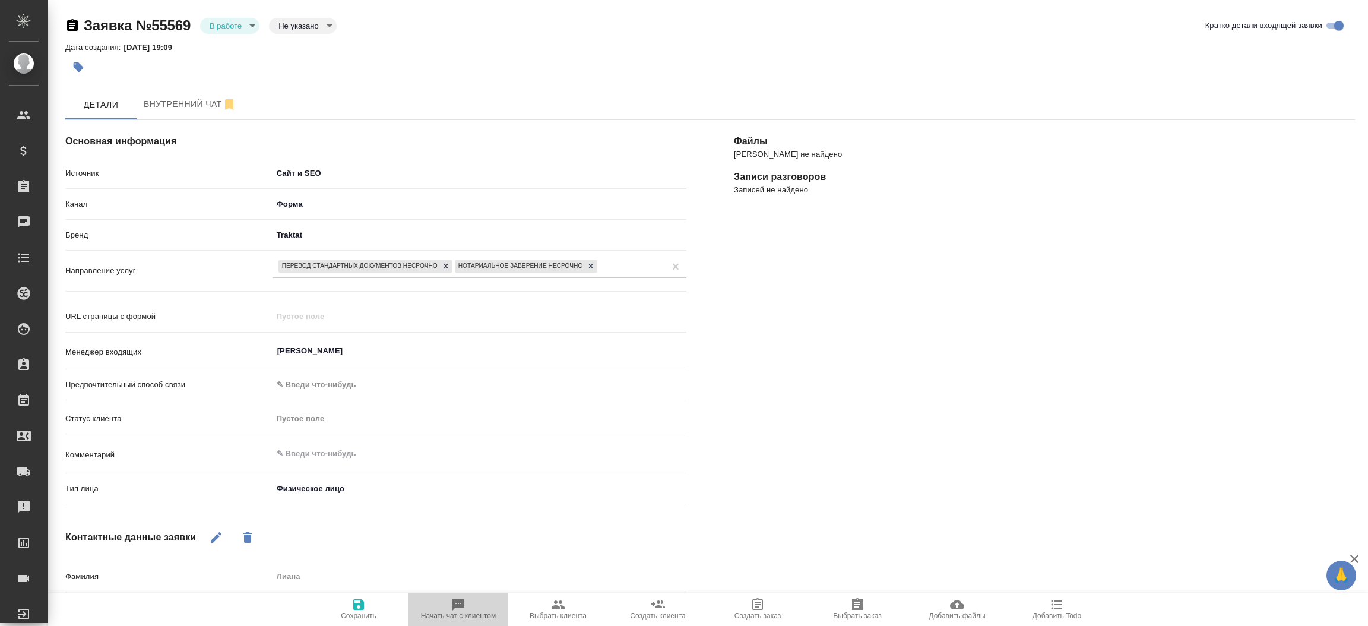
click at [457, 610] on icon "button" at bounding box center [458, 604] width 14 height 14
type textarea "x"
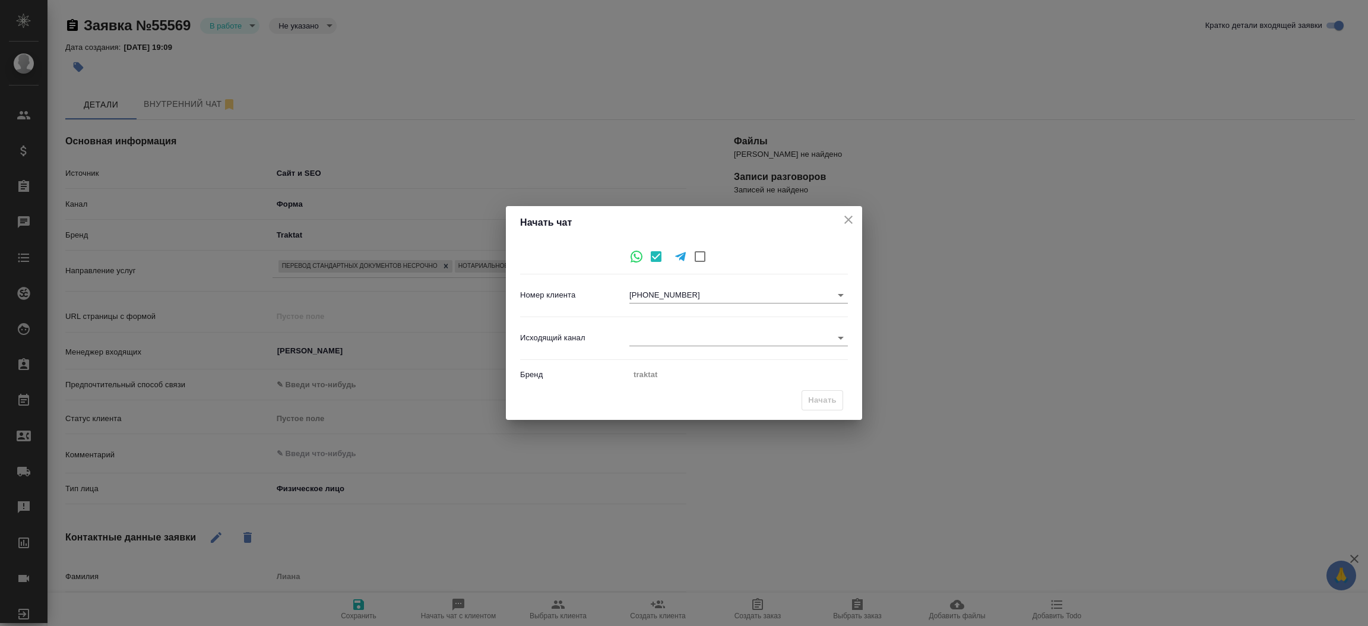
click at [774, 328] on div "Исходящий канал ​" at bounding box center [684, 338] width 328 height 33
click at [772, 331] on body "🙏 .cls-1 fill:#fff; AWATERA [PERSON_NAME]prutko Клиенты Спецификации Заказы 0 Ч…" at bounding box center [684, 313] width 1368 height 626
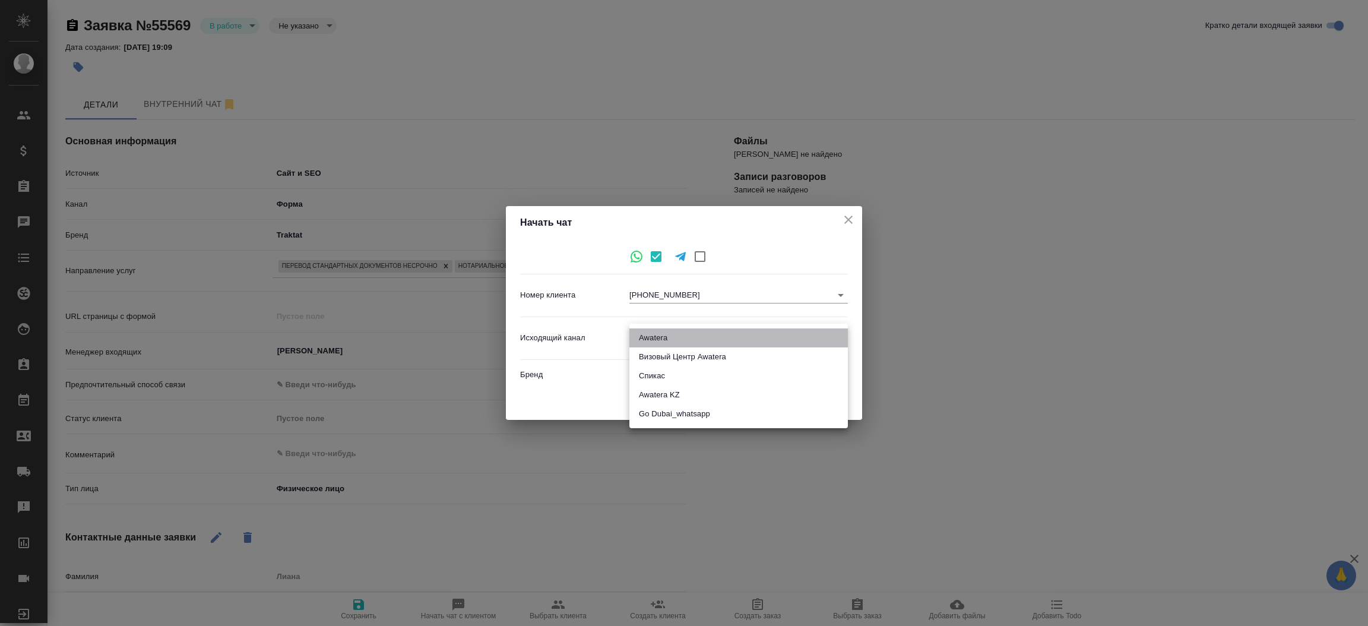
click at [752, 334] on li "Awatera" at bounding box center [738, 337] width 219 height 19
type input "2"
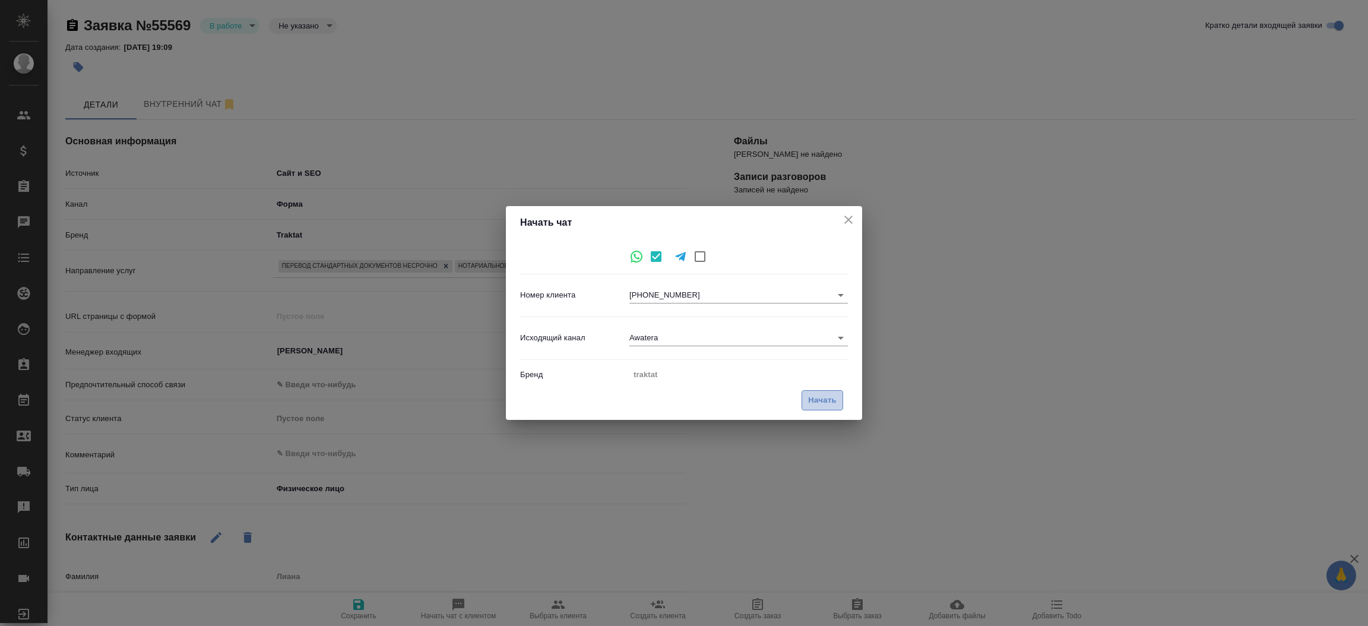
click at [821, 397] on span "Начать" at bounding box center [822, 401] width 29 height 14
type textarea "x"
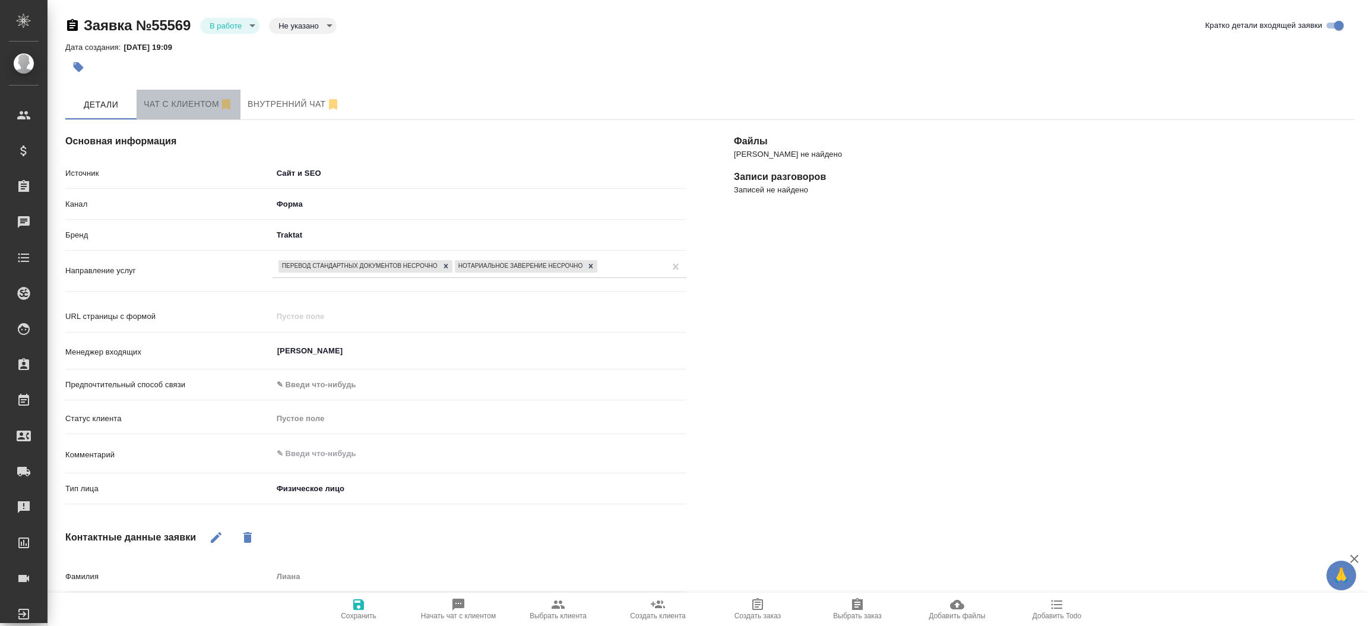
click at [184, 118] on button "Чат с клиентом" at bounding box center [189, 105] width 104 height 30
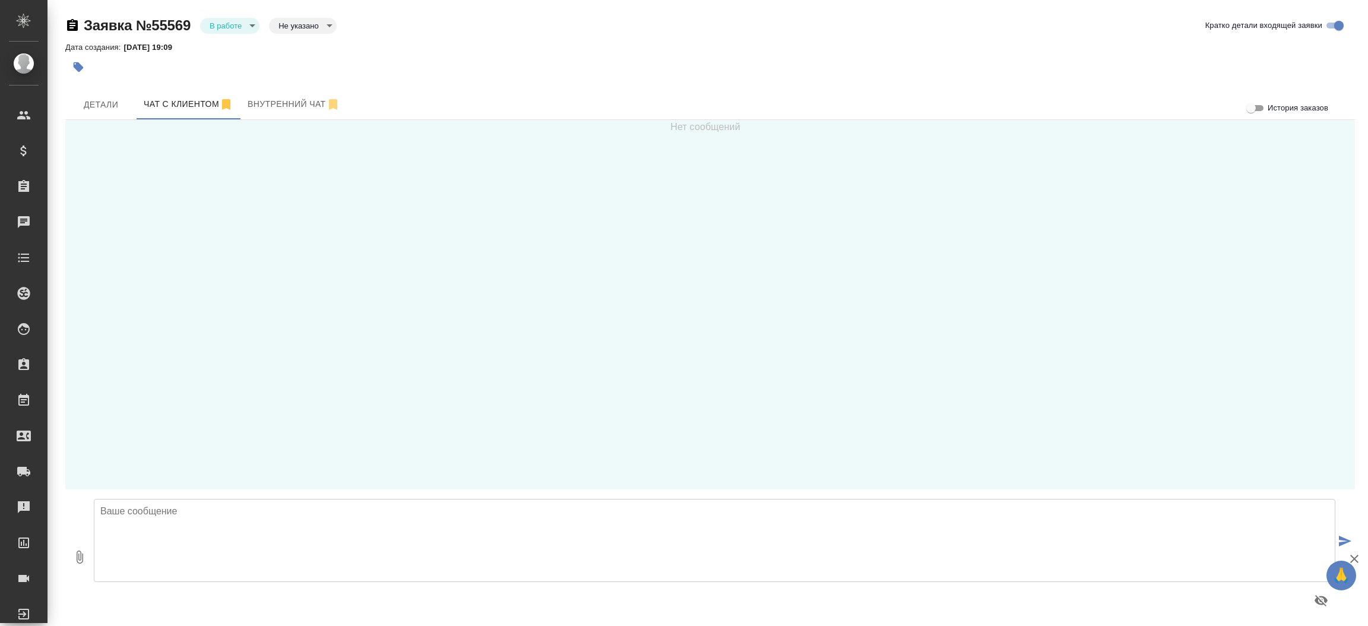
click at [344, 511] on textarea at bounding box center [715, 540] width 1242 height 83
type textarea "[PERSON_NAME], добрый день! Направьте пожалуйста документ для расчета стоимости…"
click at [112, 94] on button "Детали" at bounding box center [100, 105] width 71 height 30
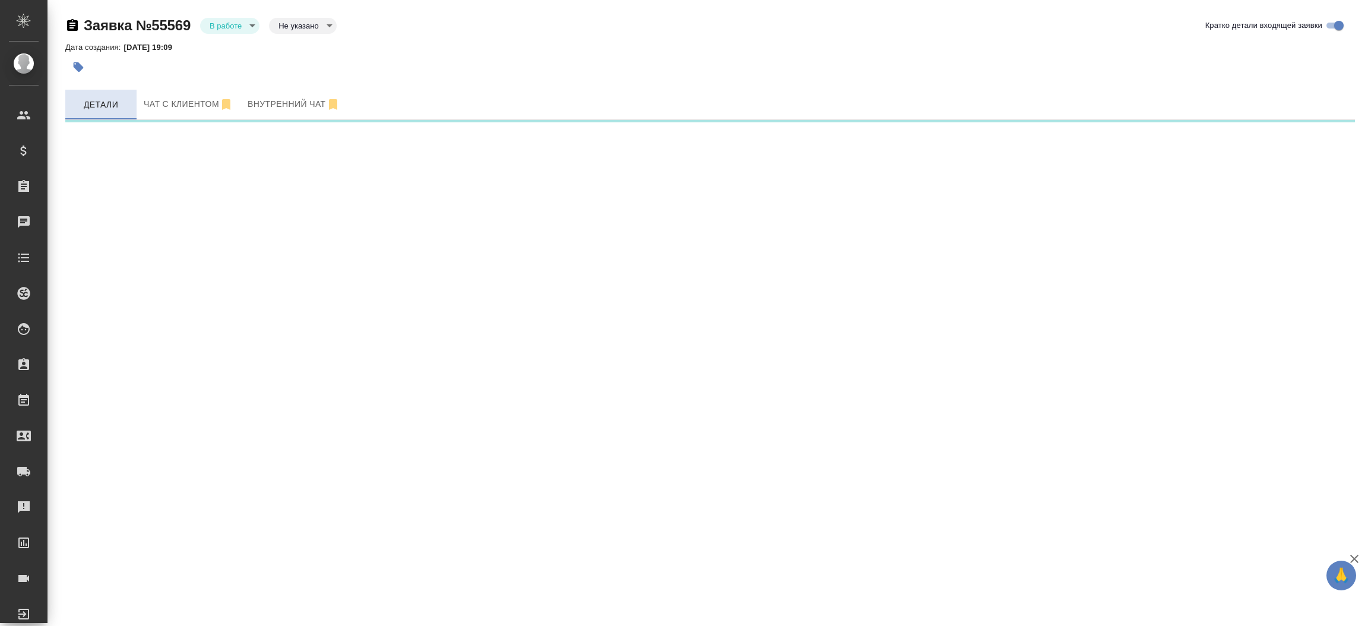
select select "RU"
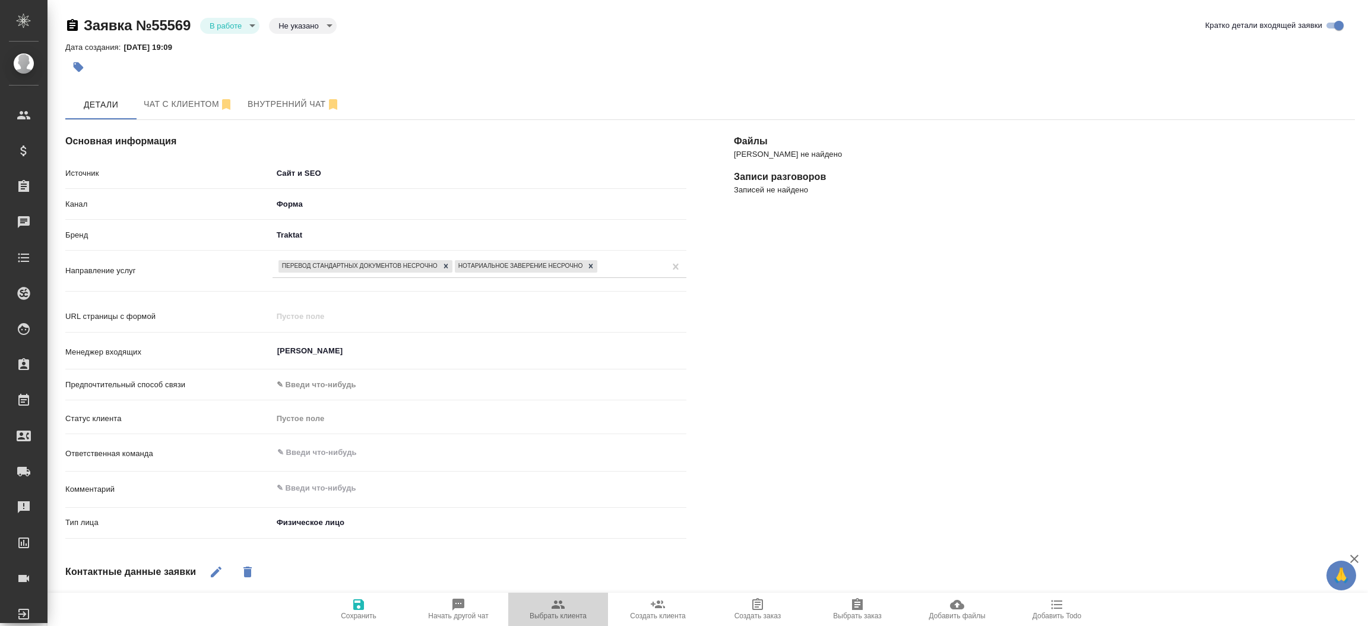
click at [559, 593] on button "Выбрать клиента" at bounding box center [558, 609] width 100 height 33
type textarea "x"
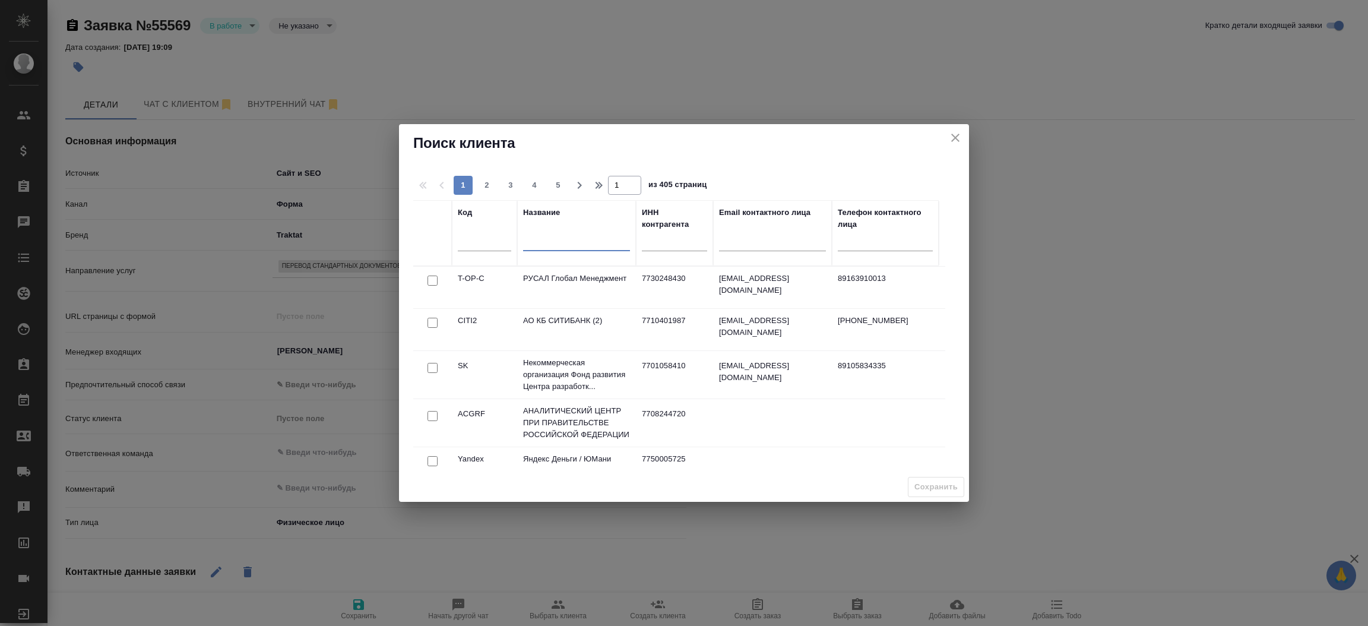
click at [536, 245] on input "text" at bounding box center [576, 243] width 107 height 15
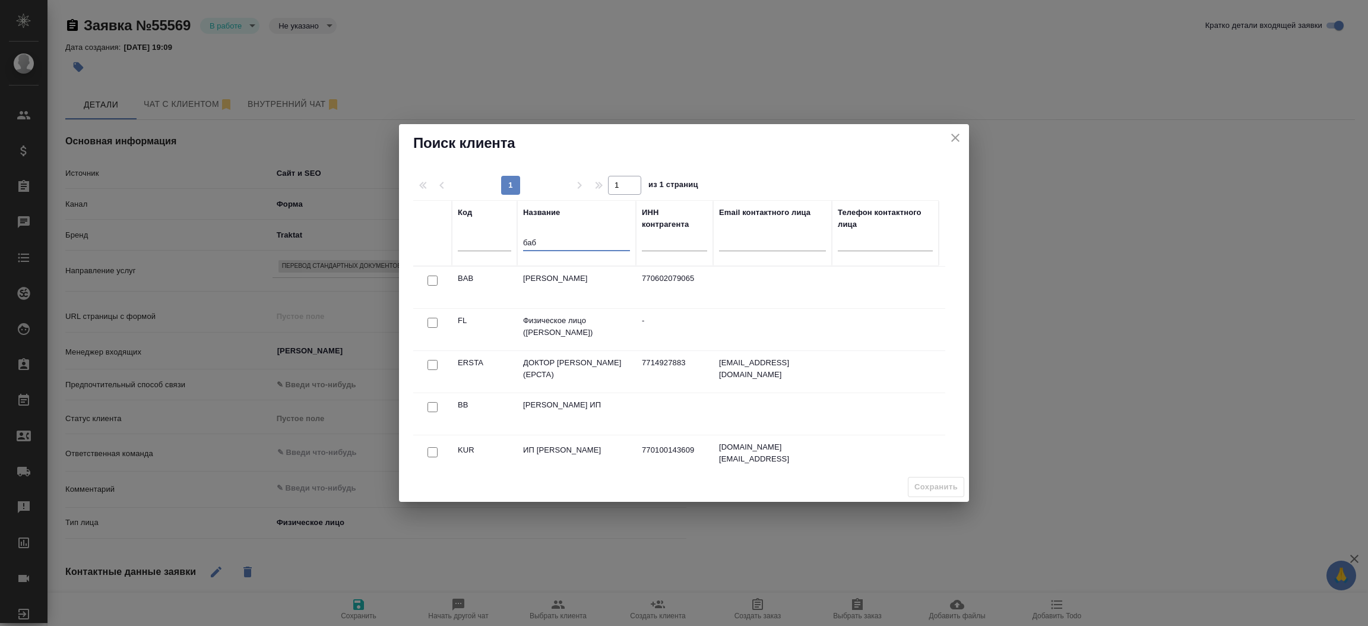
type input "баб"
click at [430, 326] on input "checkbox" at bounding box center [433, 323] width 10 height 10
checkbox input "true"
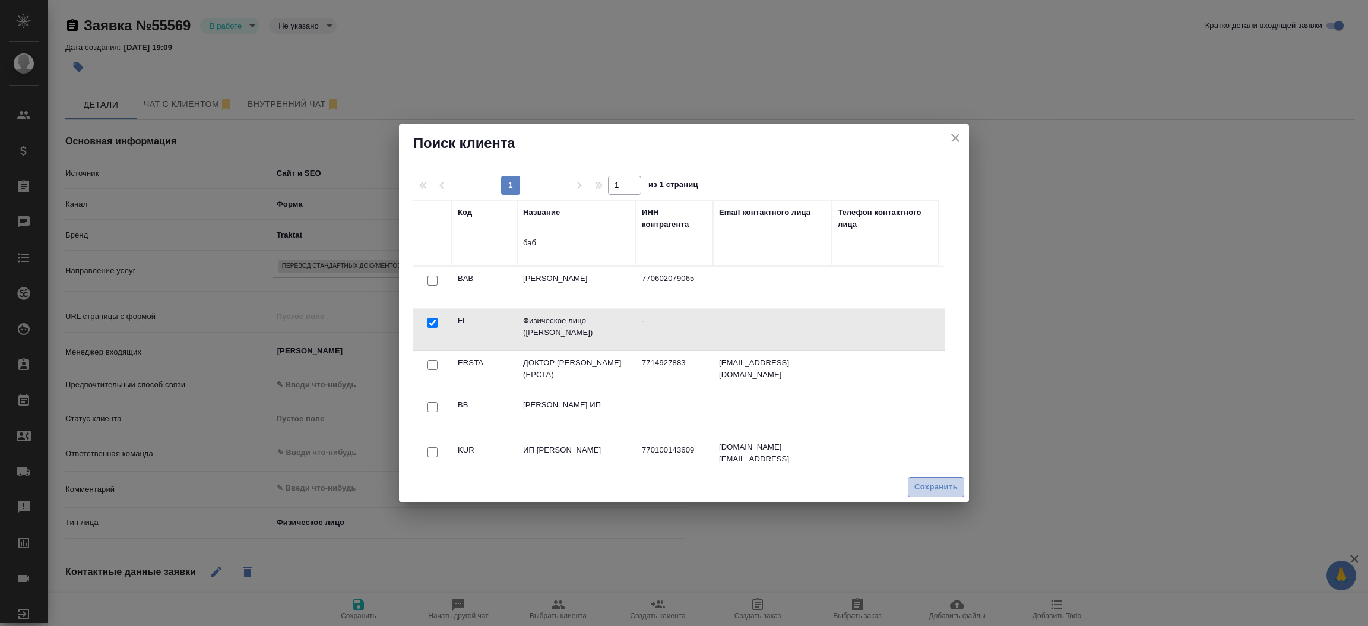
click at [919, 493] on span "Сохранить" at bounding box center [935, 487] width 43 height 14
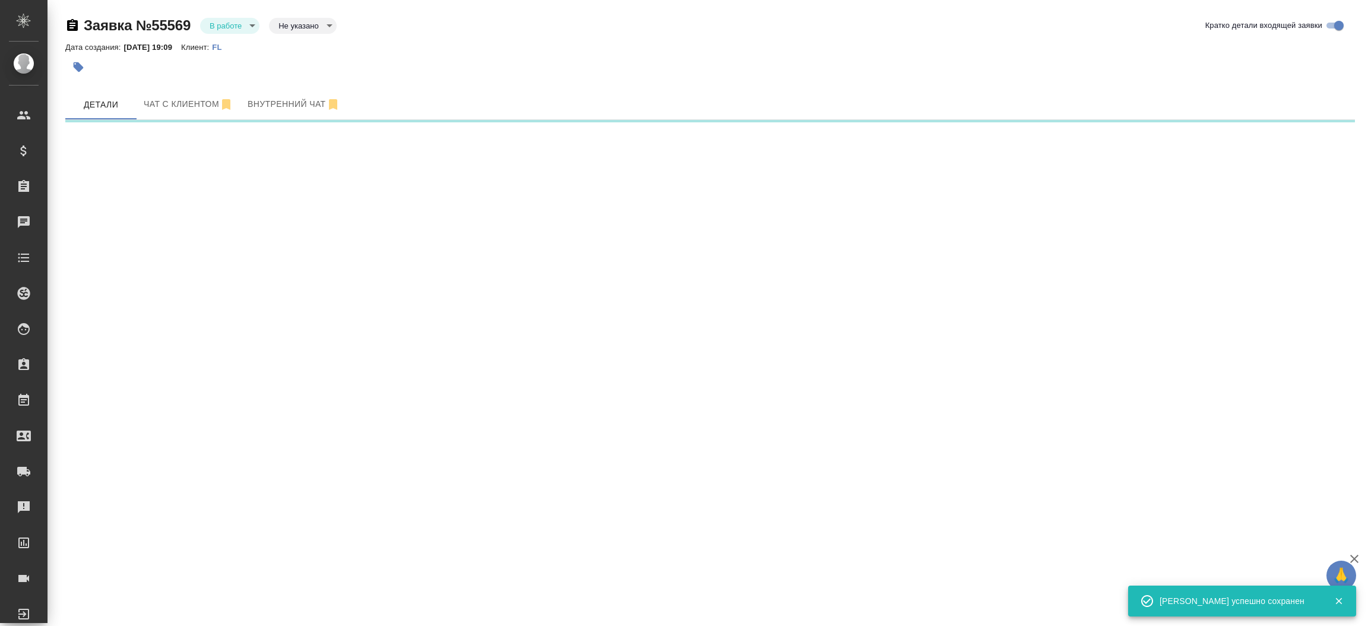
select select "RU"
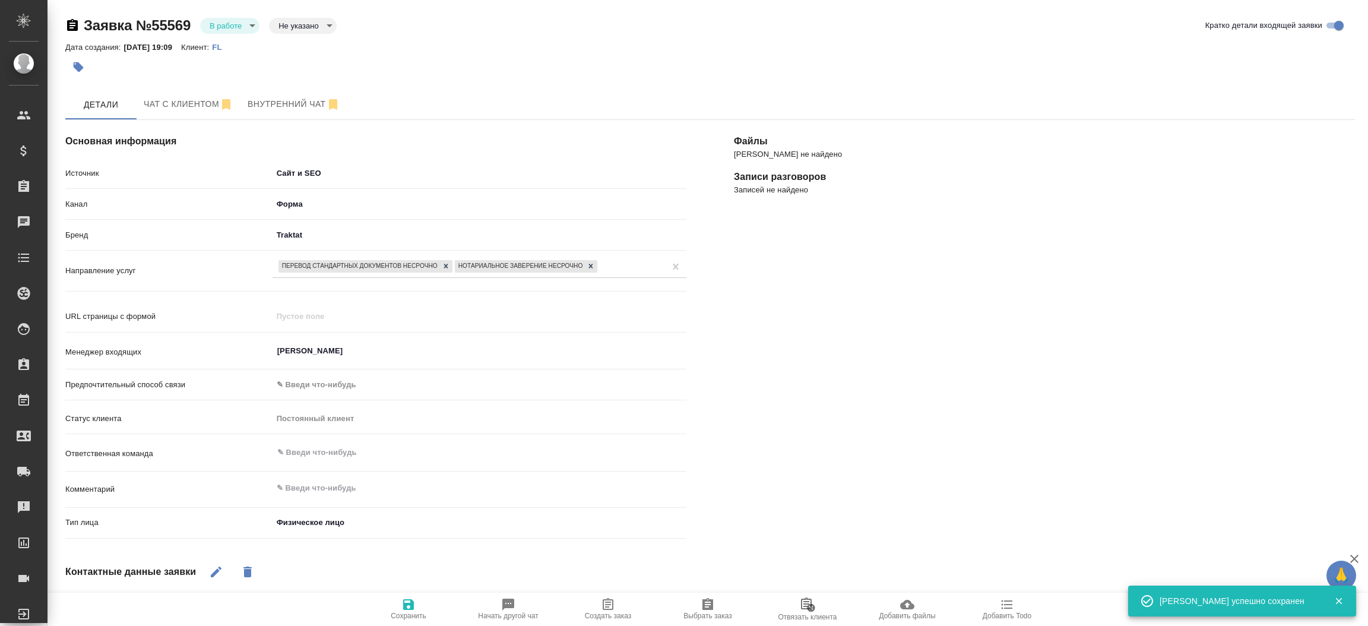
type textarea "x"
click at [373, 492] on textarea at bounding box center [479, 489] width 413 height 20
type textarea "у"
type textarea "x"
type textarea "уз"
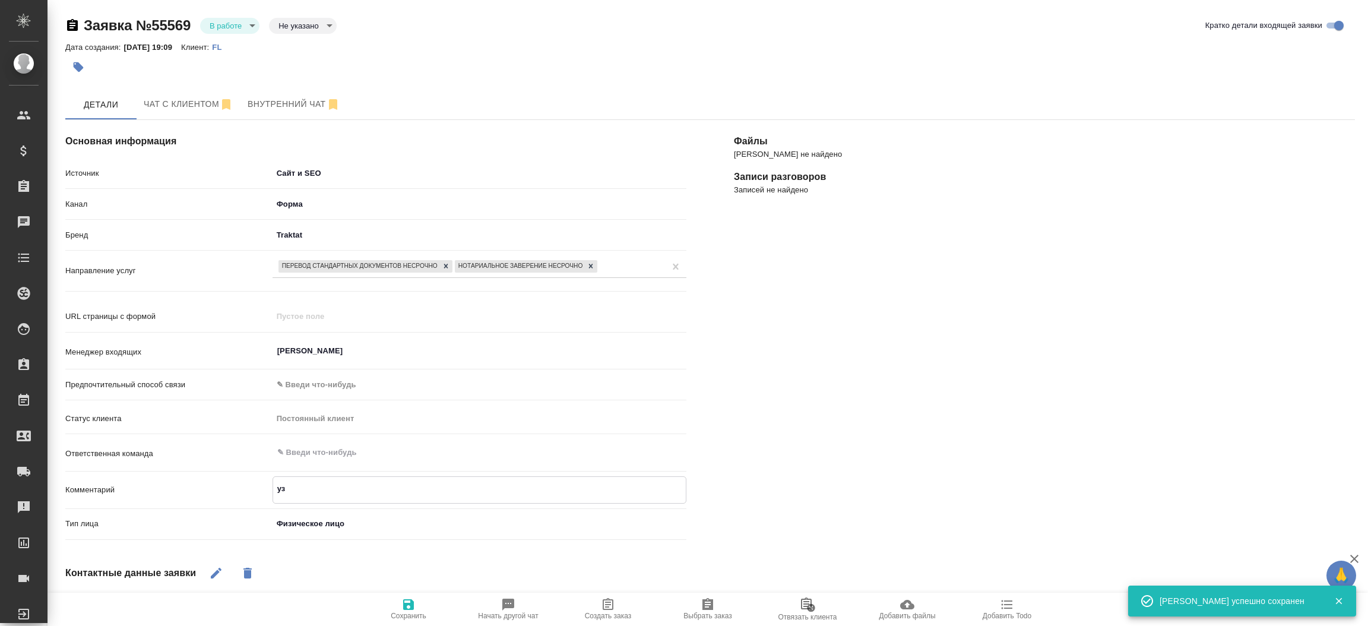
type textarea "x"
type textarea "узб"
type textarea "x"
type textarea "узб-"
type textarea "x"
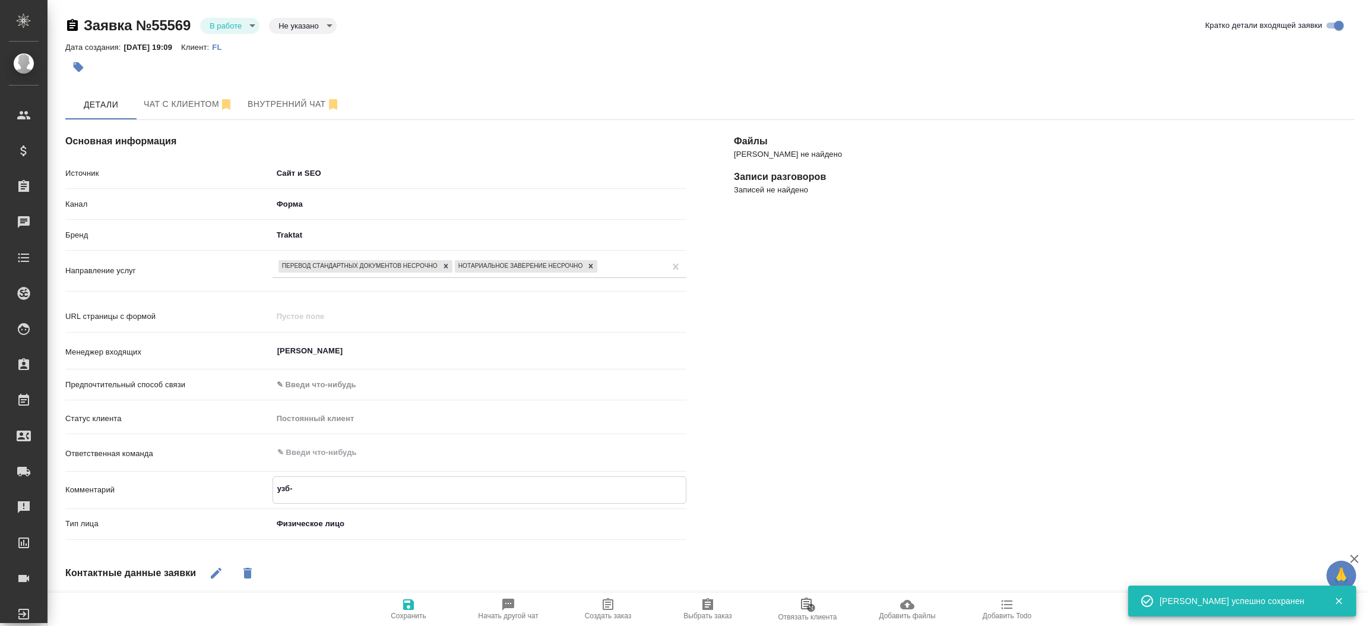
type textarea "узб-р"
type textarea "x"
type textarea "узб-ру"
type textarea "x"
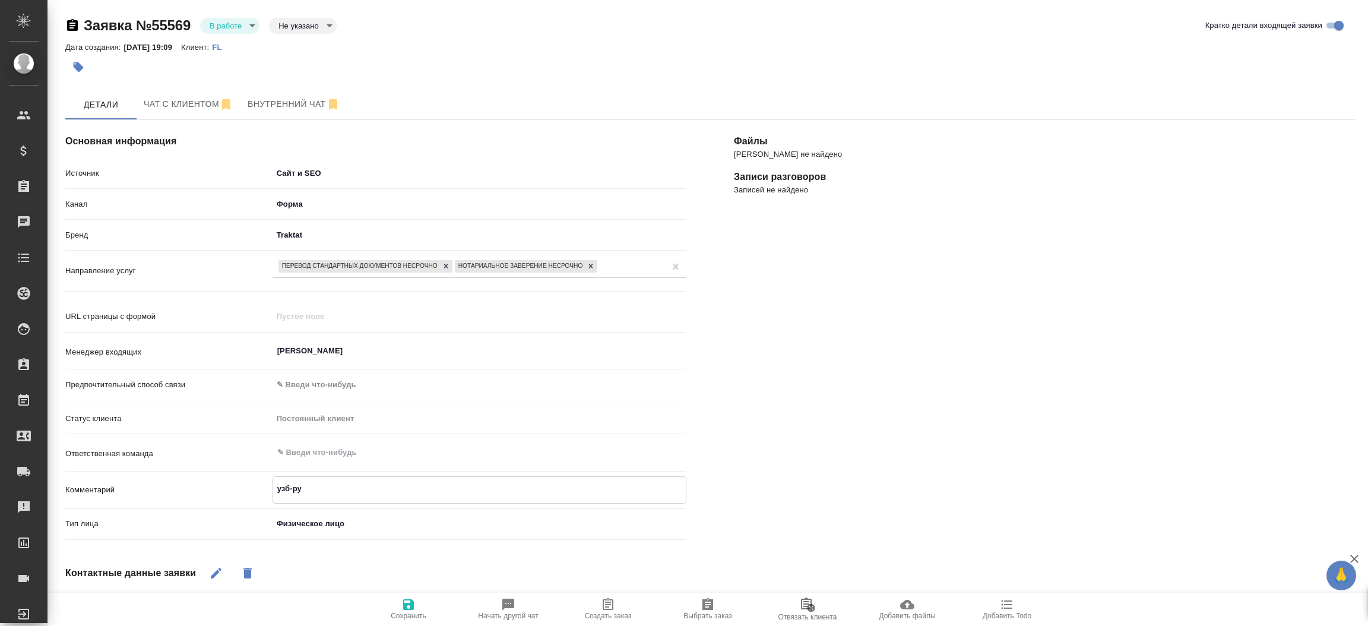
type textarea "узб-рус"
type textarea "x"
type textarea "узб-русс"
type textarea "x"
type textarea "узб-русс"
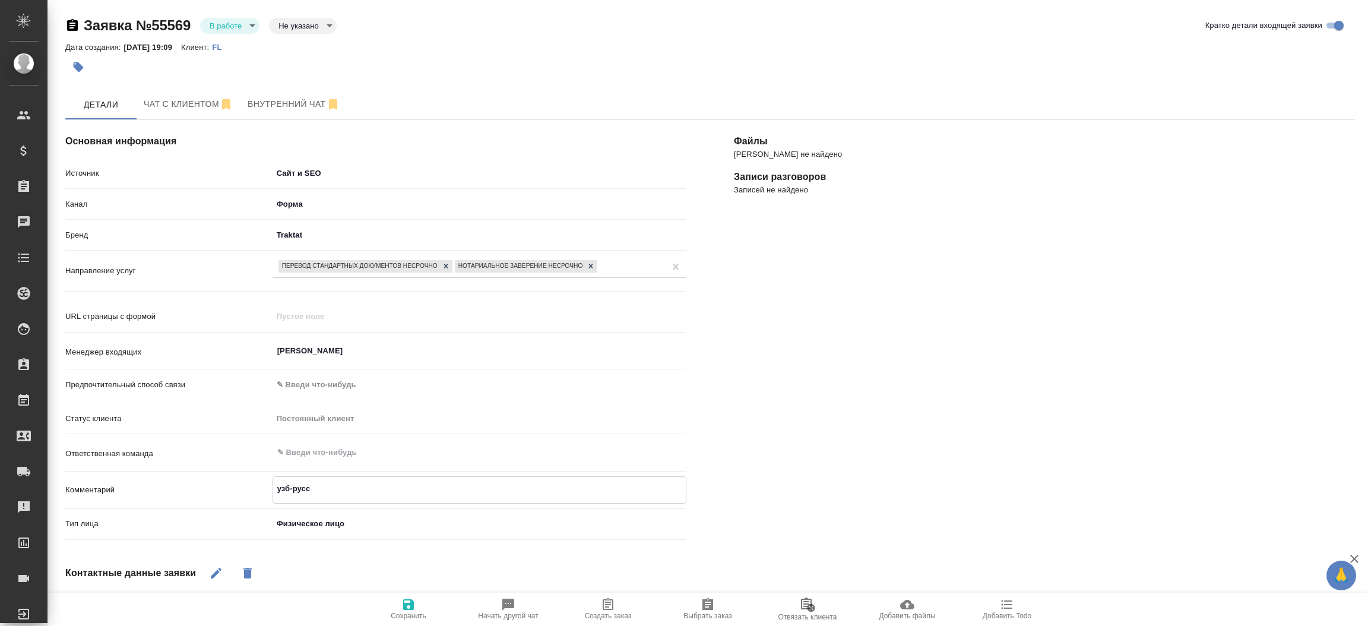
type textarea "x"
type textarea "узб-русс [PERSON_NAME]"
type textarea "x"
type textarea "узб-русс [PERSON_NAME]"
type textarea "x"
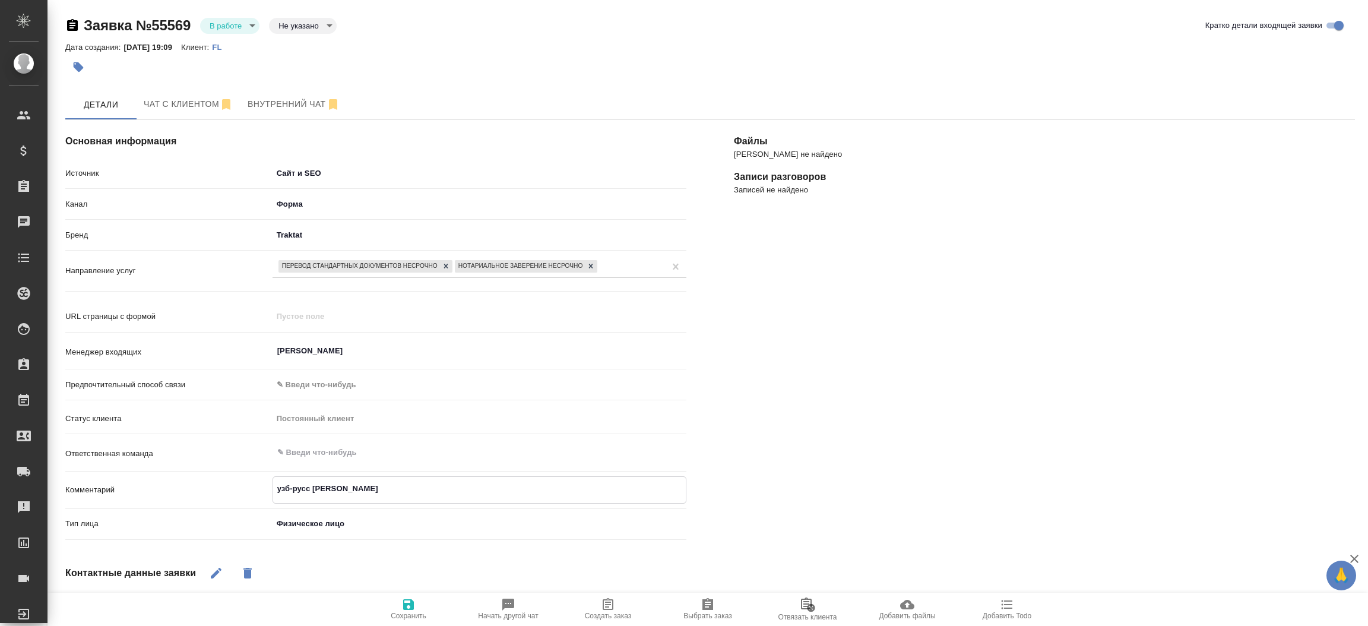
type textarea "узб-русс и [PERSON_NAME]"
type textarea "x"
type textarea "узб-русс и нз"
type textarea "x"
type textarea "узб-русс и нз"
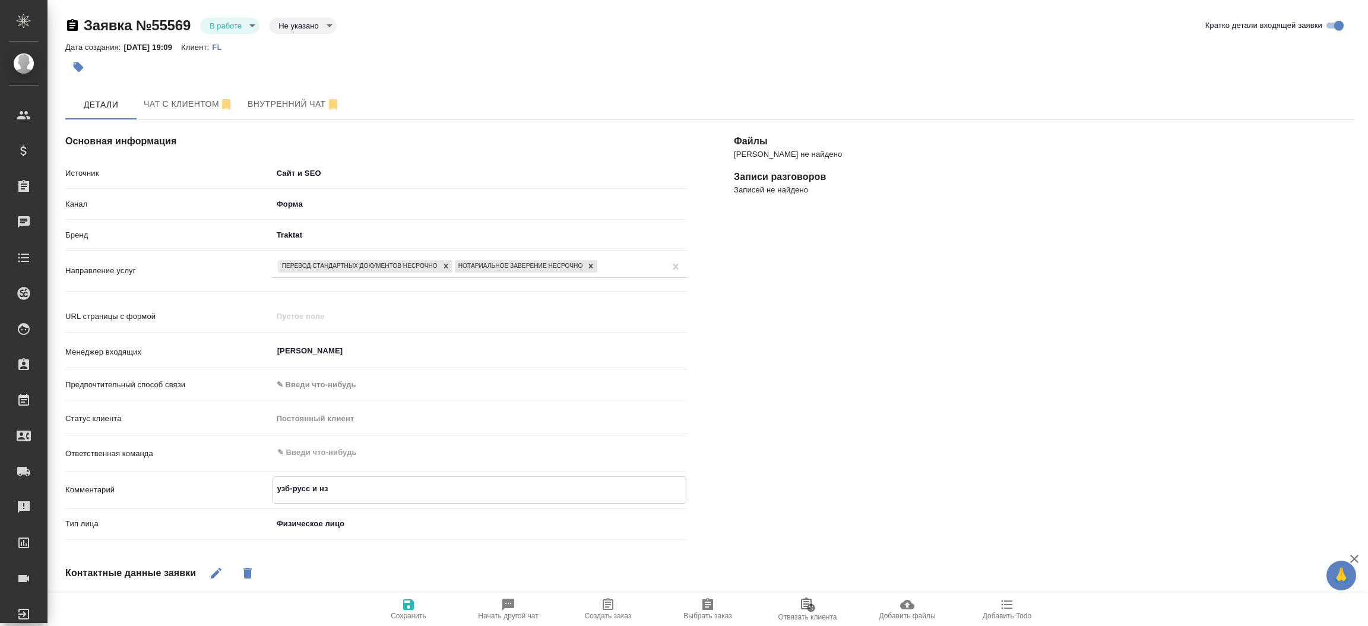
type textarea "x"
click at [394, 594] on button "Сохранить" at bounding box center [409, 609] width 100 height 33
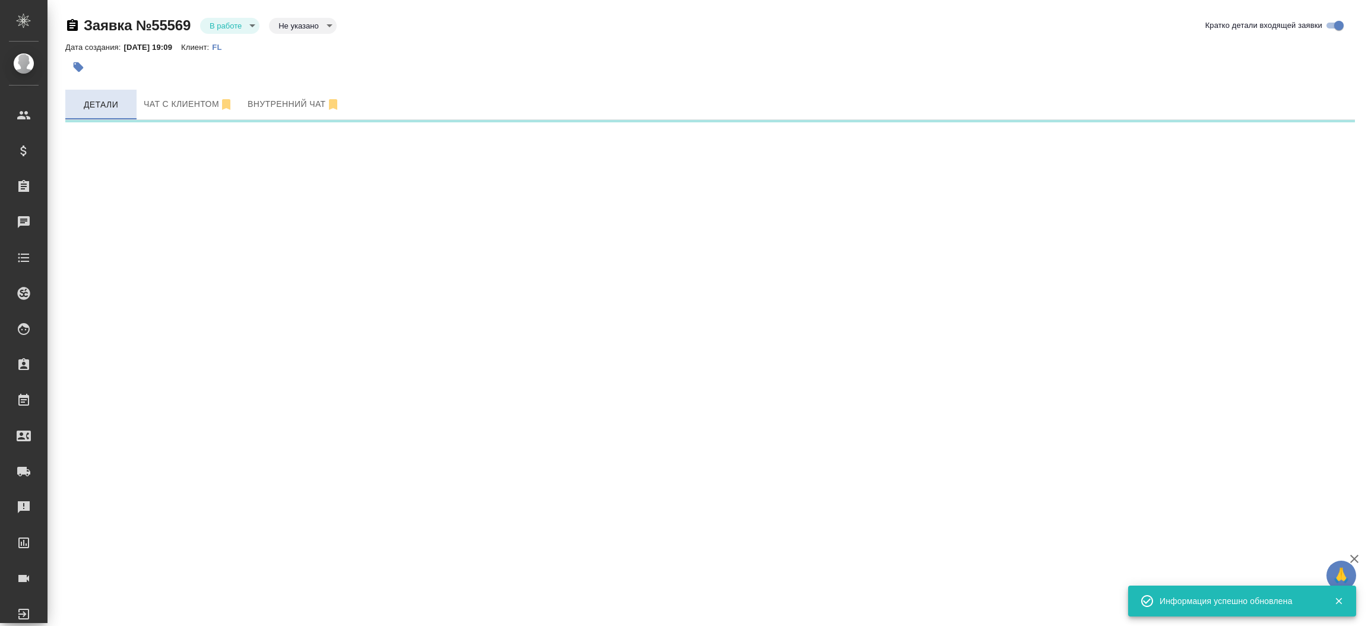
select select "RU"
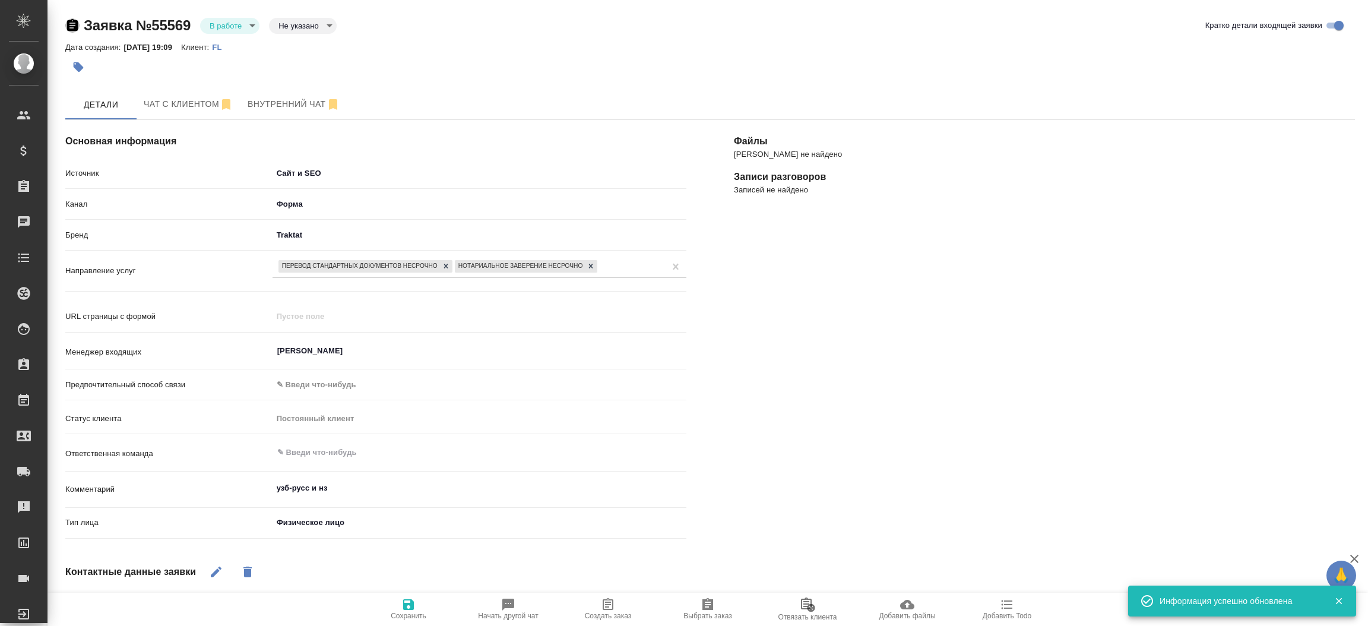
click at [69, 30] on icon "button" at bounding box center [72, 25] width 11 height 12
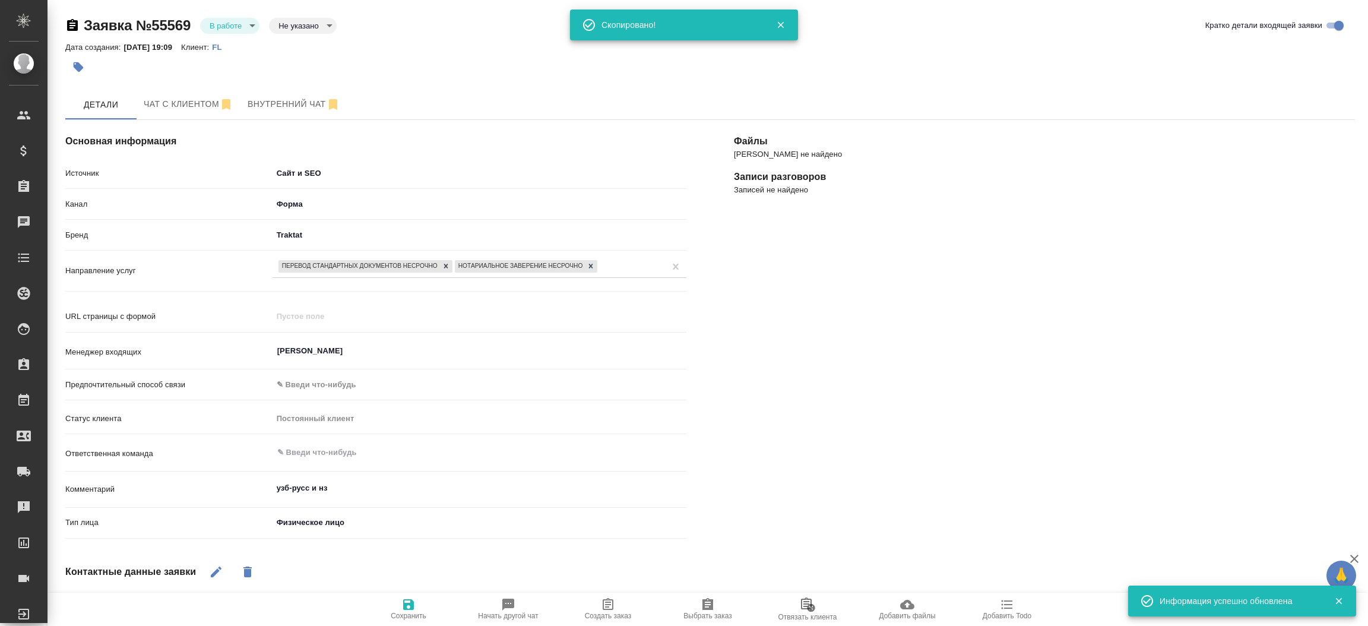
type textarea "x"
